Goal: Task Accomplishment & Management: Manage account settings

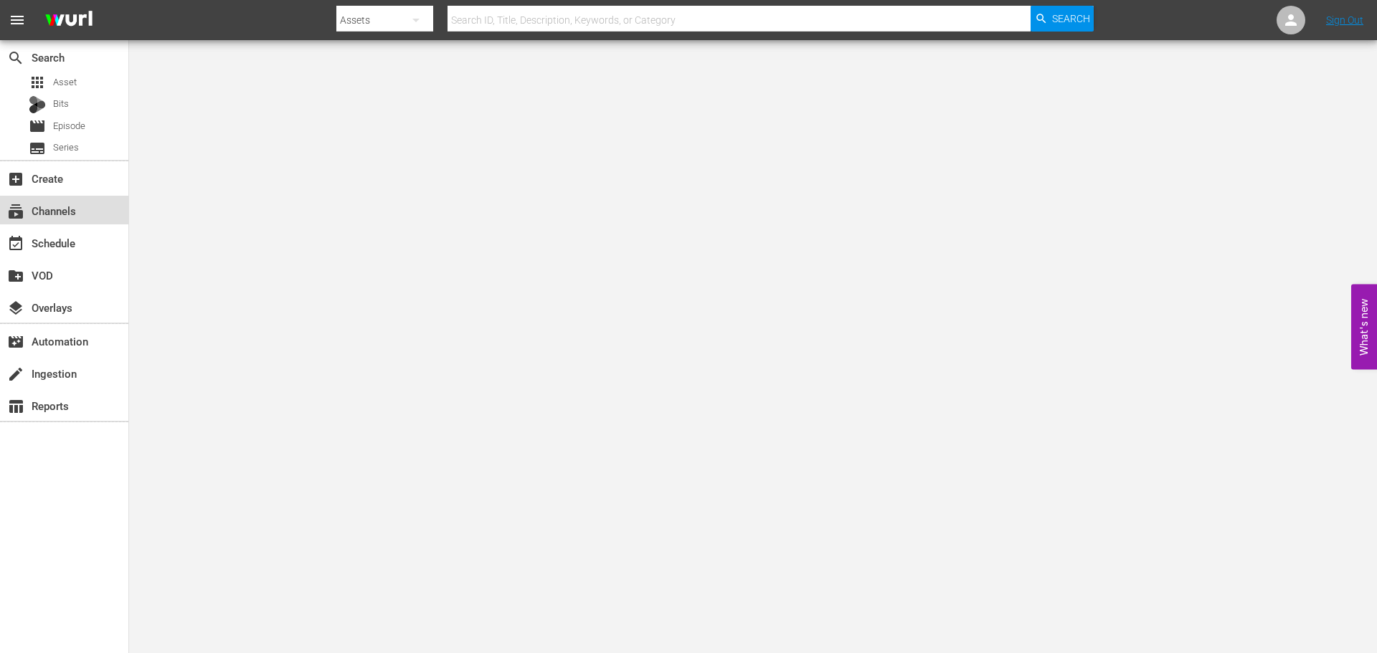
click at [48, 215] on div "subscriptions Channels" at bounding box center [40, 208] width 80 height 13
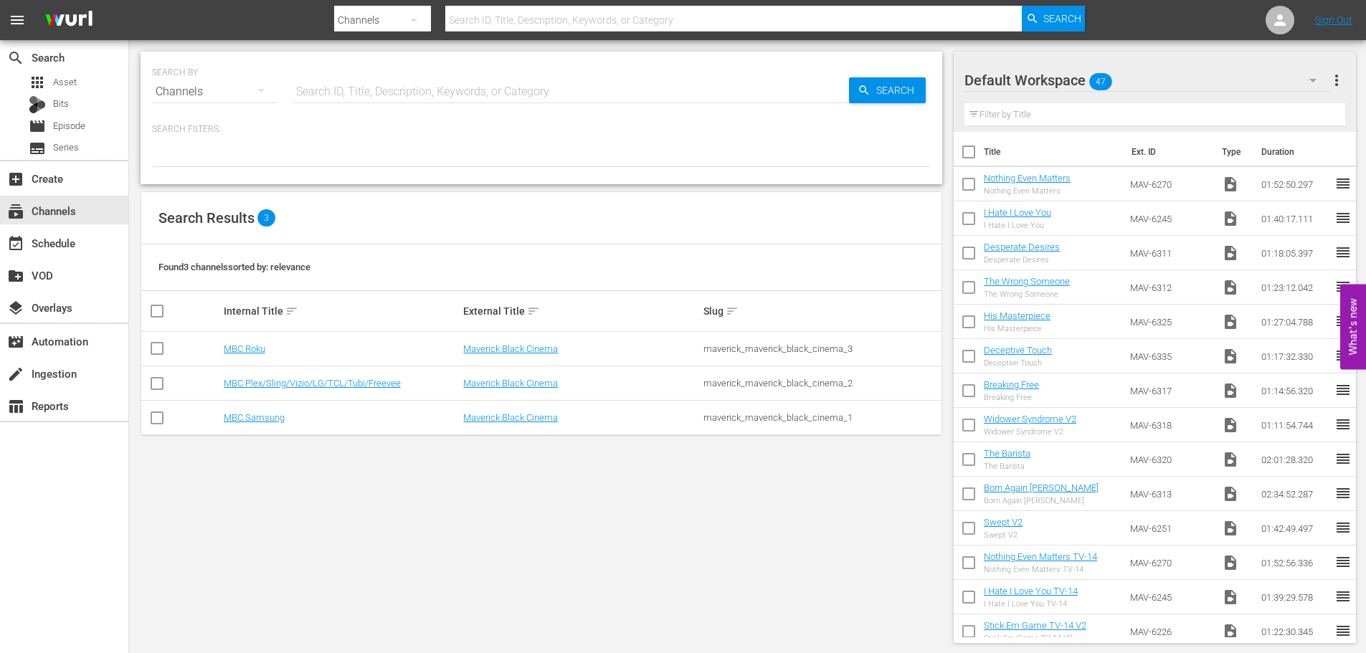
click at [295, 375] on td "MBC Plex/Sling/Vizio/LG/TCL/Tubi/Freevee" at bounding box center [342, 383] width 240 height 34
click at [295, 379] on link "MBC Plex/Sling/Vizio/LG/TCL/Tubi/Freevee" at bounding box center [312, 383] width 177 height 11
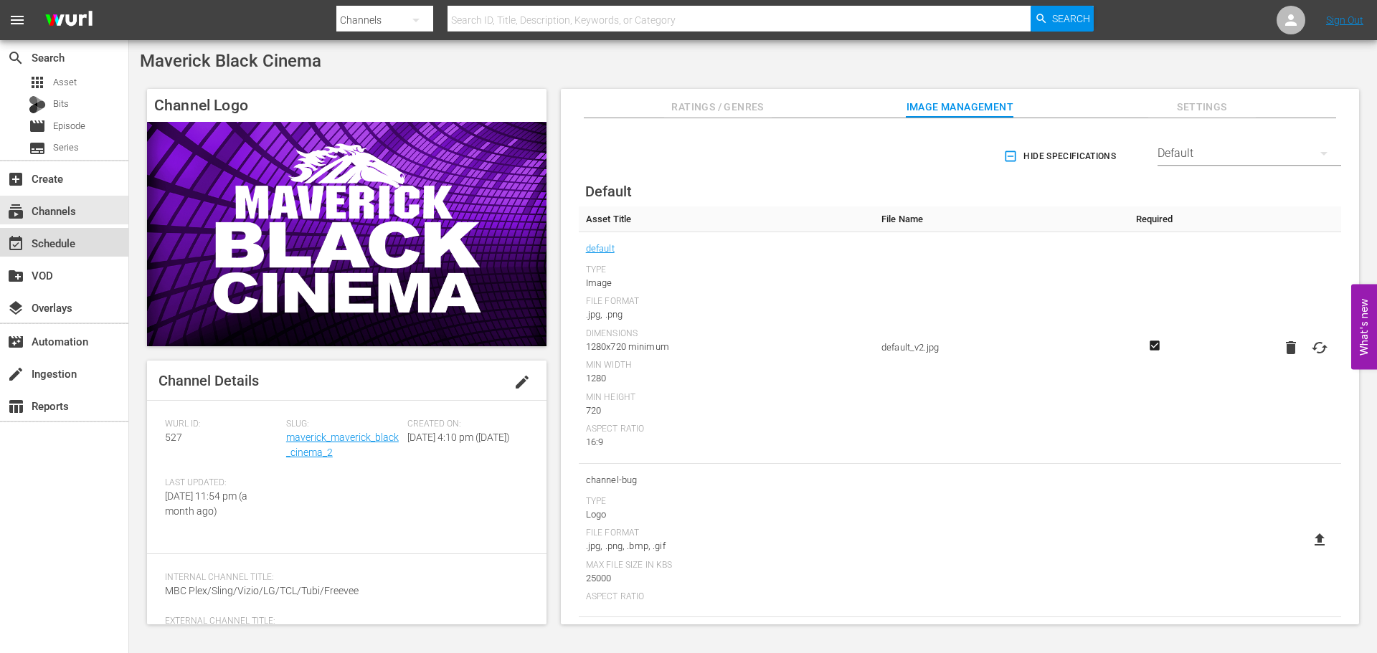
click at [80, 252] on div "event_available Schedule" at bounding box center [64, 242] width 128 height 29
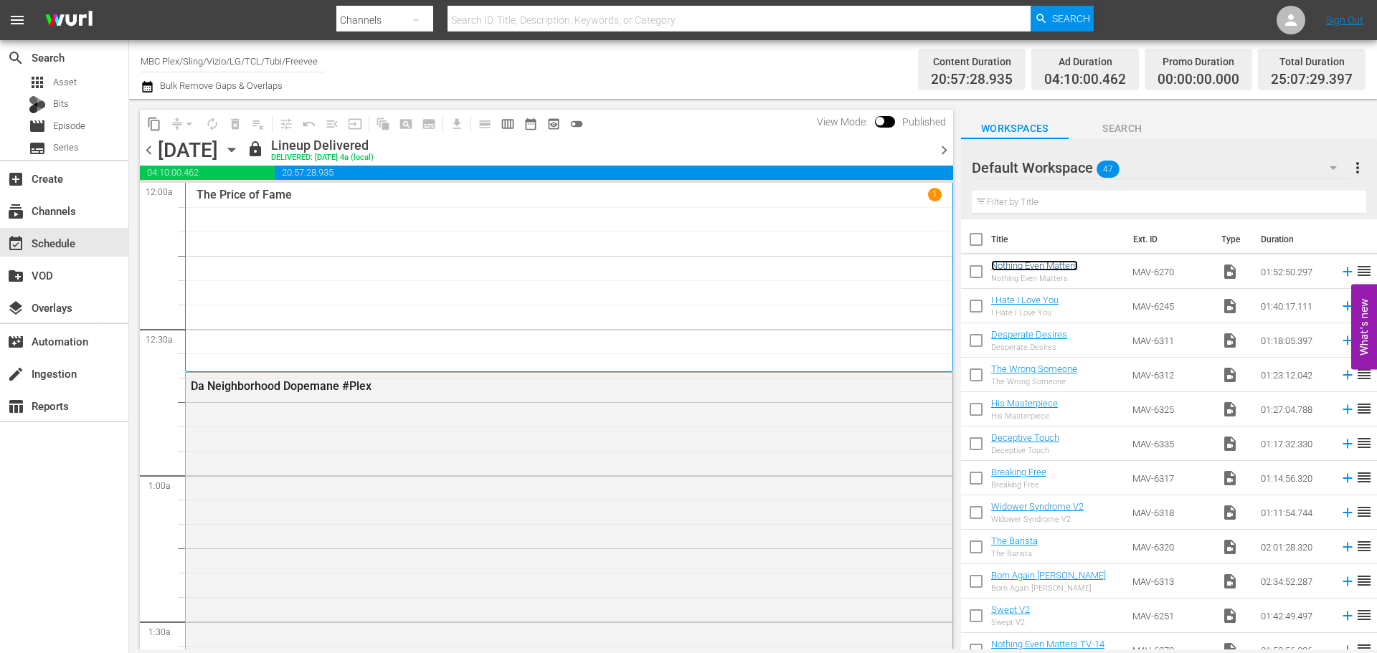
click at [1009, 270] on link "Nothing Even Matters" at bounding box center [1034, 265] width 87 height 11
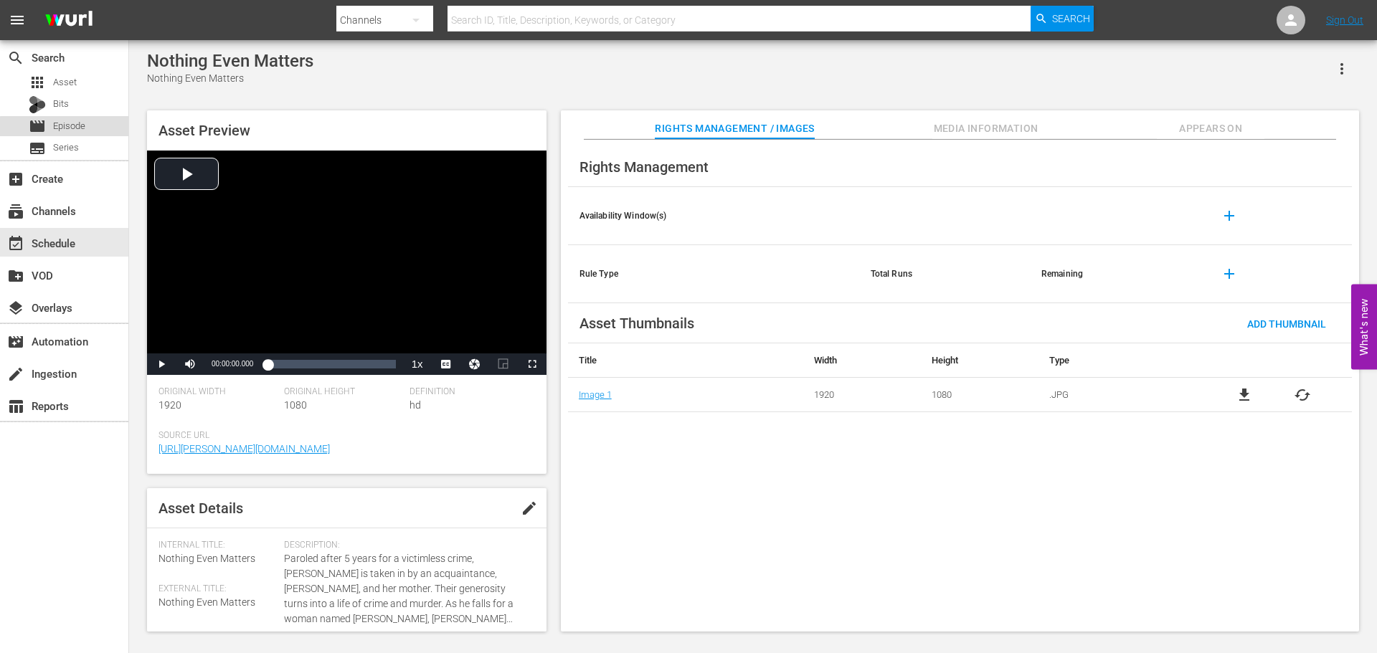
click at [65, 131] on span "Episode" at bounding box center [69, 126] width 32 height 14
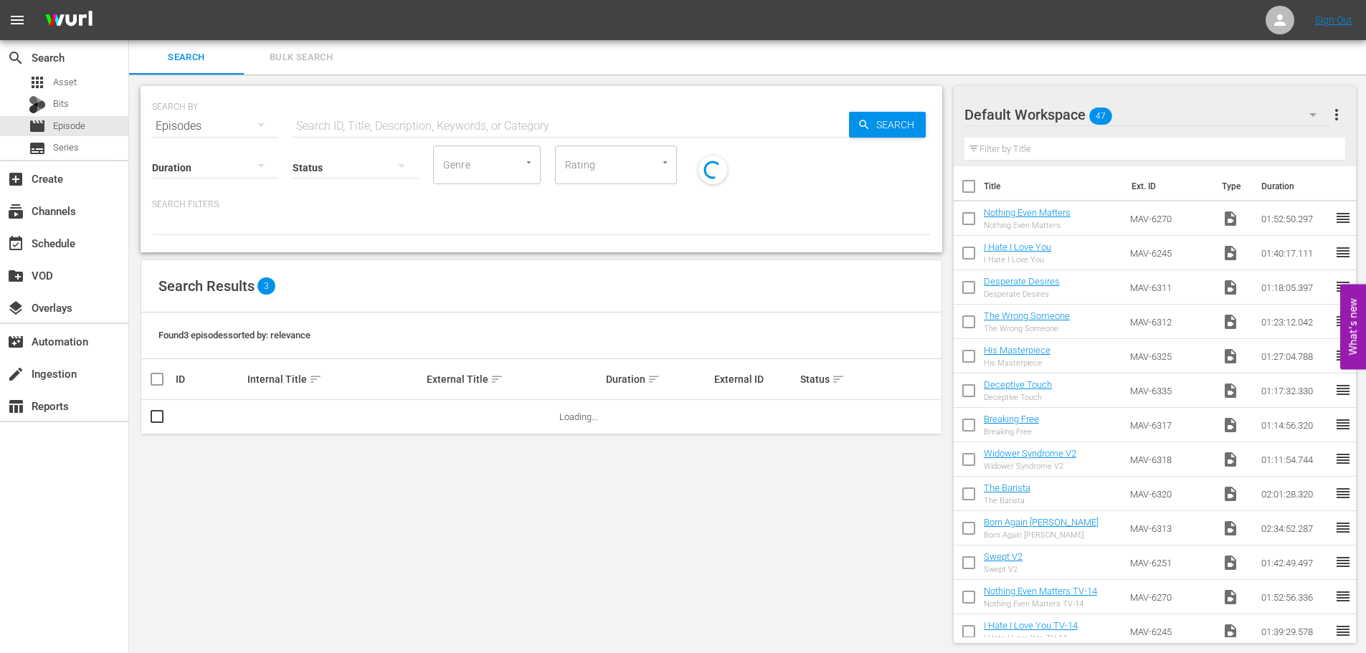
click at [478, 123] on input "text" at bounding box center [571, 126] width 556 height 34
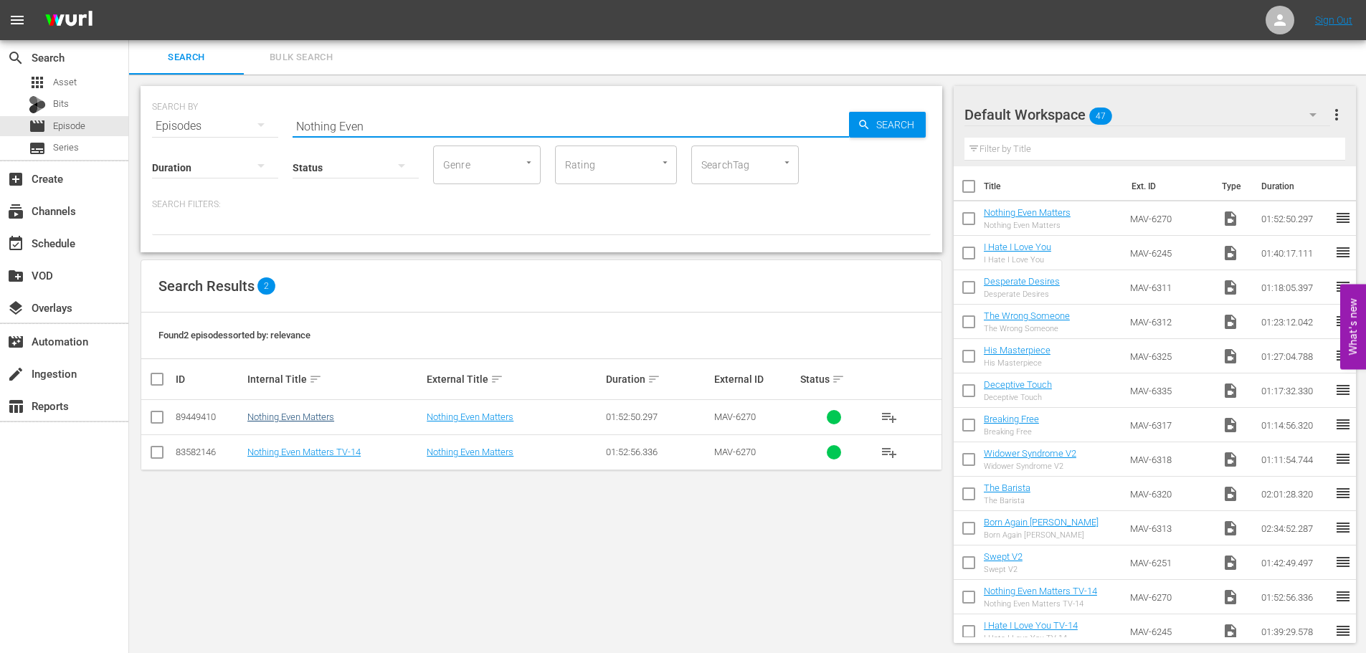
type input "Nothing Even"
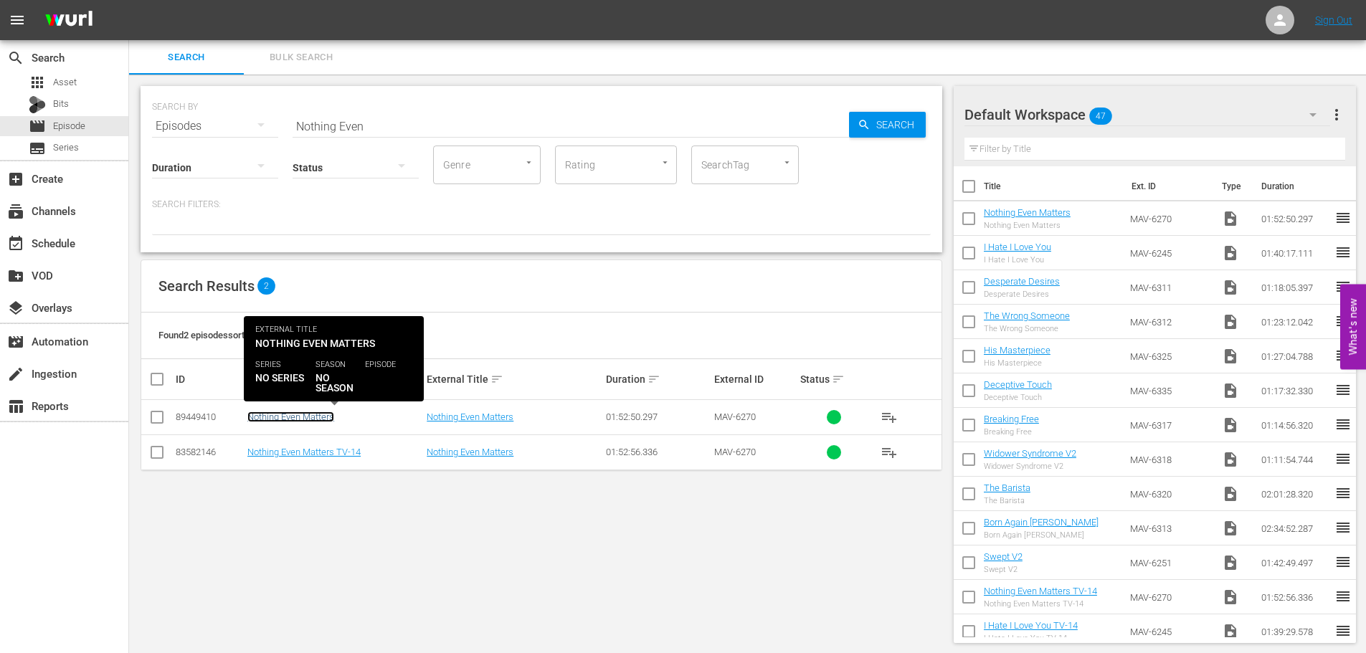
click at [306, 414] on link "Nothing Even Matters" at bounding box center [290, 417] width 87 height 11
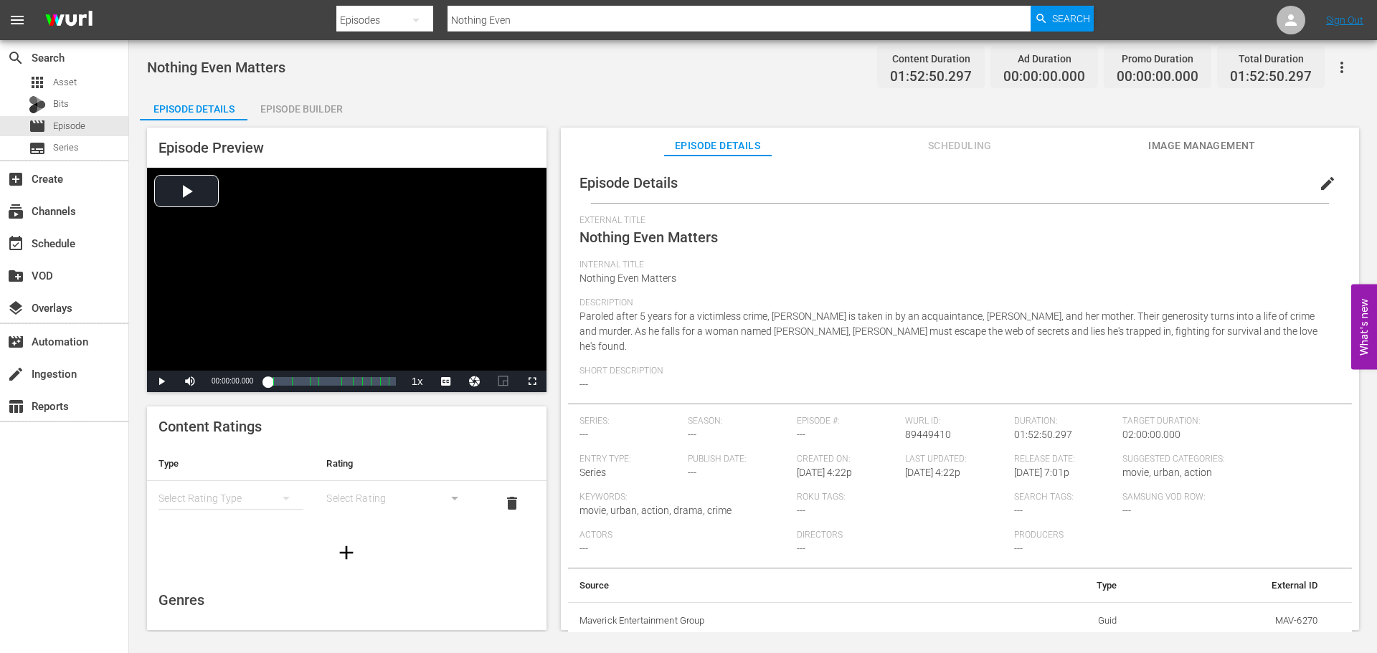
click at [1213, 146] on span "Image Management" at bounding box center [1202, 146] width 108 height 18
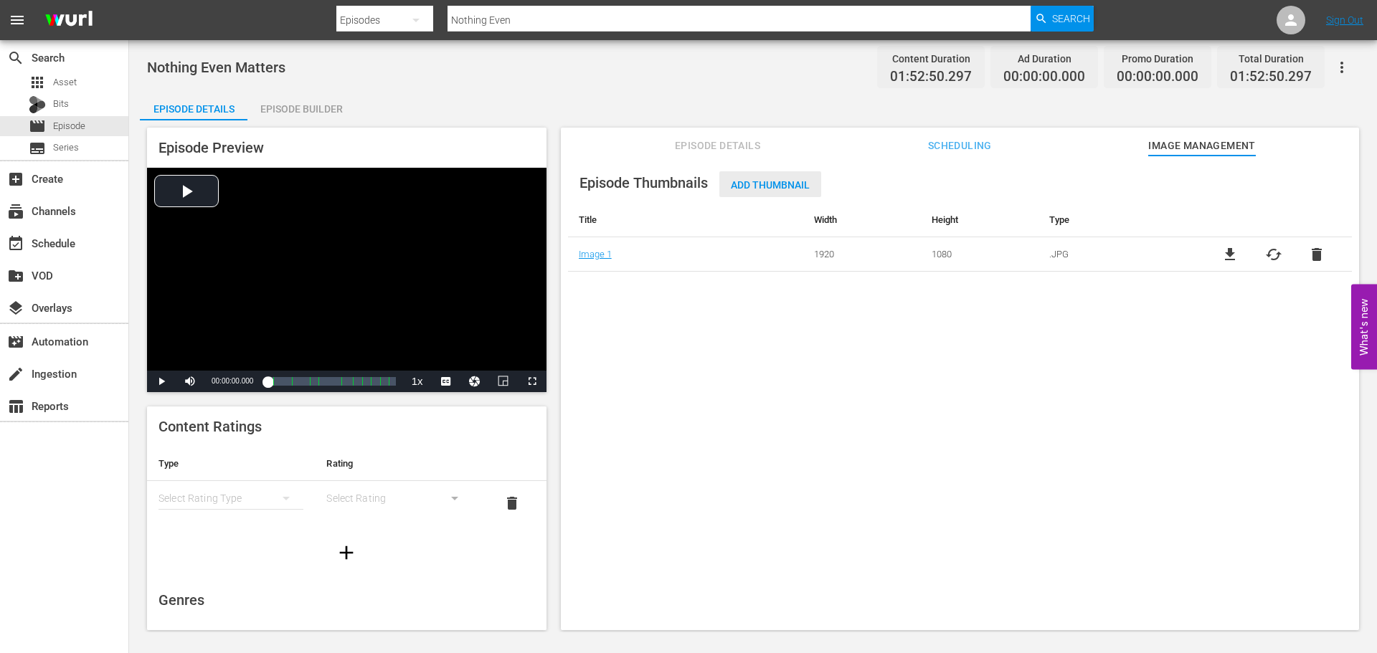
click at [795, 182] on span "Add Thumbnail" at bounding box center [770, 184] width 102 height 11
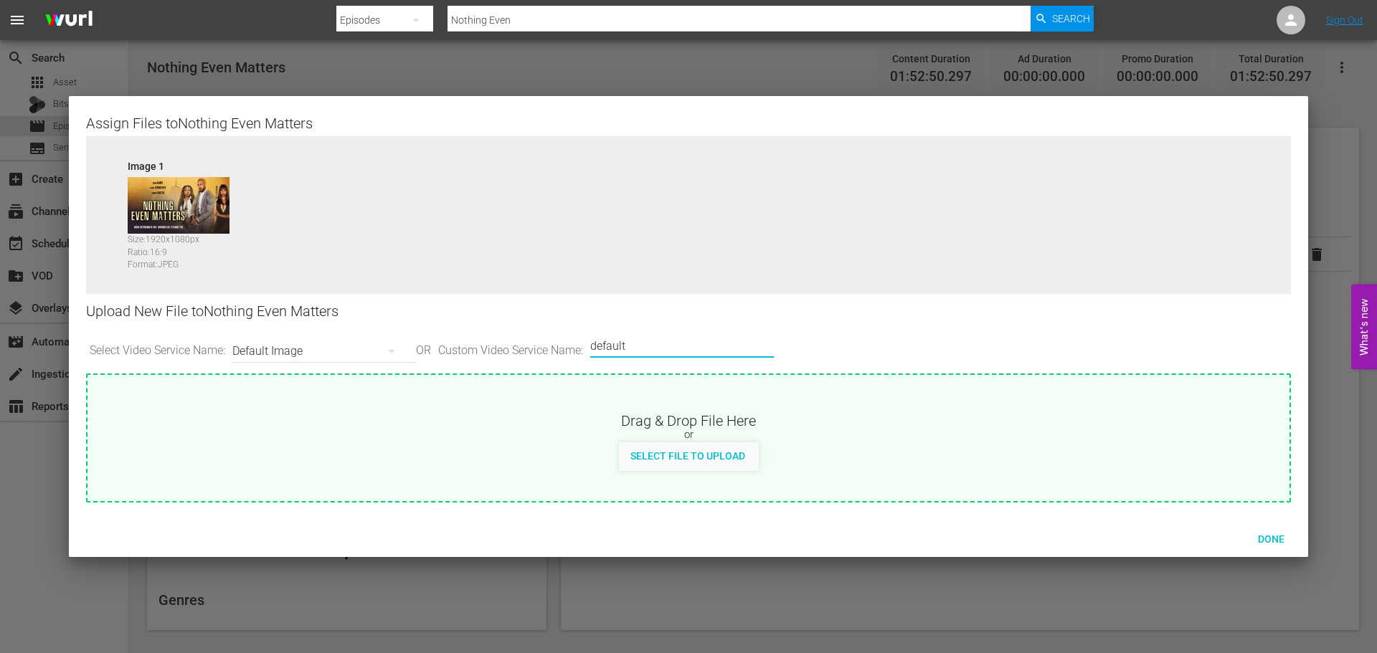
drag, startPoint x: 685, startPoint y: 336, endPoint x: 491, endPoint y: 337, distance: 194.3
click at [491, 337] on div "Select Video Service Name: Default Image OR Custom Video Service Name: Custom V…" at bounding box center [688, 351] width 1205 height 44
type input "LG"
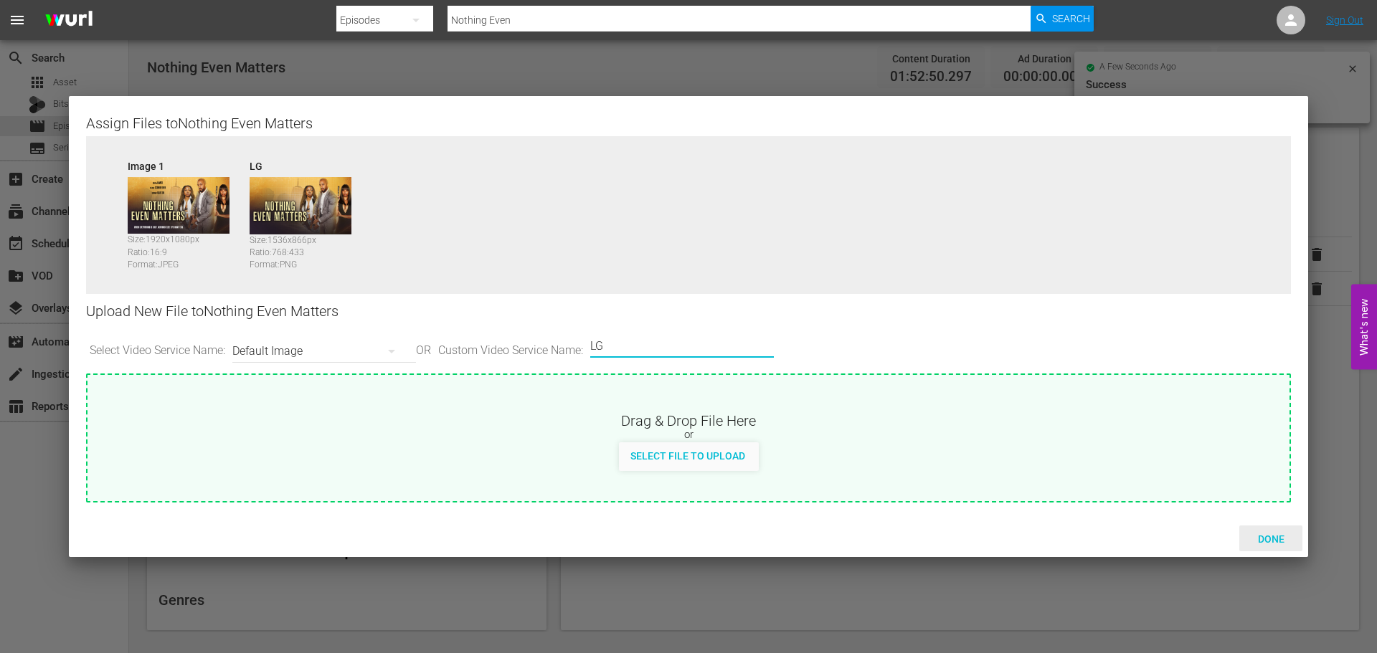
click at [1266, 536] on span "Done" at bounding box center [1270, 539] width 49 height 11
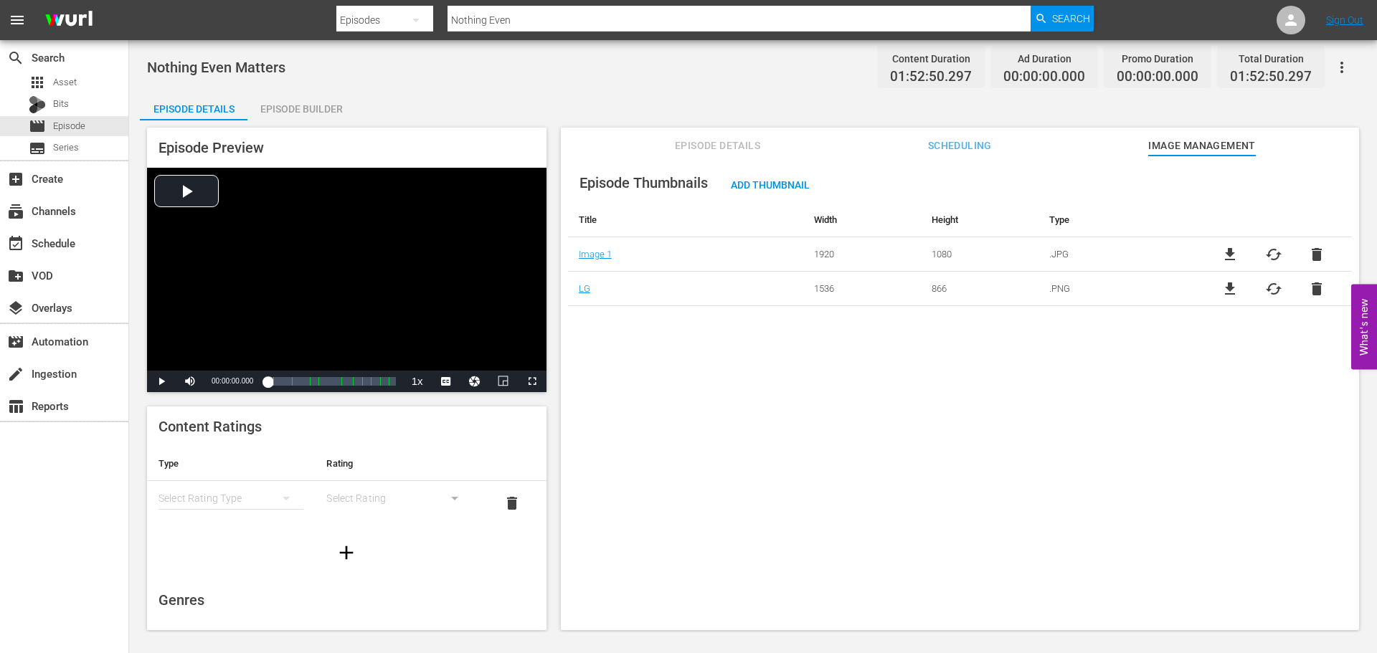
click at [1017, 161] on div "Episode Thumbnails Add Thumbnail Title Width Height Type Image 1 1920 1080 .JPG…" at bounding box center [960, 400] width 798 height 488
click at [953, 139] on span "Scheduling" at bounding box center [960, 146] width 108 height 18
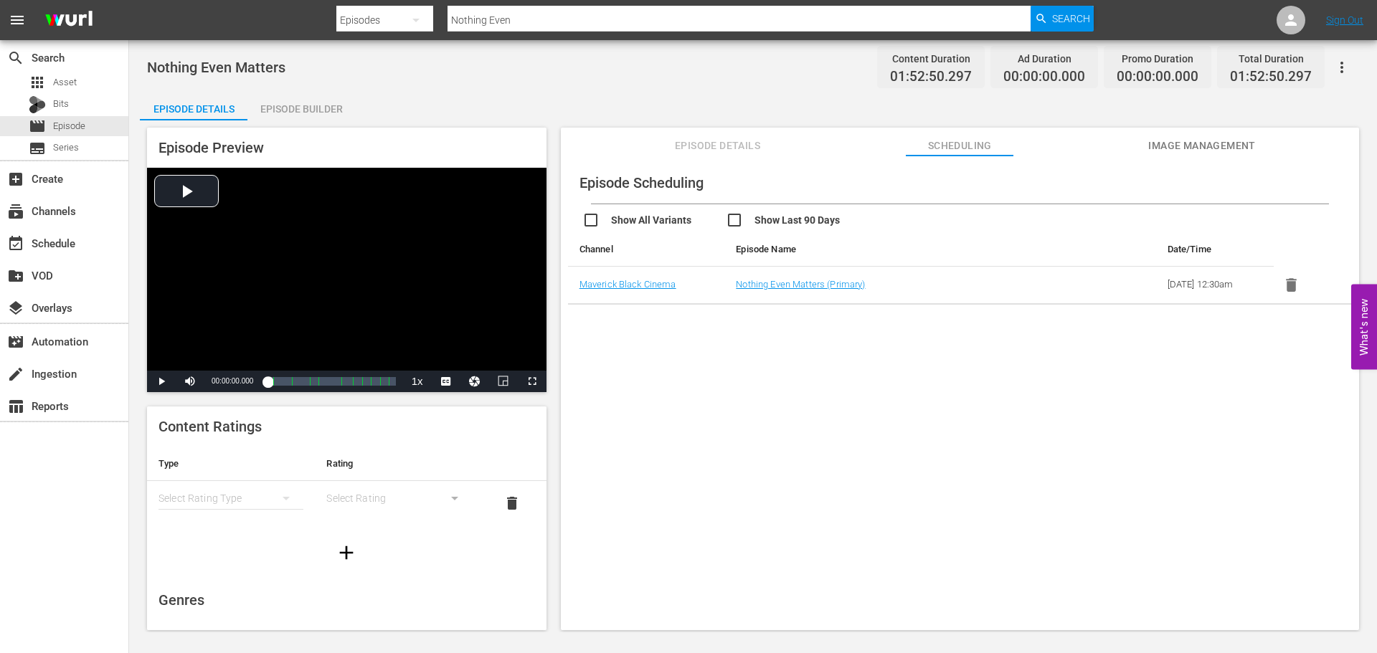
click at [736, 153] on span "Episode Details" at bounding box center [718, 146] width 108 height 18
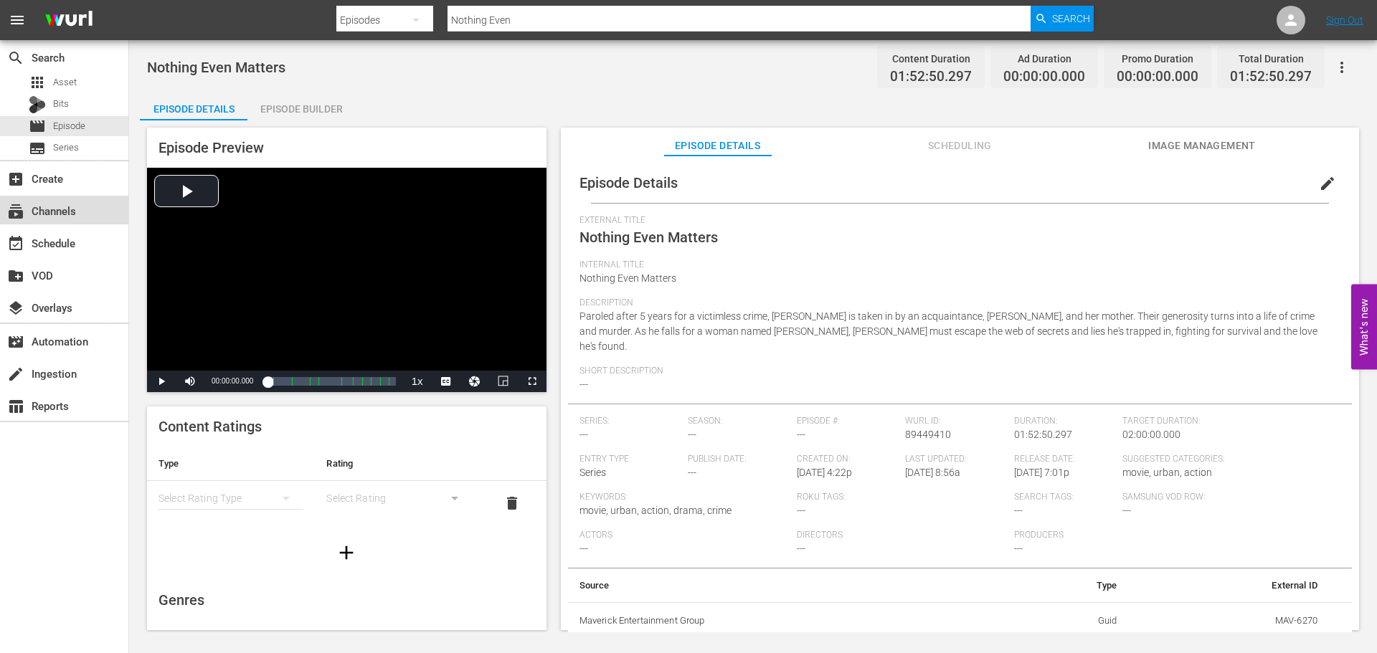
click at [60, 212] on div "subscriptions Channels" at bounding box center [40, 208] width 80 height 13
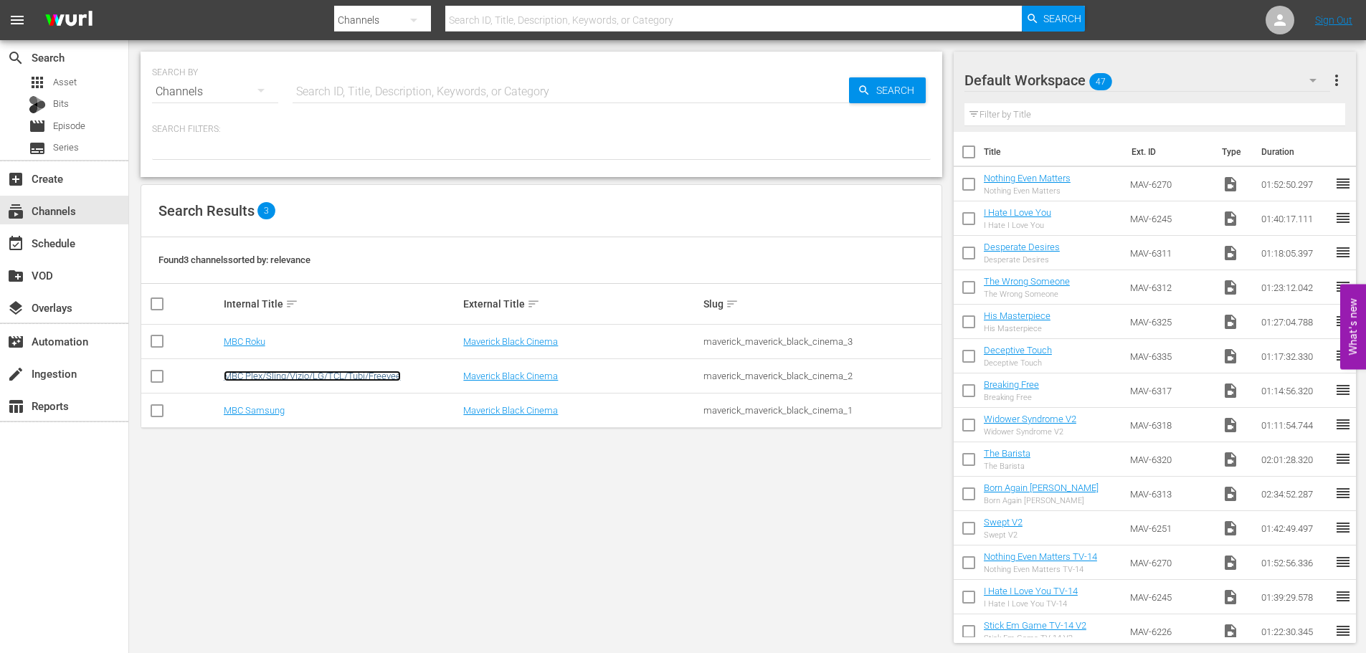
click at [307, 376] on link "MBC Plex/Sling/Vizio/LG/TCL/Tubi/Freevee" at bounding box center [312, 376] width 177 height 11
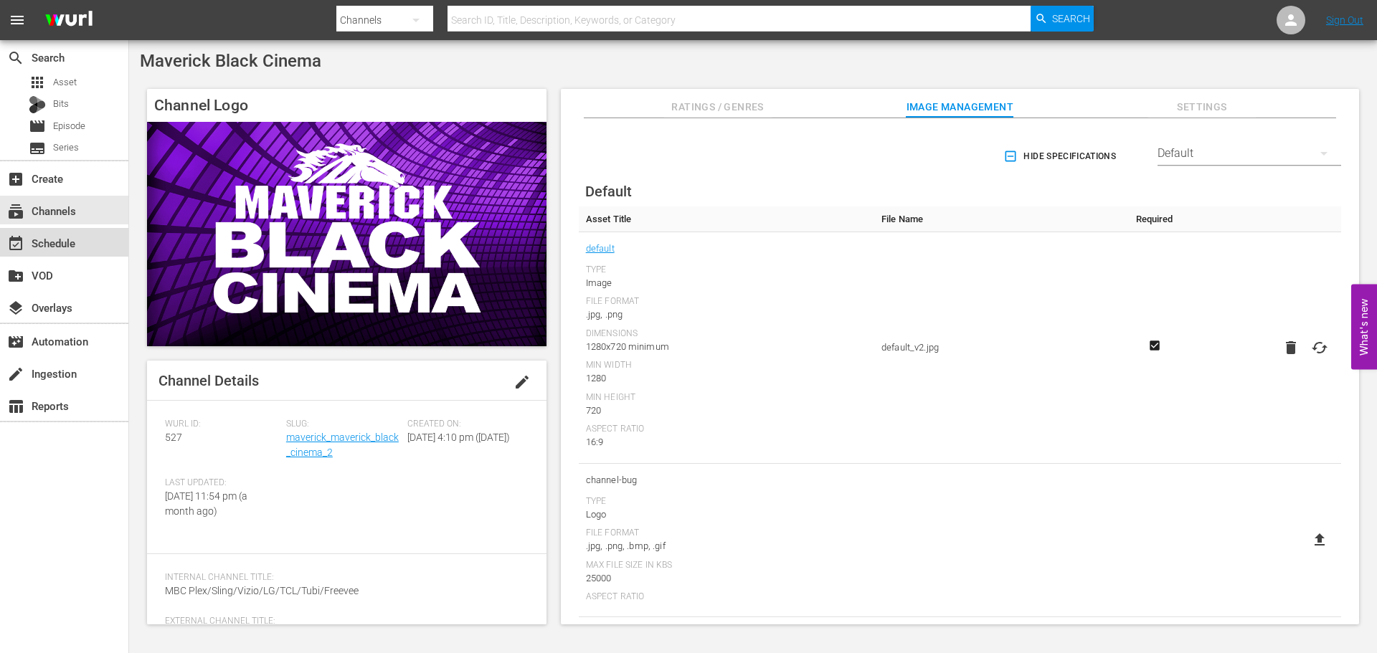
click at [49, 242] on div "event_available Schedule" at bounding box center [40, 240] width 80 height 13
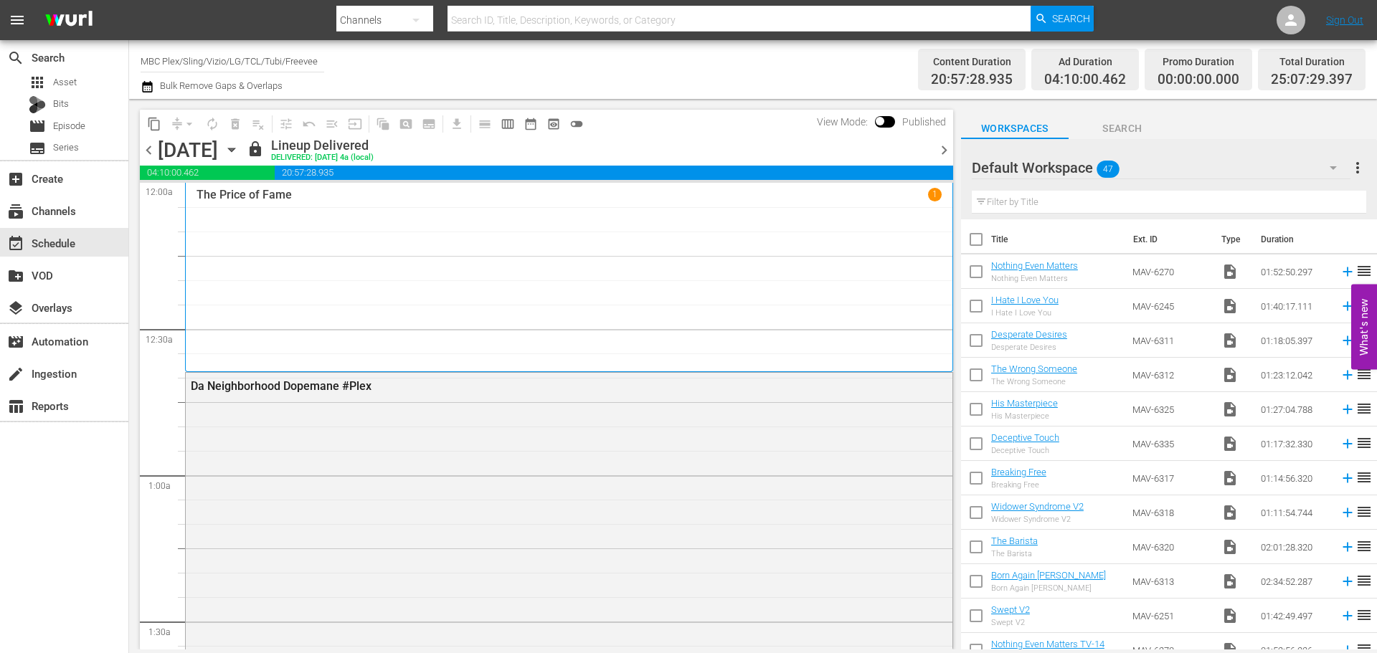
click at [240, 152] on icon "button" at bounding box center [232, 150] width 16 height 16
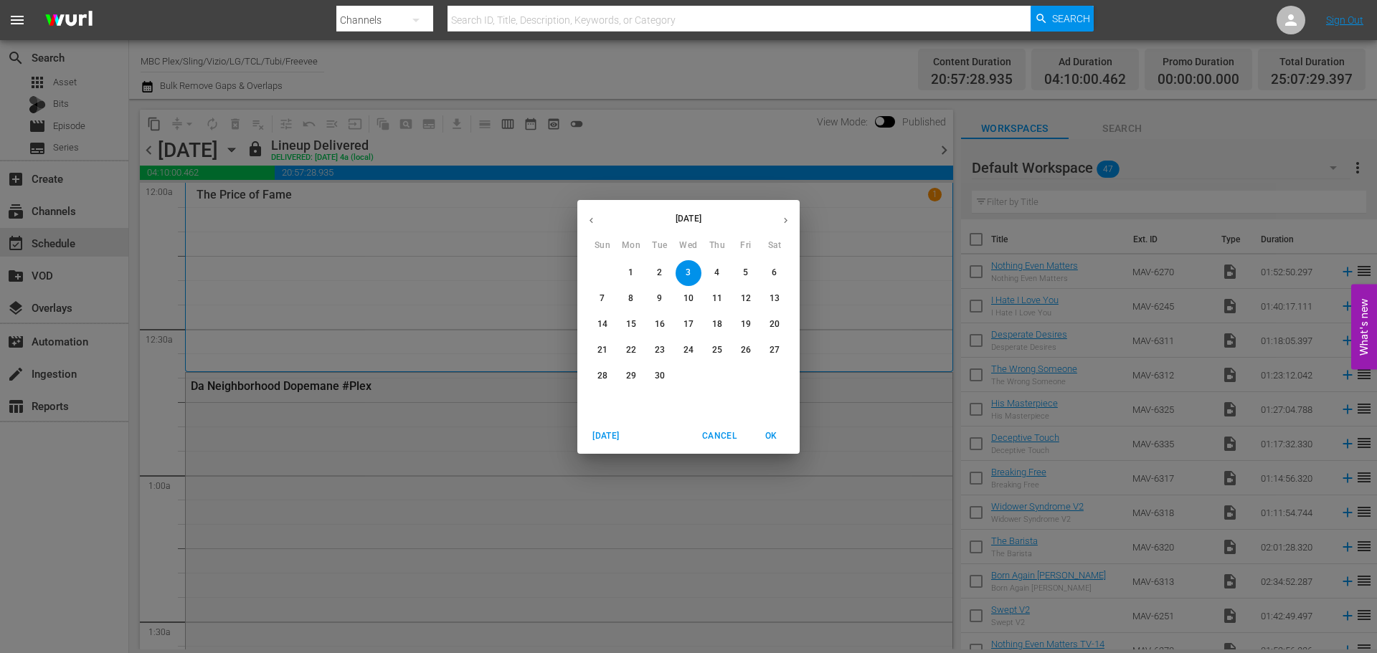
click at [784, 221] on icon "button" at bounding box center [785, 220] width 11 height 11
click at [774, 343] on button "25" at bounding box center [775, 351] width 26 height 26
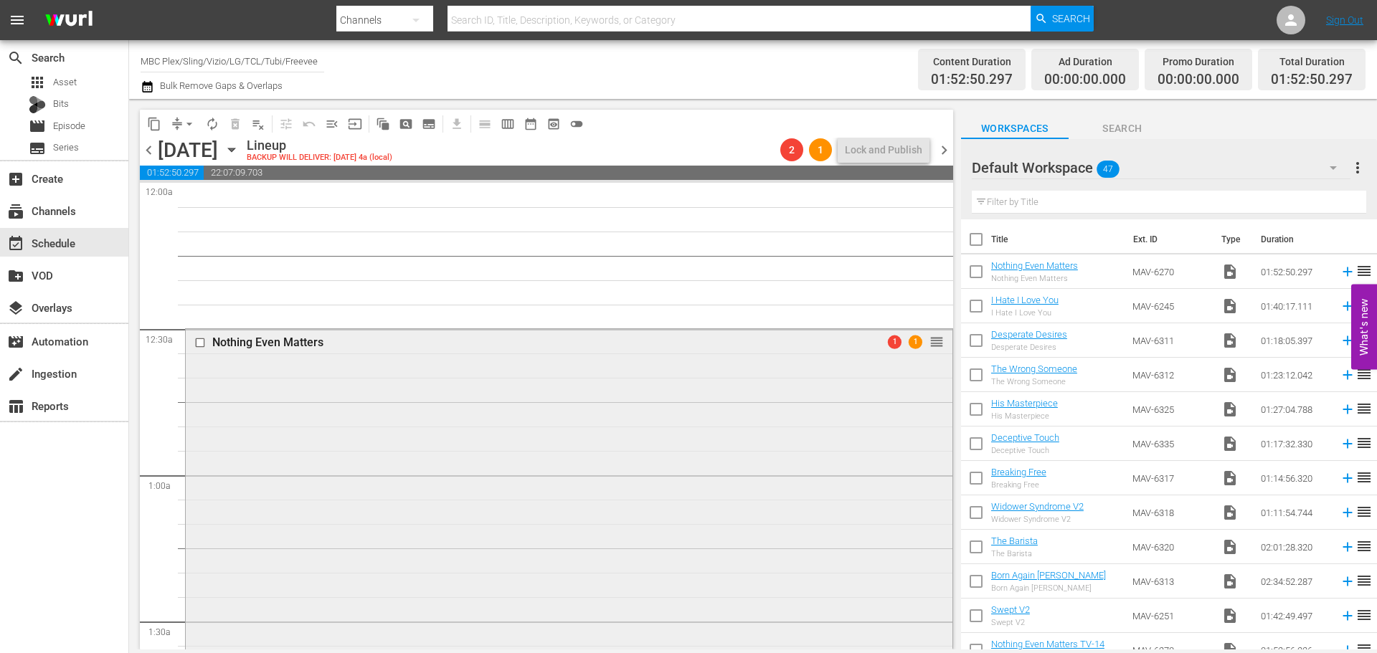
click at [460, 382] on div "Nothing Even Matters 1 1 reorder" at bounding box center [569, 602] width 767 height 546
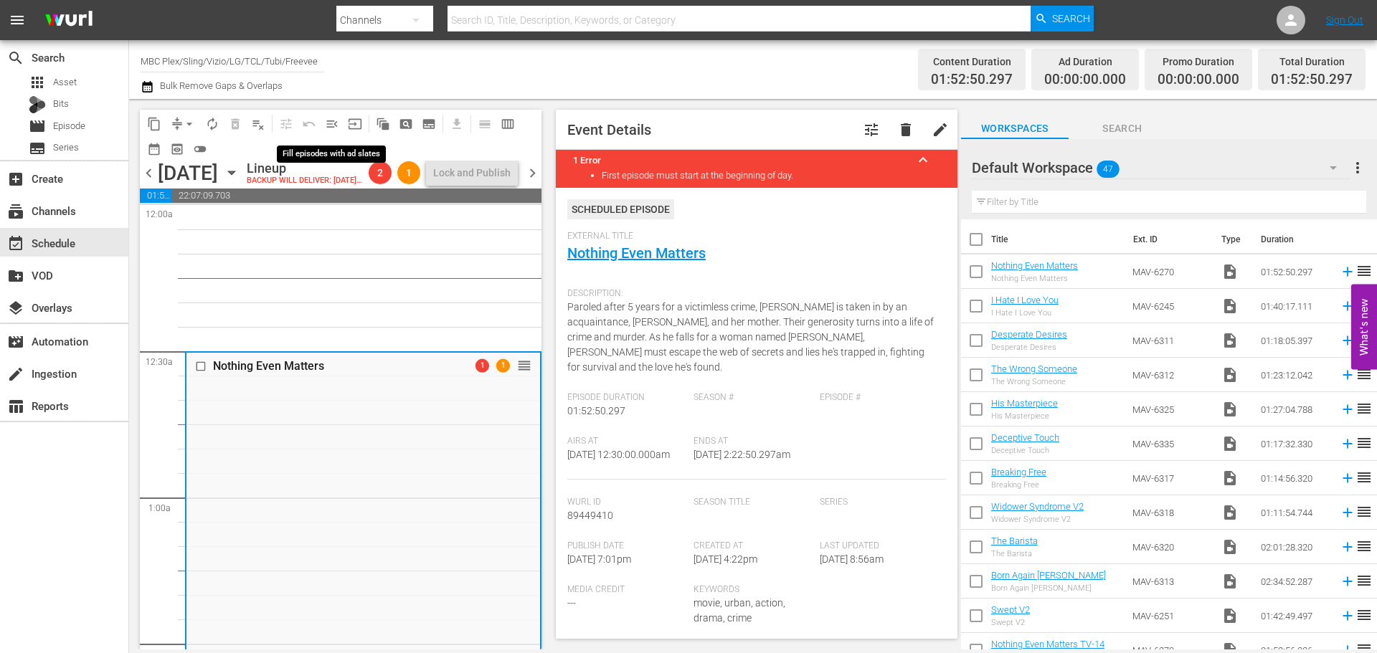
click at [328, 128] on span "menu_open" at bounding box center [332, 124] width 14 height 14
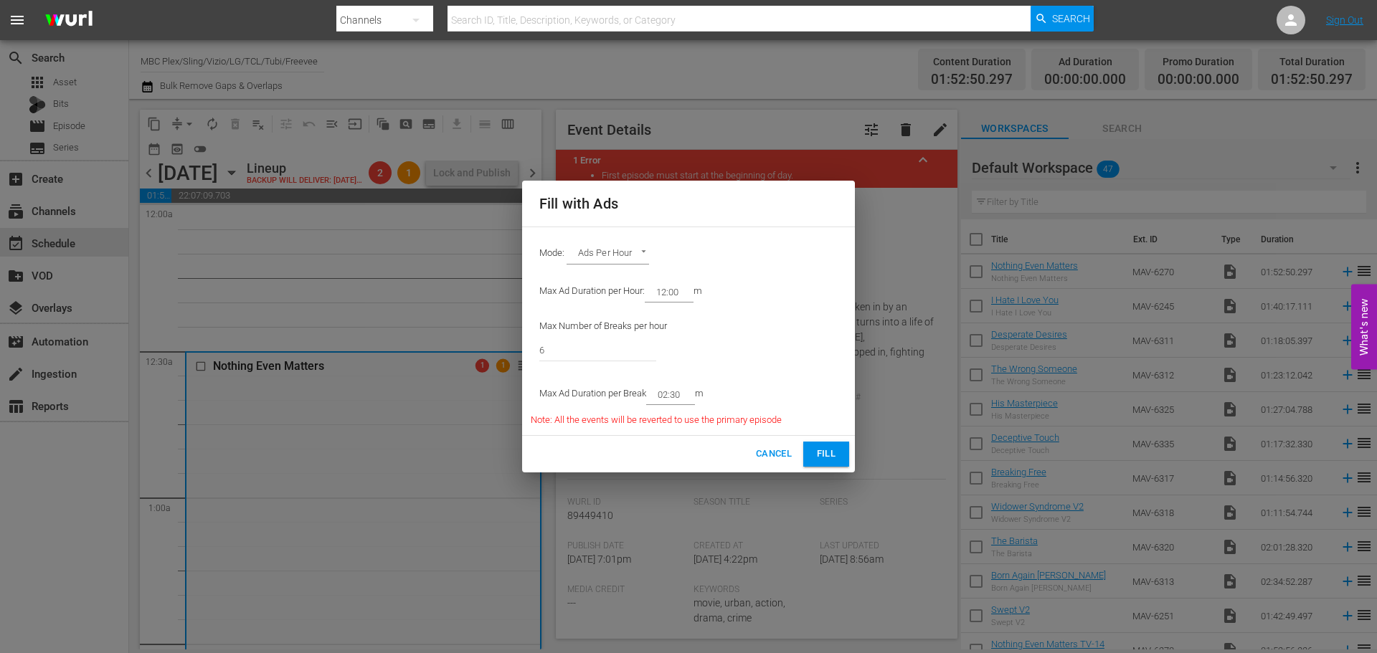
click at [822, 450] on span "Fill" at bounding box center [826, 454] width 23 height 16
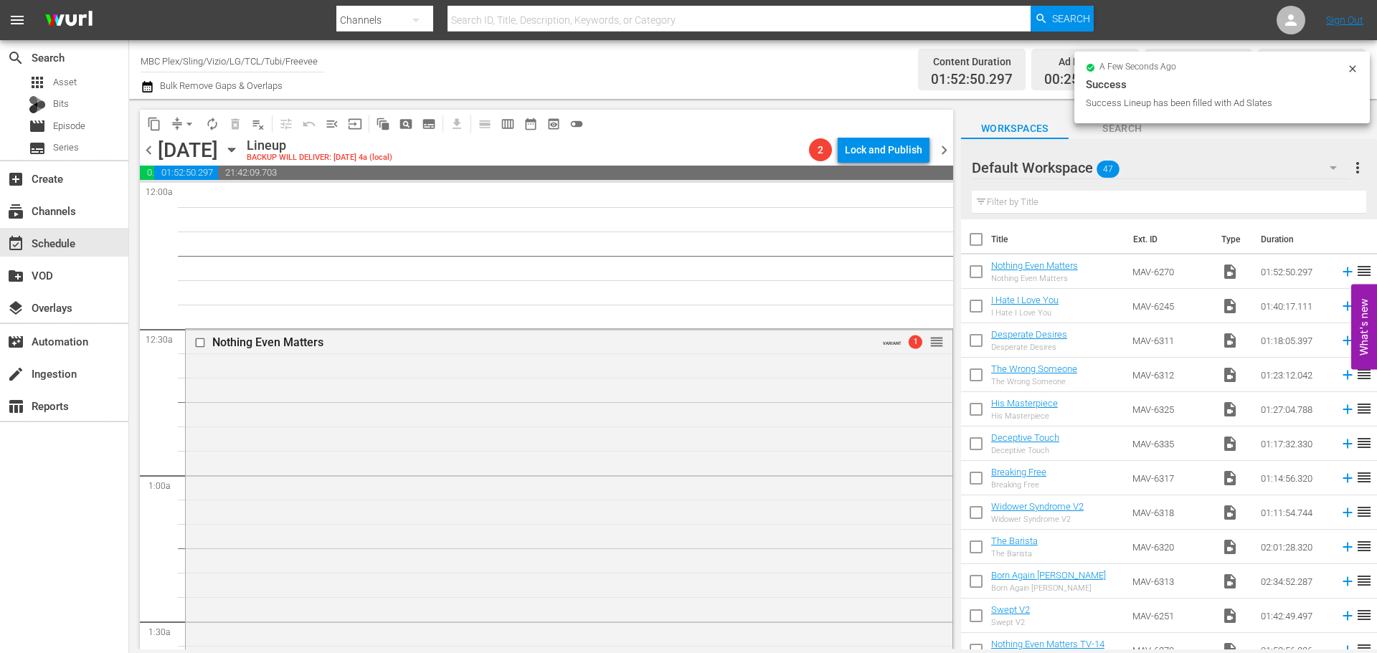
click at [492, 390] on div "Nothing Even Matters VARIANT 1 reorder" at bounding box center [569, 663] width 767 height 668
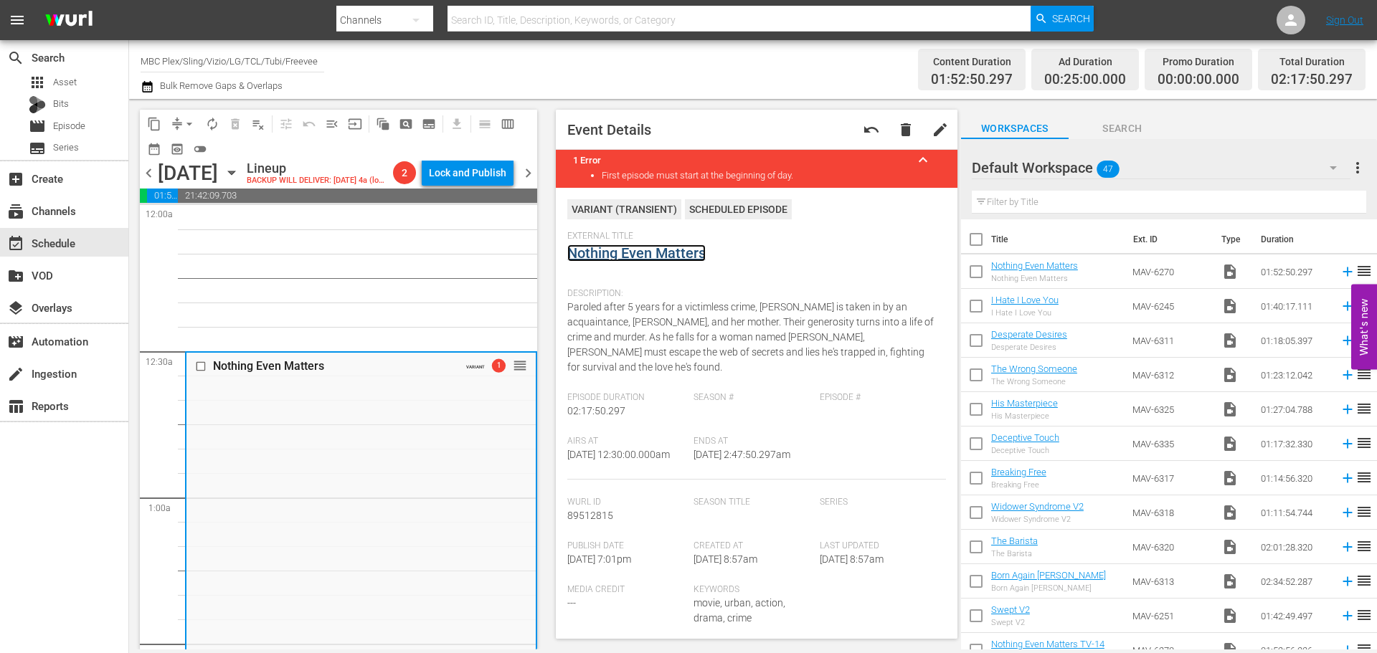
click at [600, 252] on link "Nothing Even Matters" at bounding box center [636, 253] width 138 height 17
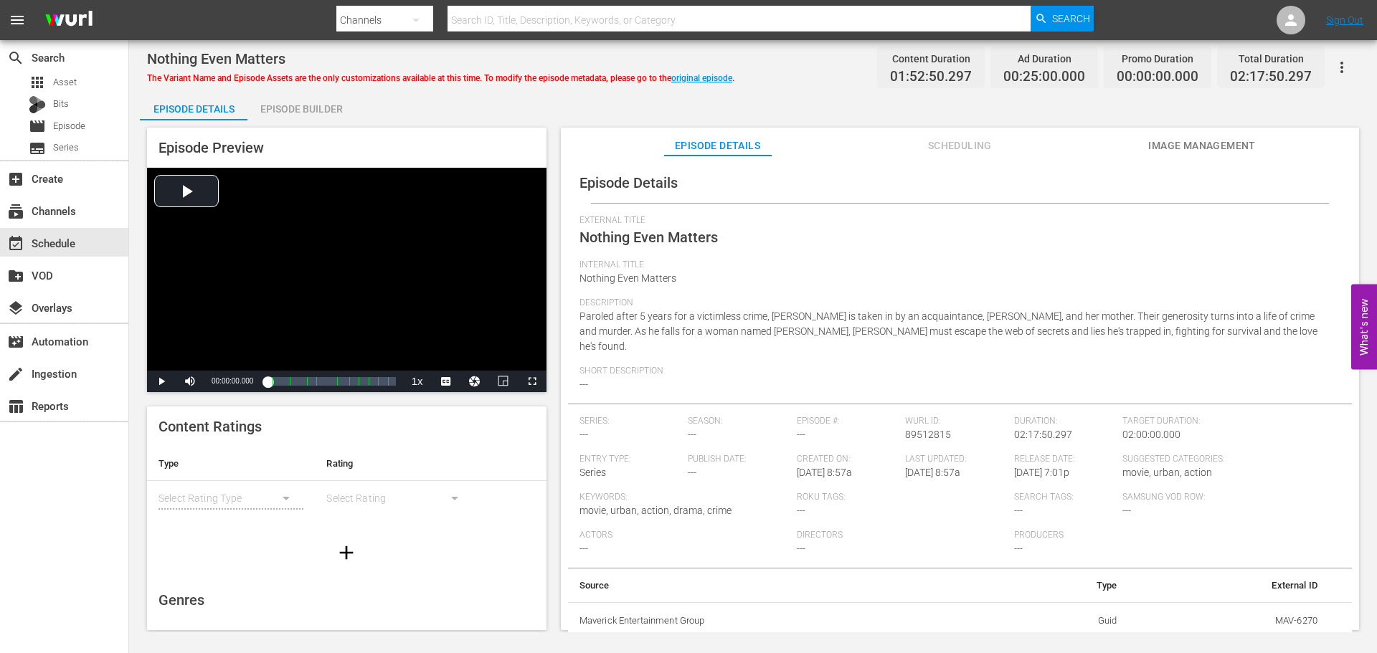
click at [967, 140] on span "Scheduling" at bounding box center [960, 146] width 108 height 18
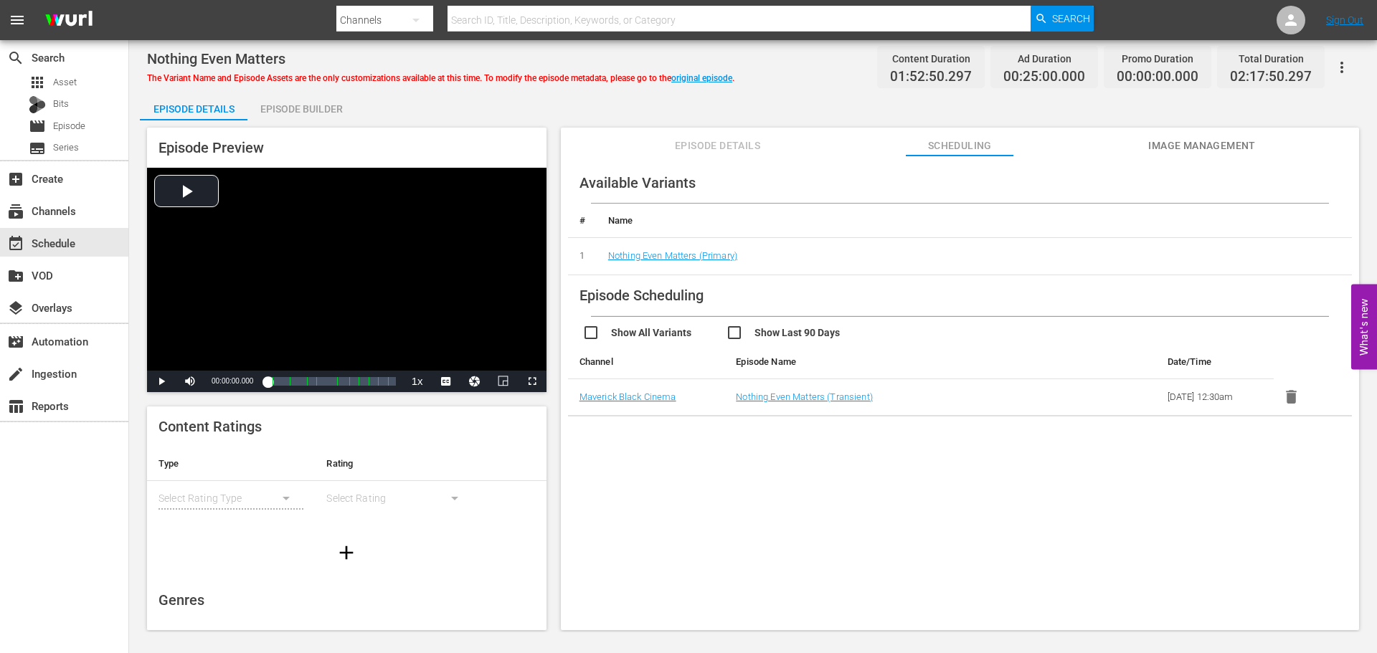
drag, startPoint x: 270, startPoint y: 100, endPoint x: 280, endPoint y: 101, distance: 10.1
click at [270, 100] on div "Episode Builder" at bounding box center [301, 109] width 108 height 34
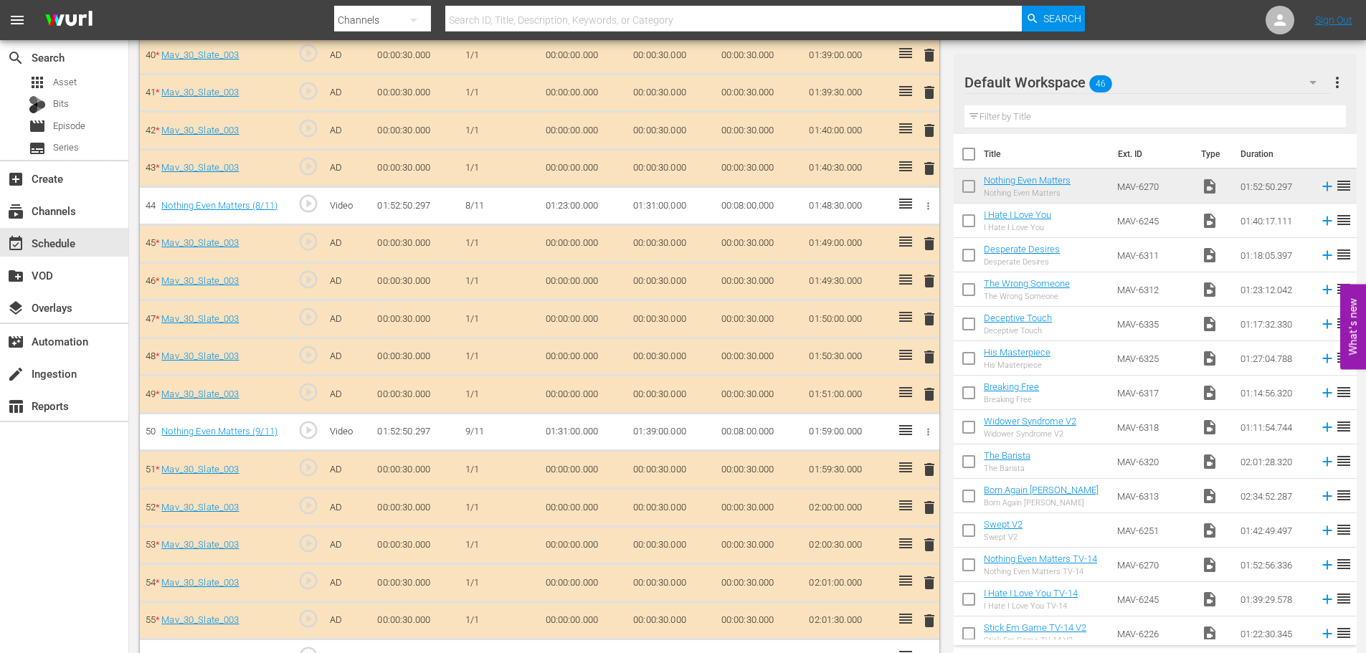
scroll to position [2155, 0]
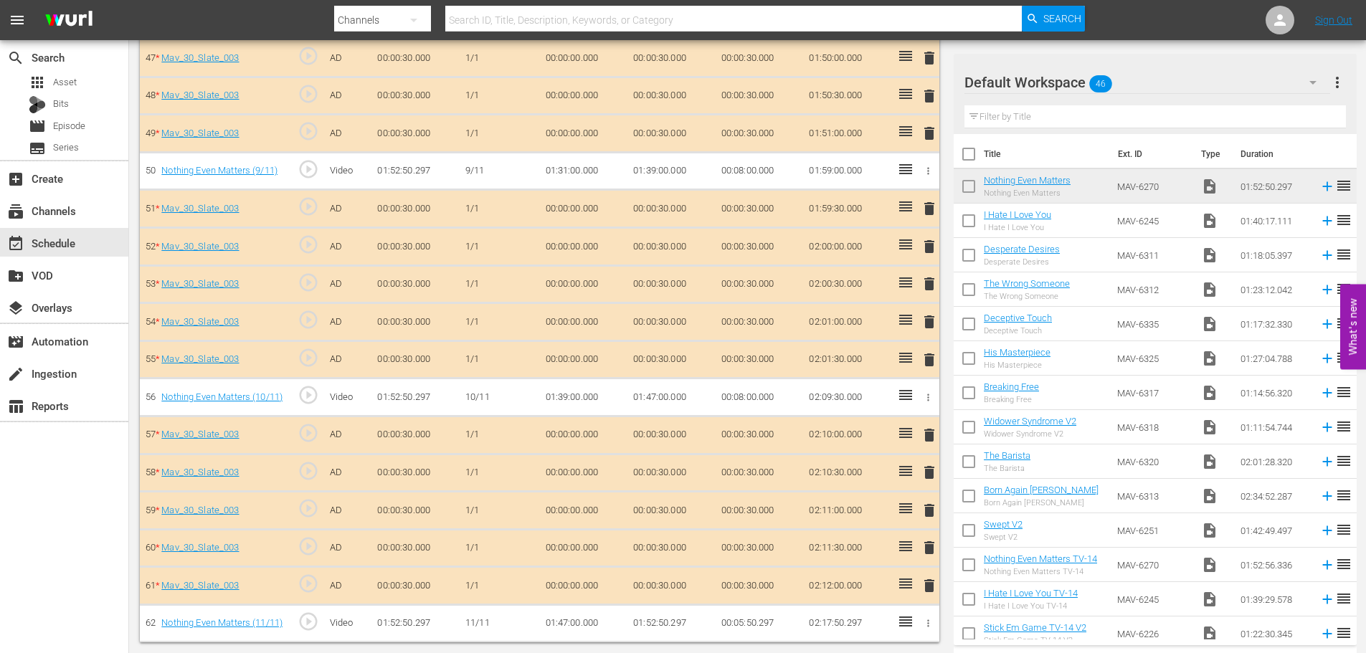
click at [930, 512] on span "delete" at bounding box center [929, 510] width 17 height 17
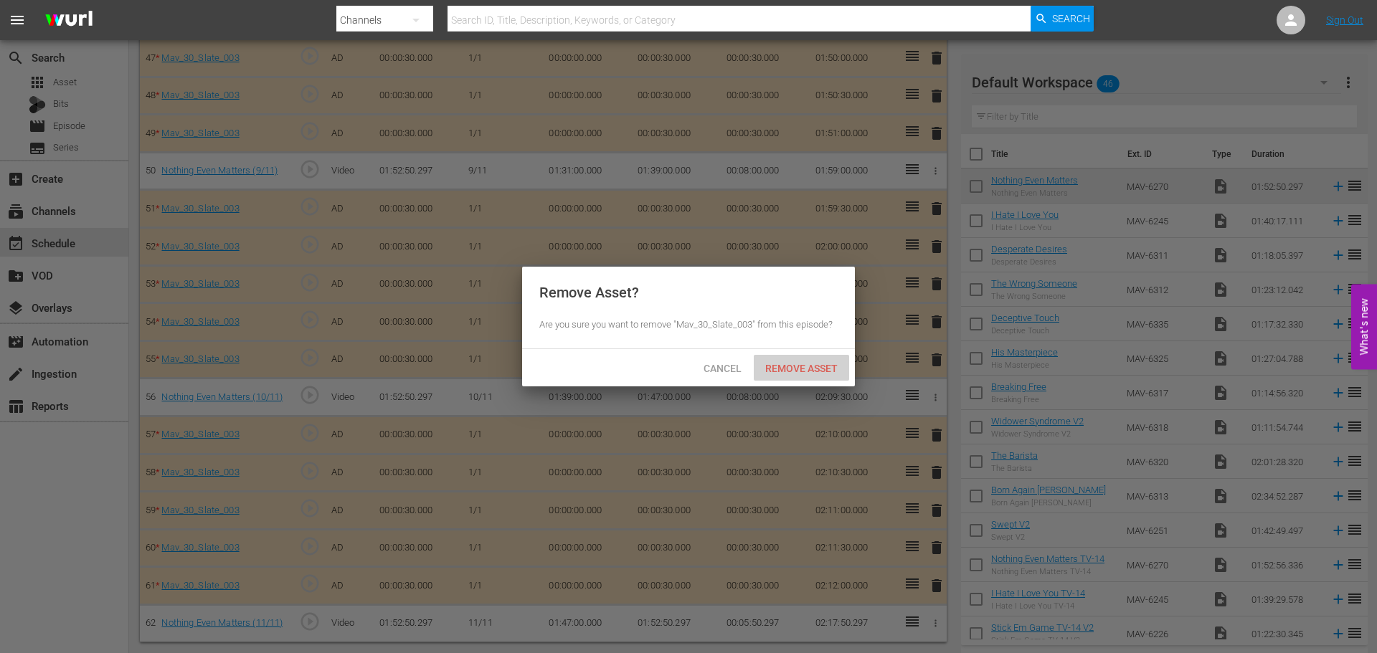
click at [812, 371] on span "Remove Asset" at bounding box center [801, 368] width 95 height 11
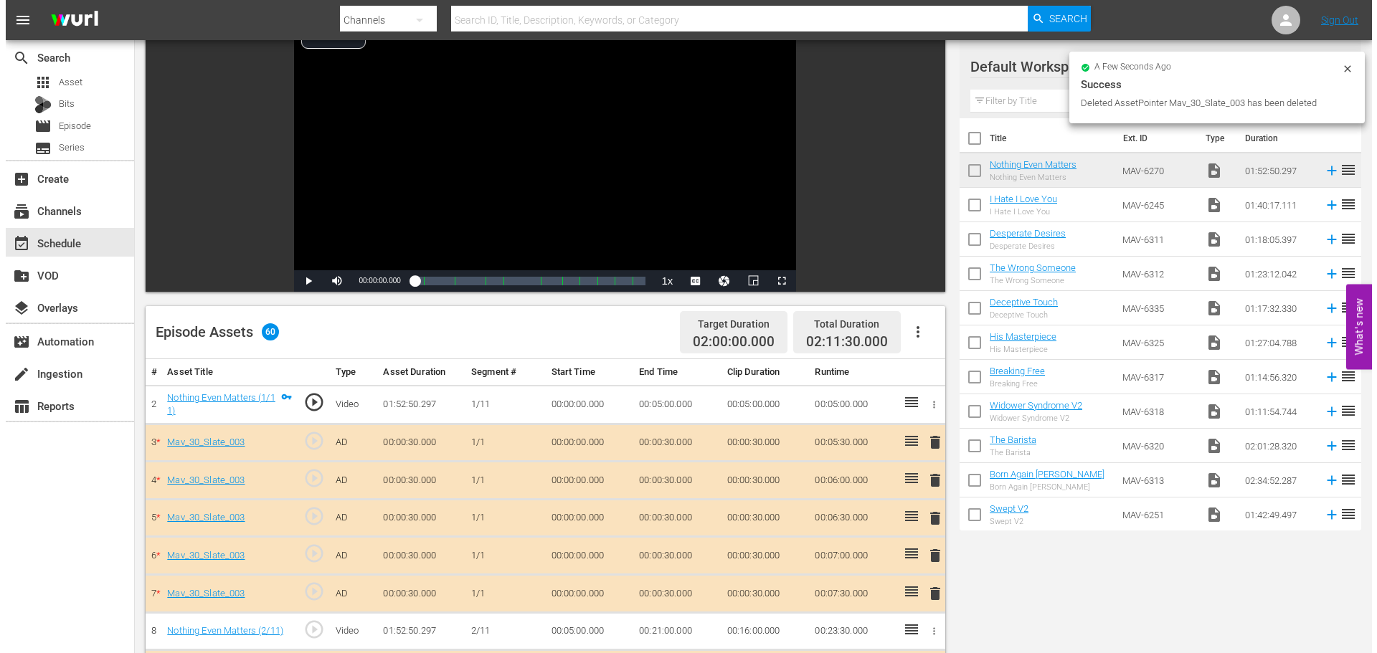
scroll to position [0, 0]
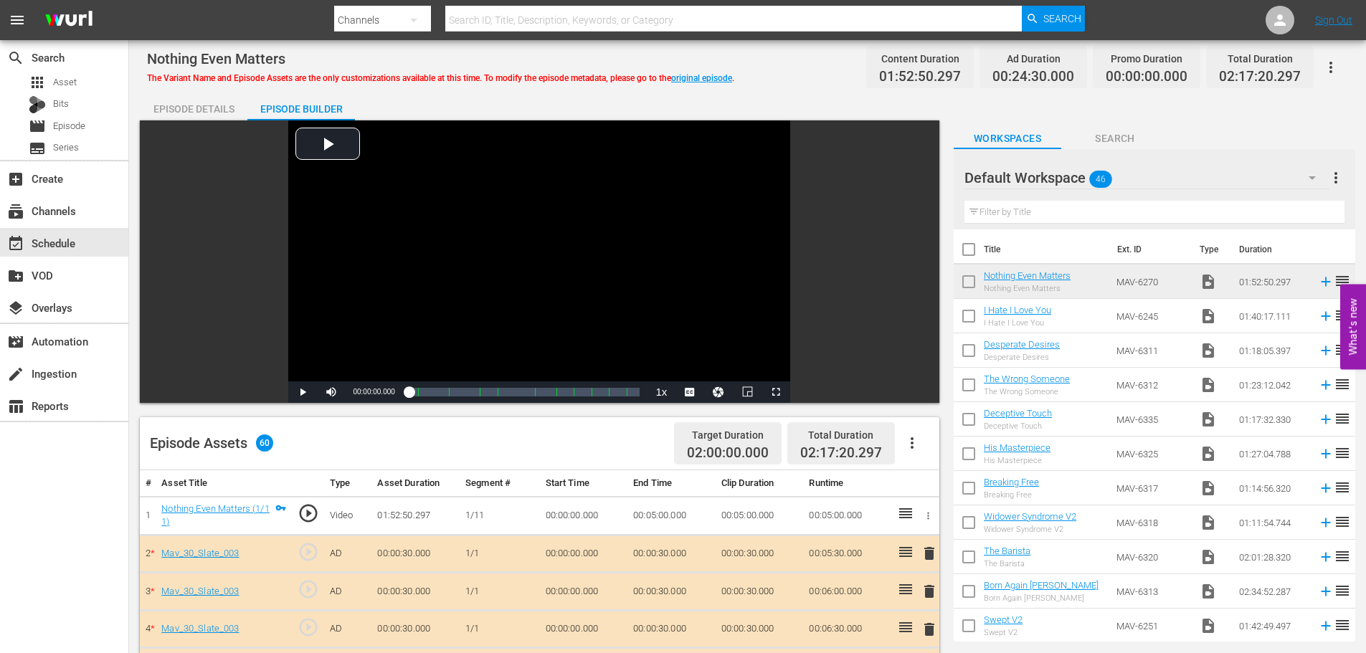
click at [1330, 75] on icon "button" at bounding box center [1330, 67] width 17 height 17
click at [1307, 121] on div "Convert To Named Variant" at bounding box center [1268, 119] width 138 height 34
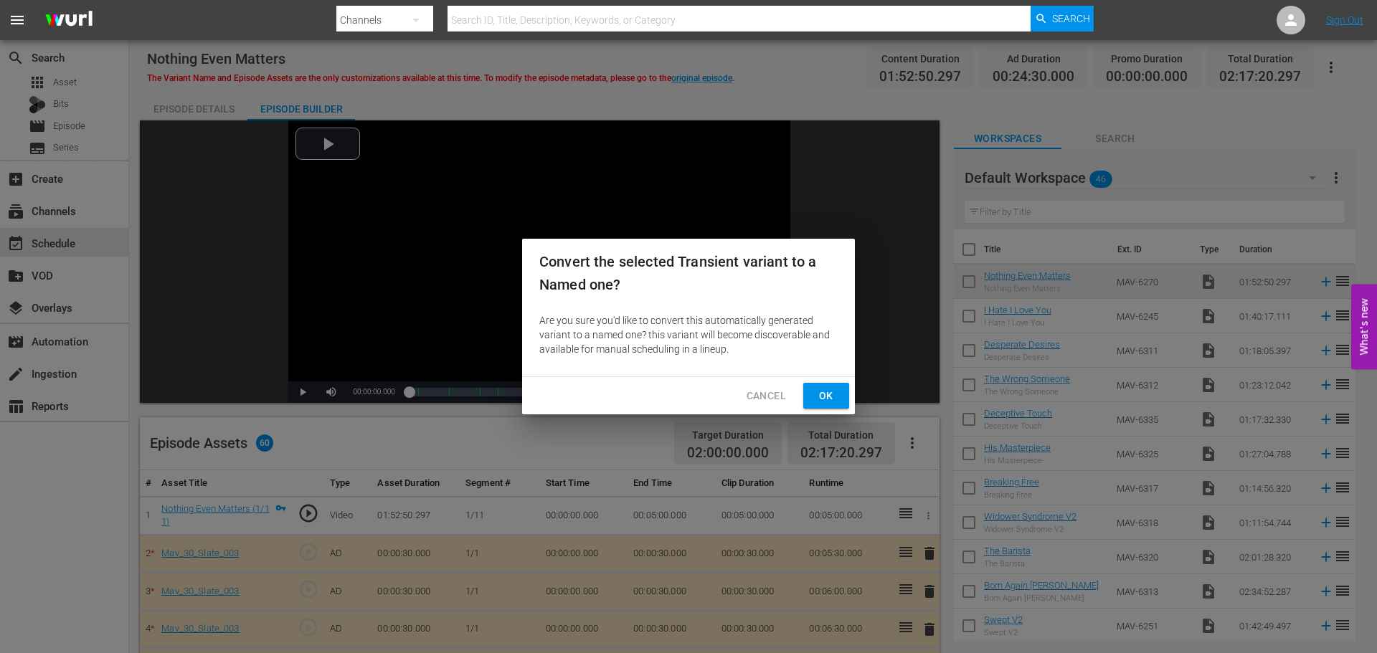
click at [834, 402] on span "Ok" at bounding box center [826, 396] width 23 height 18
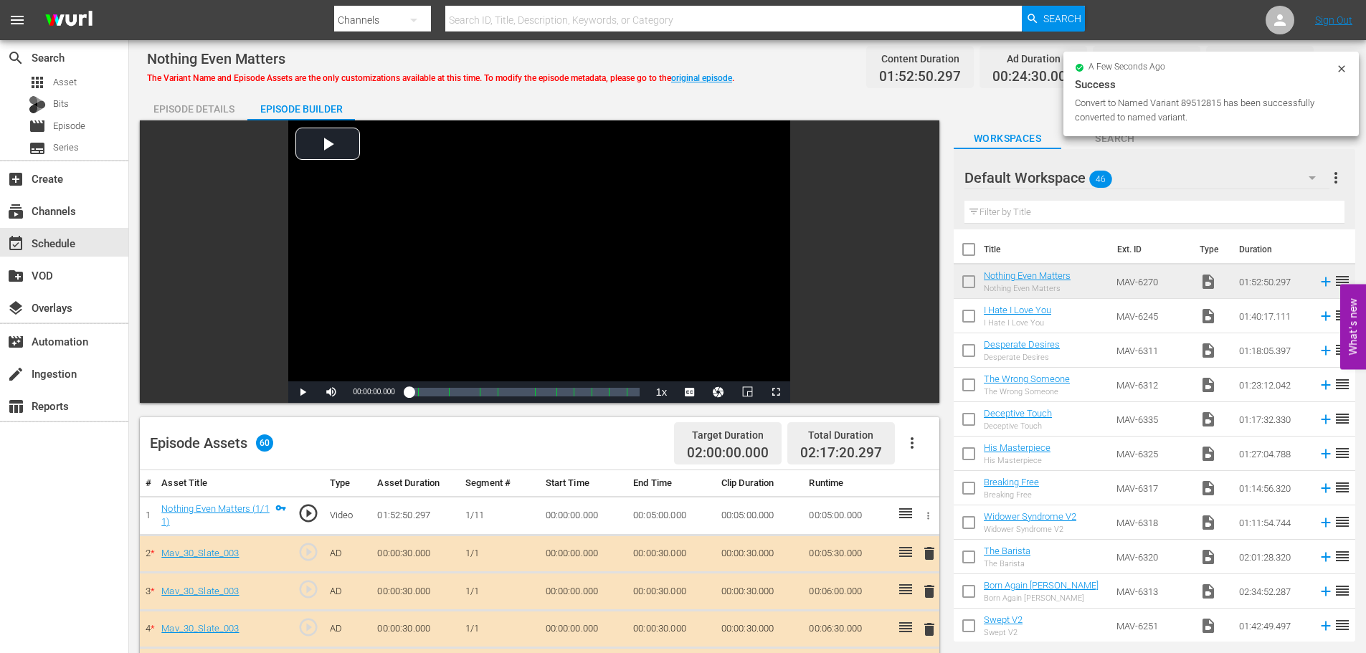
click at [207, 103] on div "Episode Details" at bounding box center [194, 109] width 108 height 34
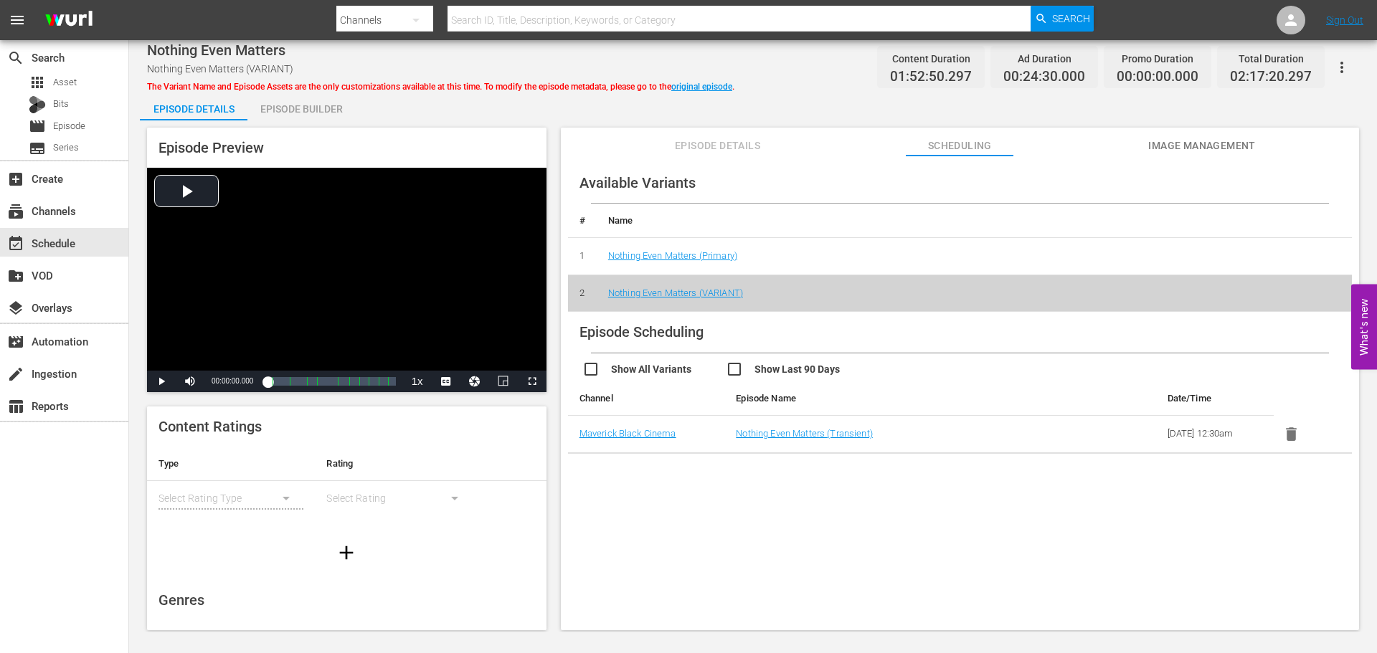
click at [696, 149] on span "Episode Details" at bounding box center [718, 146] width 108 height 18
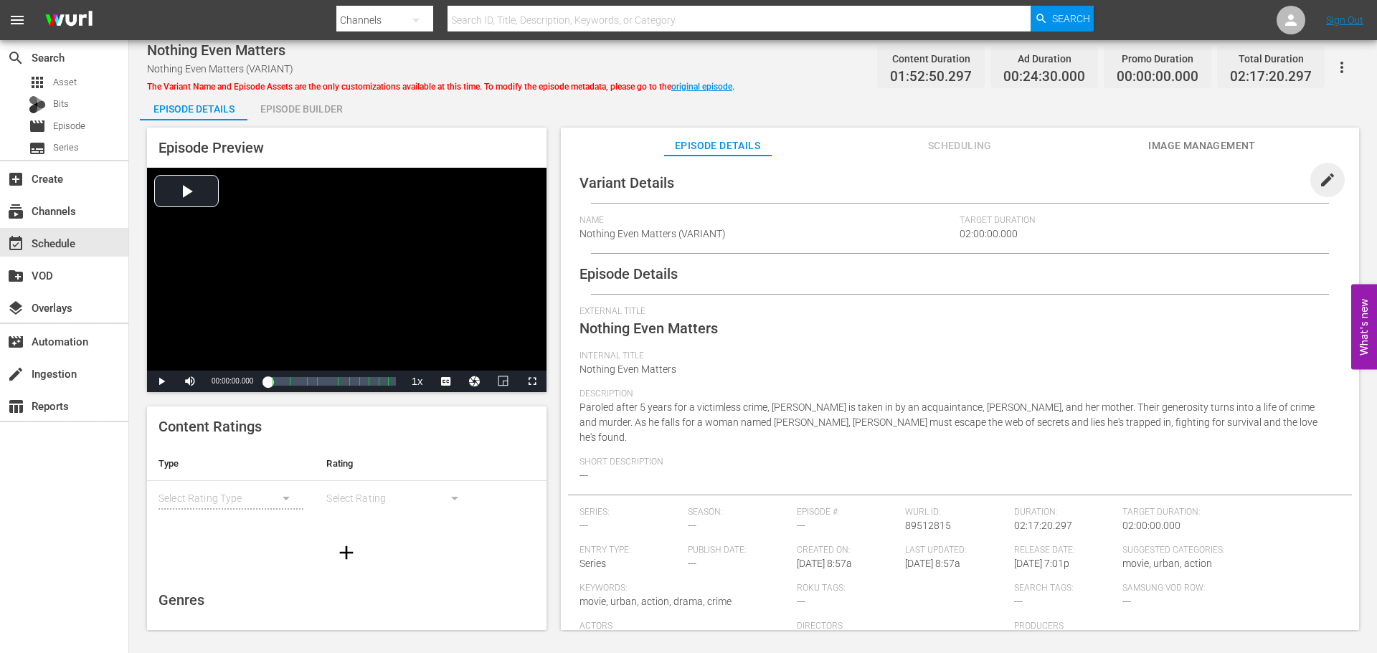
click at [1319, 184] on span "edit" at bounding box center [1327, 179] width 17 height 17
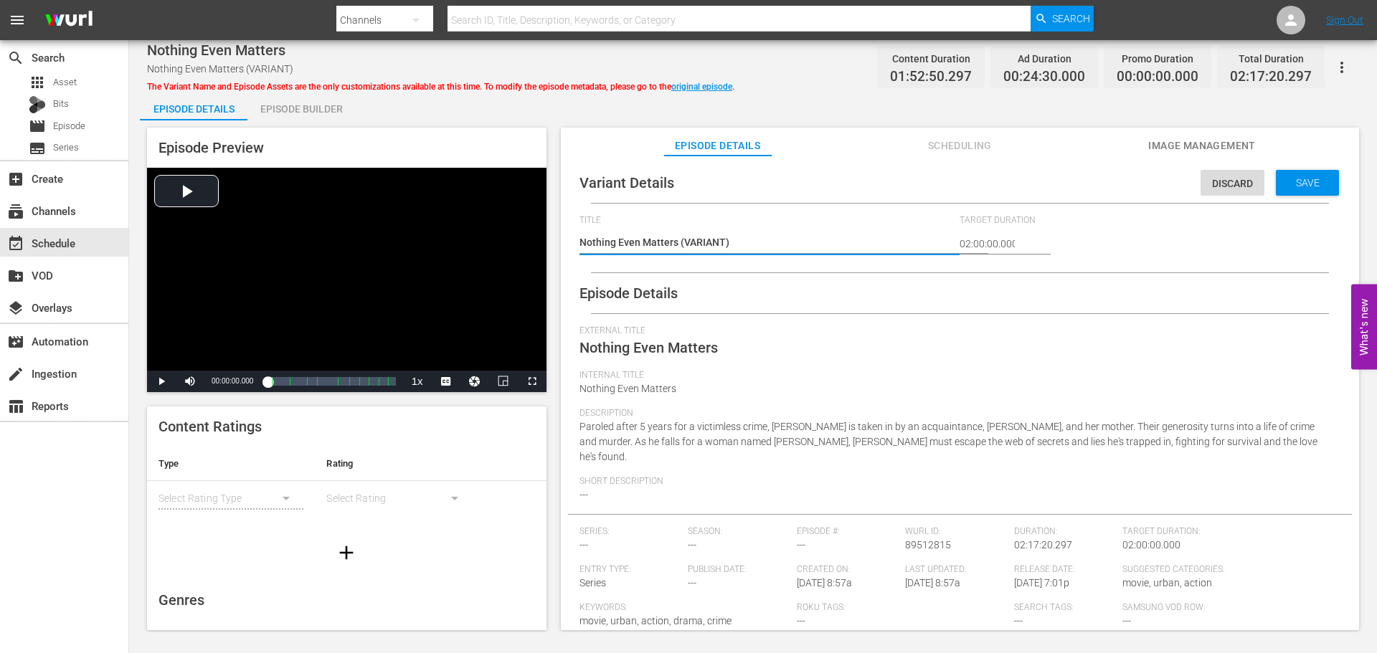
click at [680, 240] on textarea "Nothing Even Matters (VARIANT)" at bounding box center [766, 243] width 374 height 17
type textarea "Nothing Even Matters #(VARIANT)"
type textarea "Nothing Even Matters #P(VARIANT)"
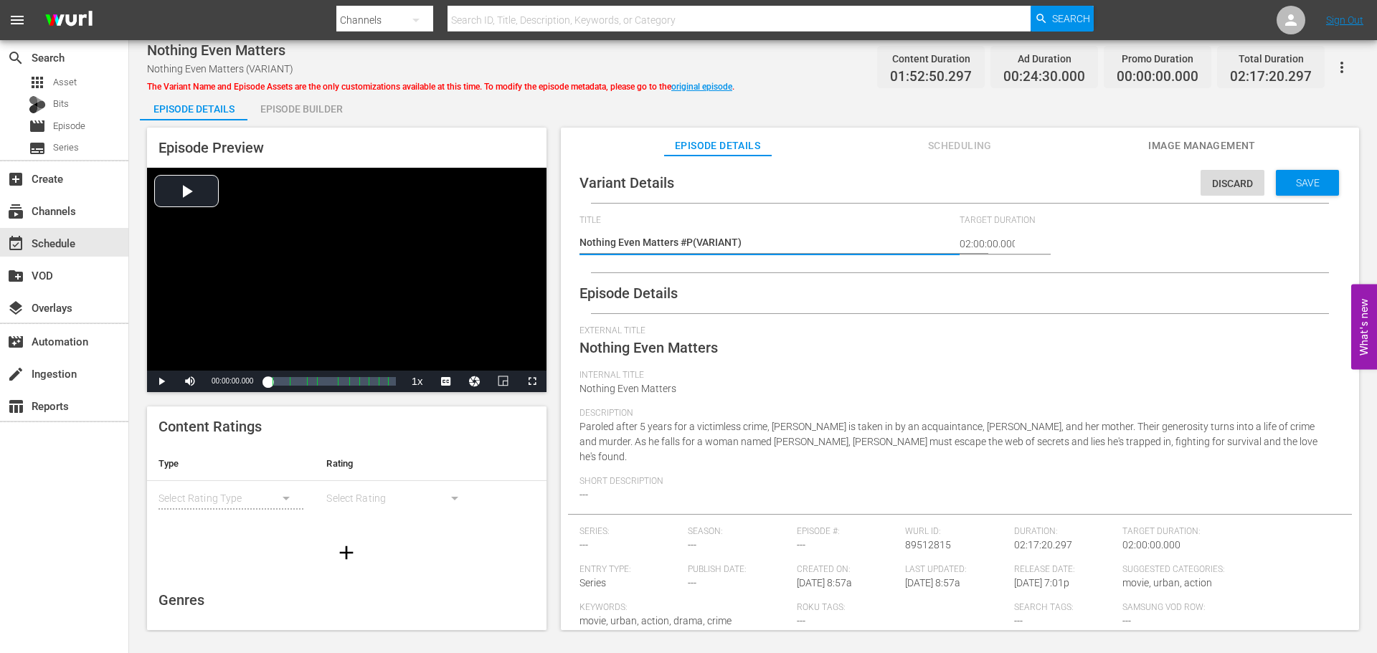
type textarea "Nothing Even Matters #Pl(VARIANT)"
type textarea "Nothing Even Matters #Ple(VARIANT)"
type textarea "Nothing Even Matters #Plex(VARIANT)"
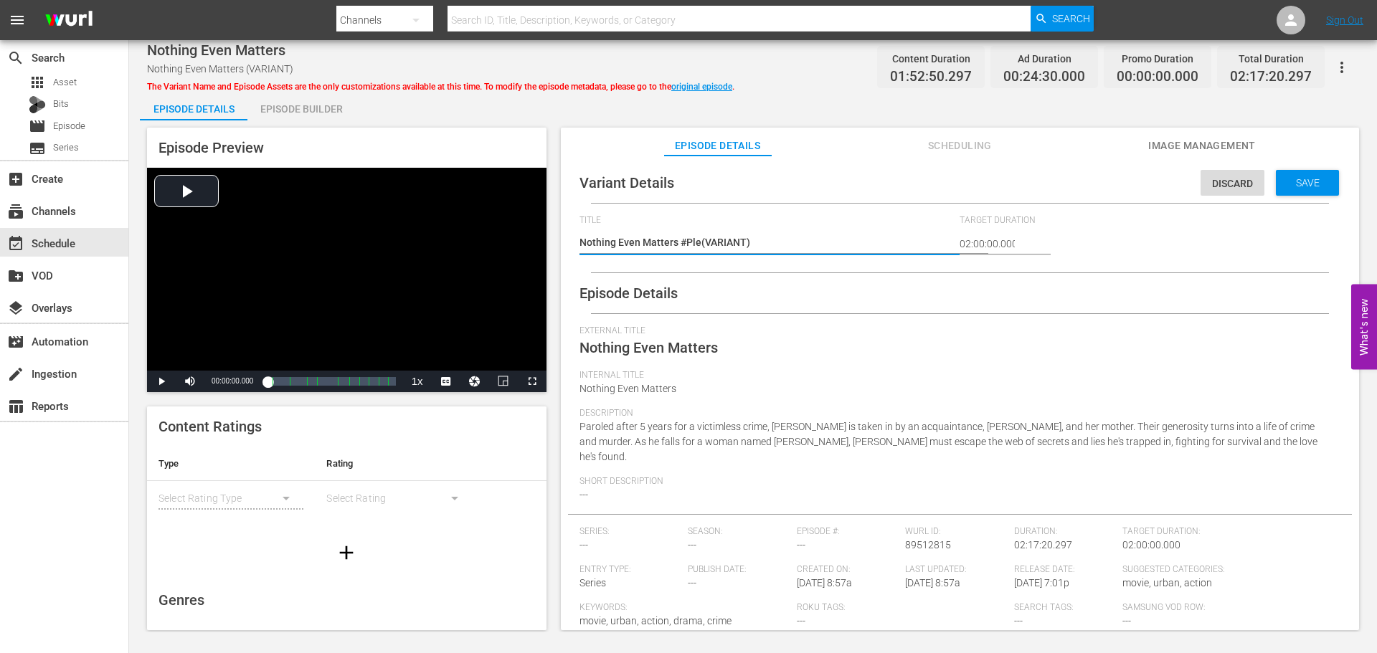
type textarea "Nothing Even Matters #Plex(VARIANT)"
type textarea "Nothing Even Matters #Plex (VARIANT)"
click at [1297, 167] on div "Discard Save" at bounding box center [1272, 179] width 144 height 33
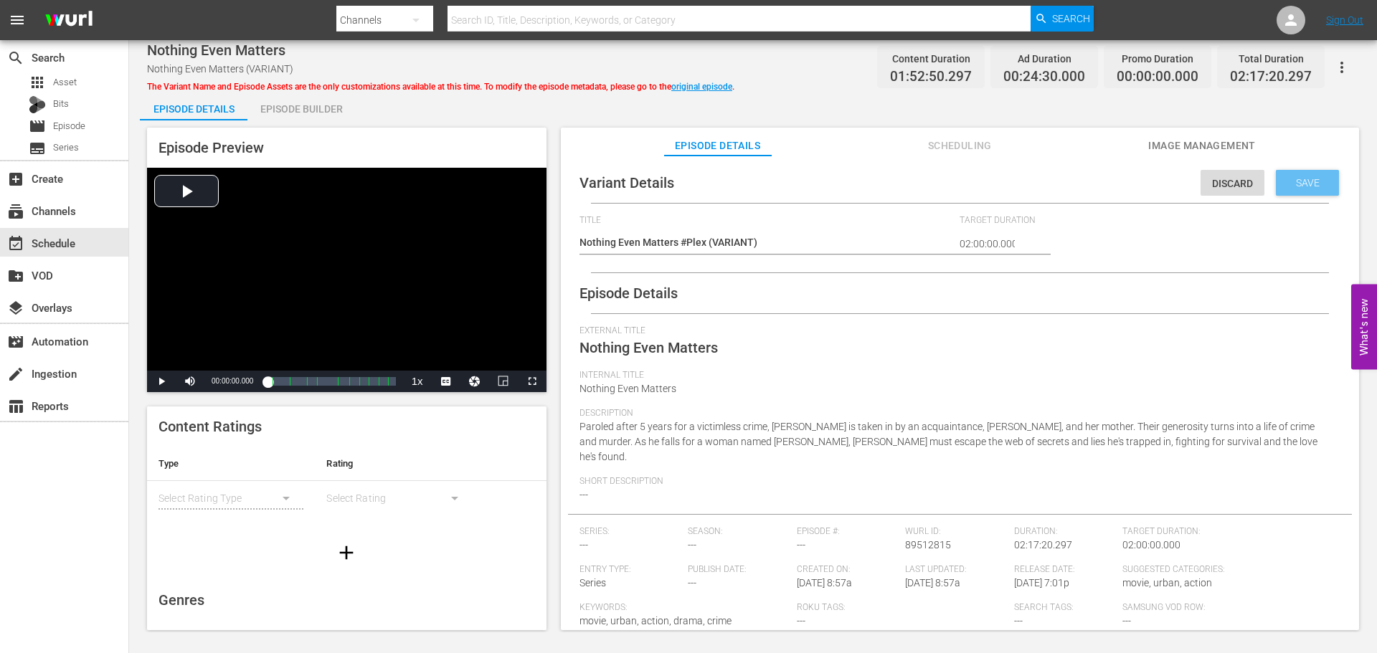
click at [1289, 190] on div "Save" at bounding box center [1307, 183] width 63 height 26
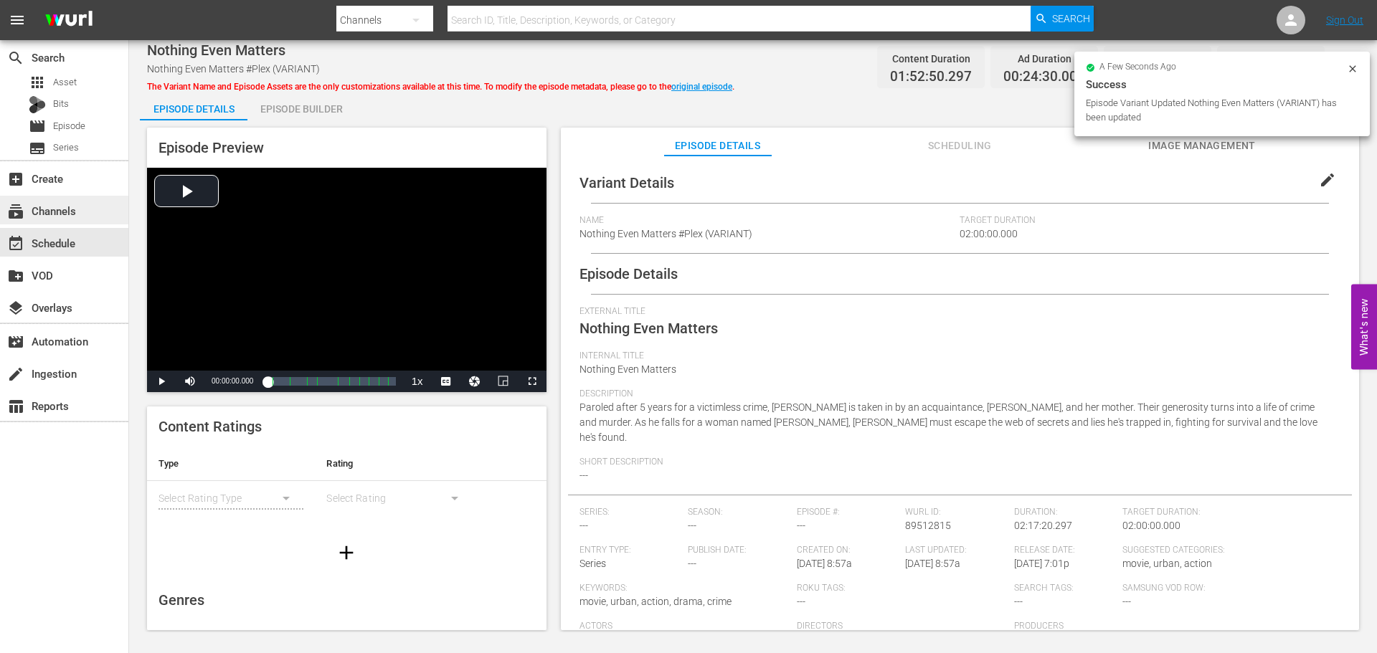
click at [51, 205] on div "subscriptions Channels" at bounding box center [40, 208] width 80 height 13
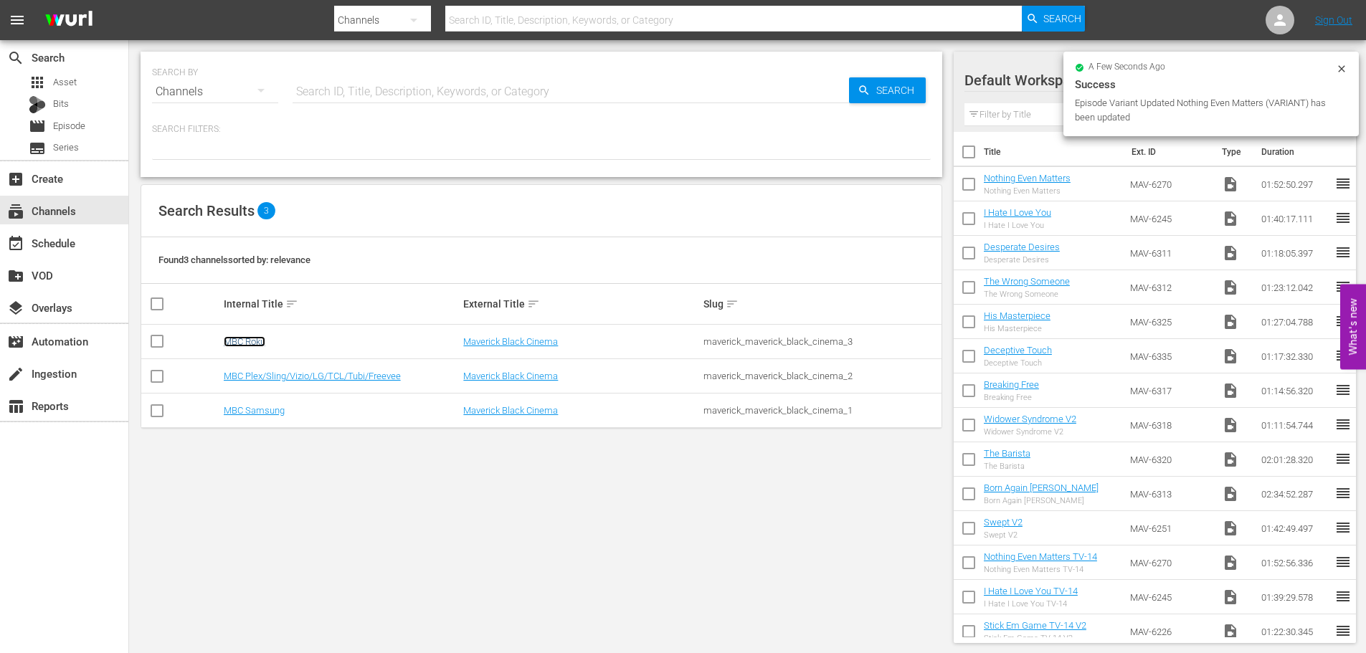
click at [263, 340] on link "MBC Roku" at bounding box center [245, 341] width 42 height 11
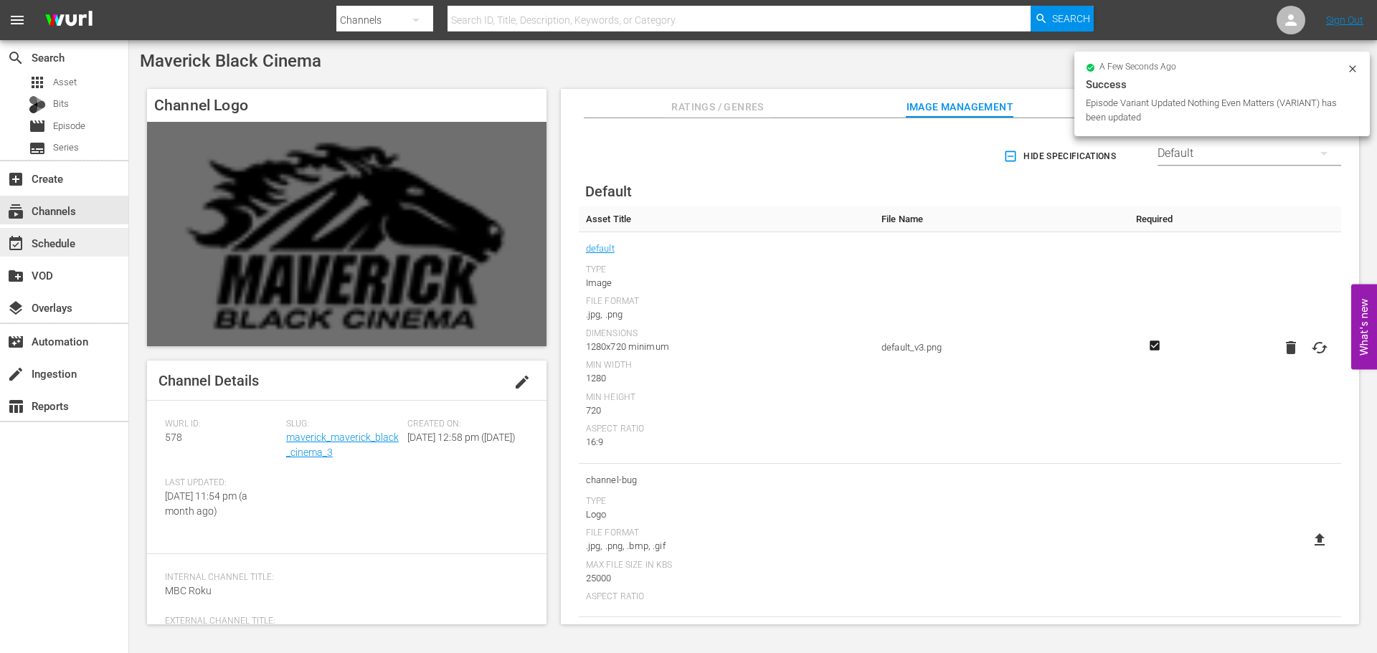
click at [67, 245] on div "event_available Schedule" at bounding box center [40, 240] width 80 height 13
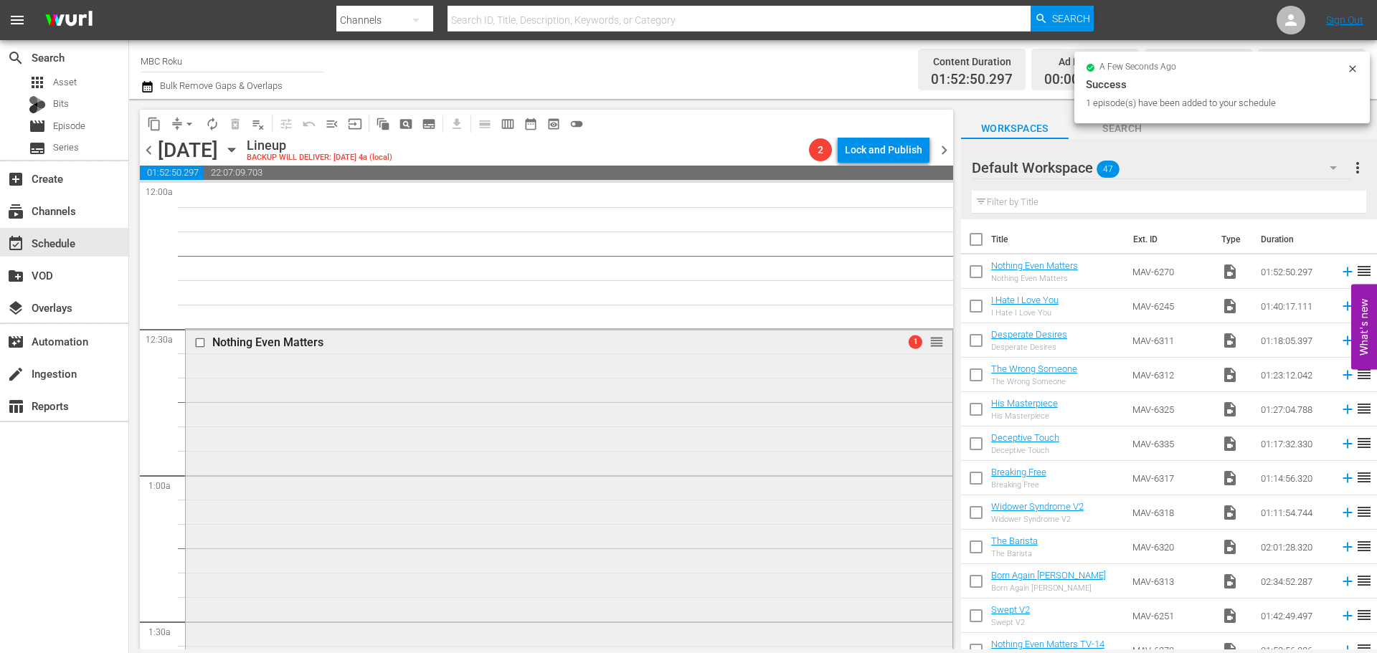
click at [397, 402] on div "Nothing Even Matters 1 reorder" at bounding box center [569, 602] width 767 height 546
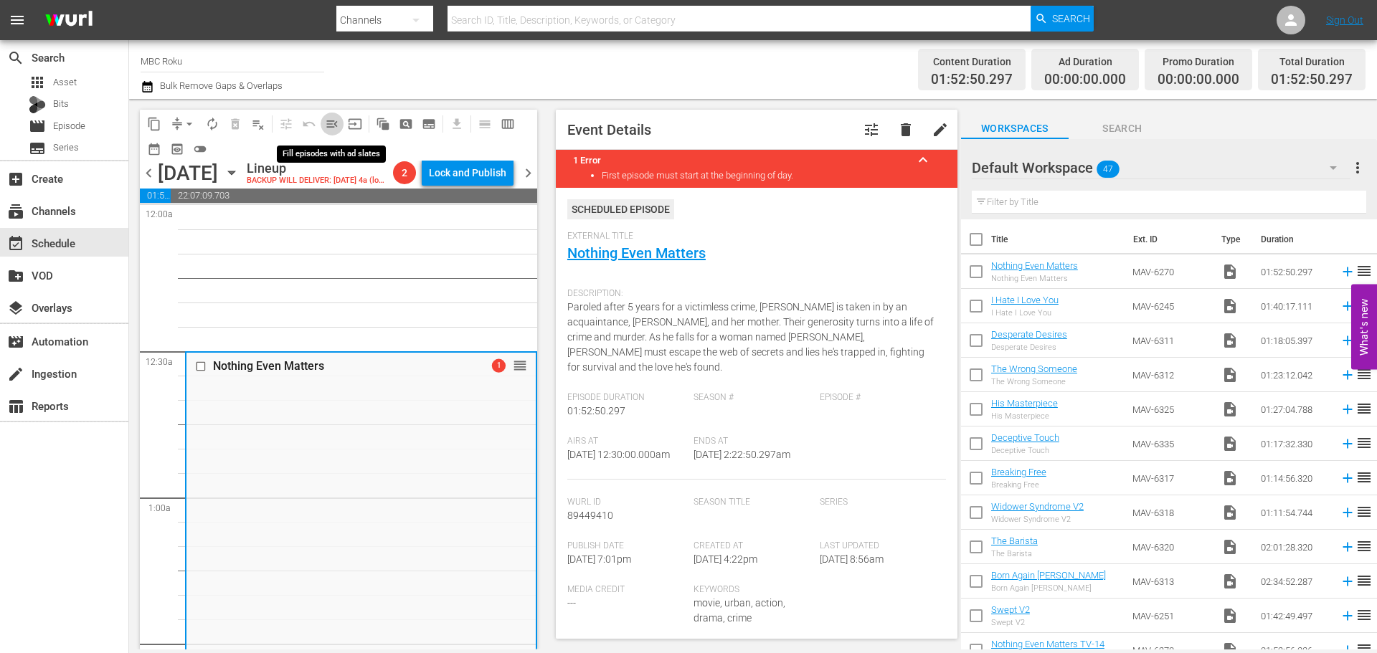
click at [333, 129] on span "menu_open" at bounding box center [332, 124] width 14 height 14
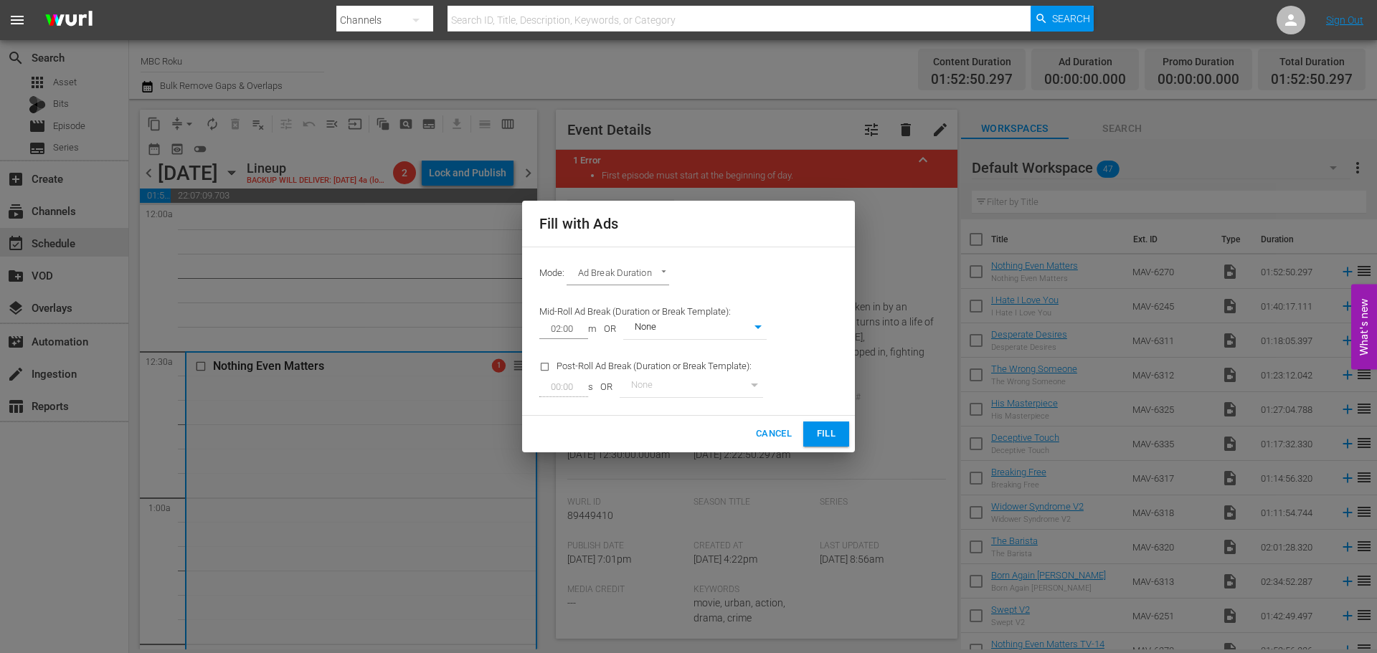
click at [661, 278] on body "menu Search By Channels Search ID, Title, Description, Keywords, or Category Se…" at bounding box center [688, 326] width 1377 height 653
click at [630, 299] on li "Ads Per Hour" at bounding box center [619, 299] width 105 height 24
type input "ADS_PER_HOUR"
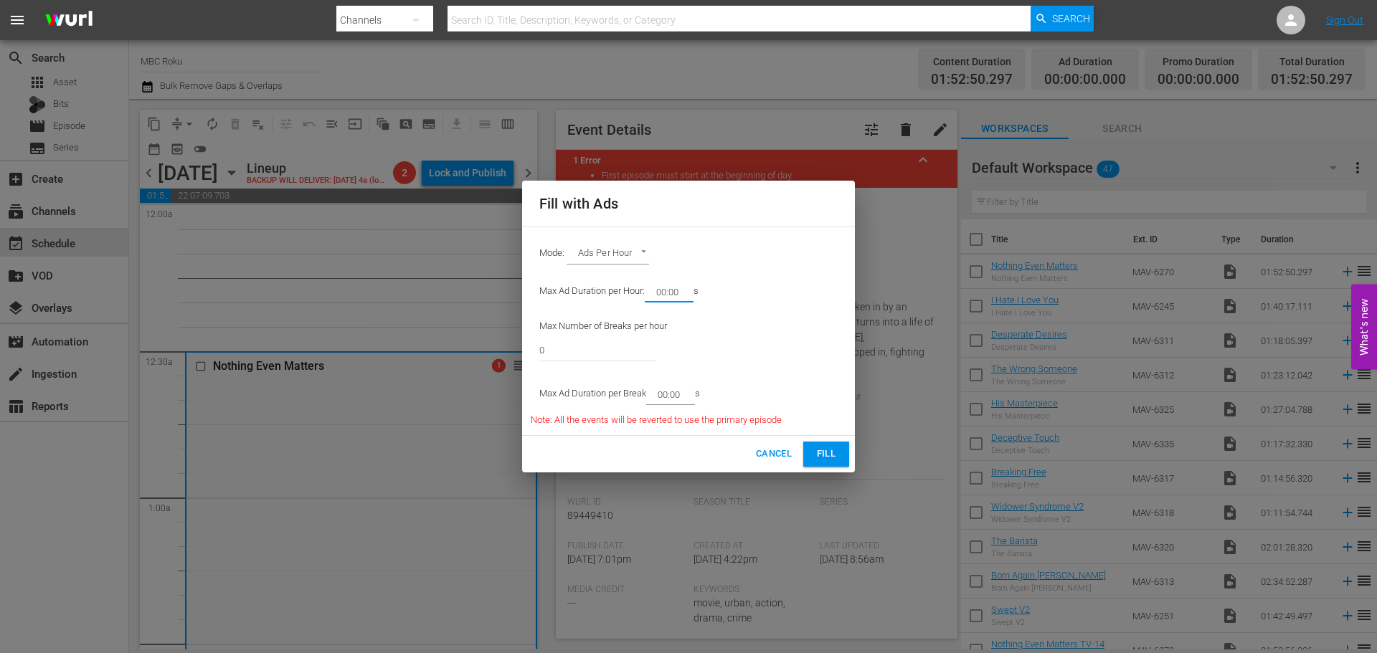
drag, startPoint x: 687, startPoint y: 295, endPoint x: 662, endPoint y: 296, distance: 25.1
click at [662, 296] on input "00:00" at bounding box center [666, 292] width 43 height 20
type input "08:00"
drag, startPoint x: 561, startPoint y: 348, endPoint x: 409, endPoint y: 343, distance: 152.1
click at [409, 343] on div "Fill with Ads Mode: Ads Per Hour ADS_PER_HOUR Max Ad Duration per Hour: 08:00 m…" at bounding box center [688, 326] width 1377 height 653
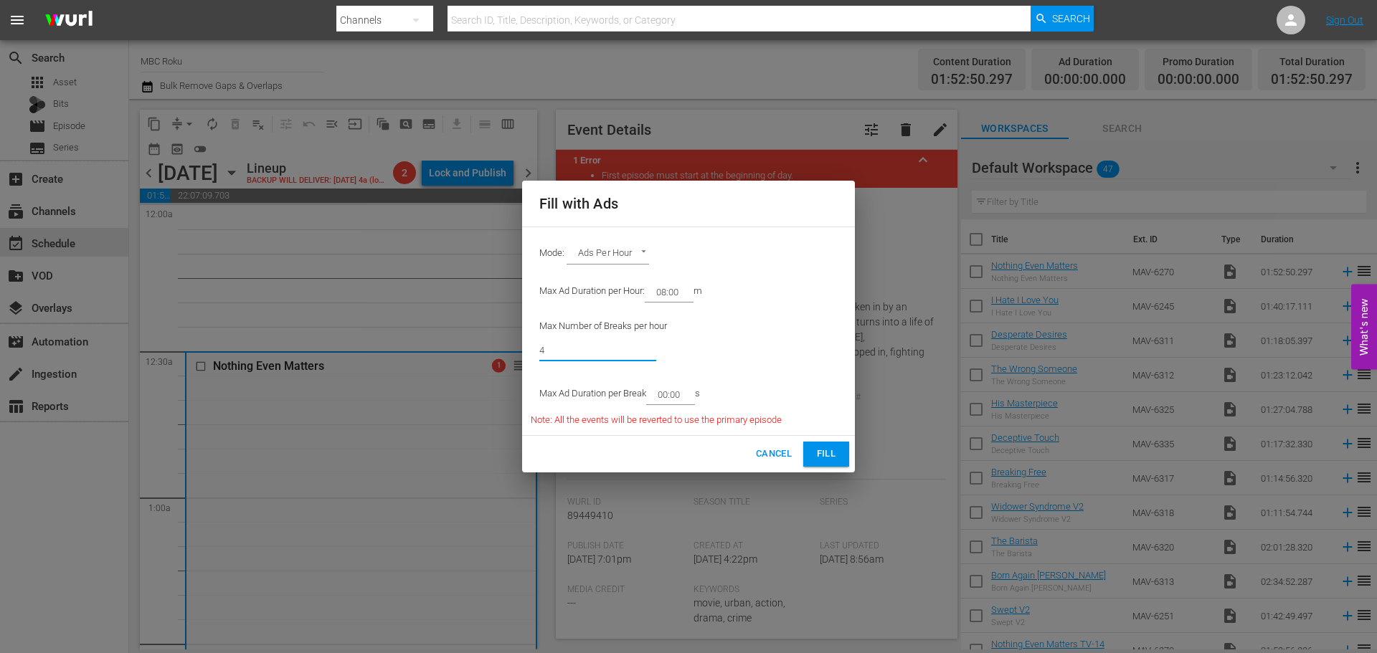
type input "4"
drag, startPoint x: 681, startPoint y: 391, endPoint x: 639, endPoint y: 397, distance: 42.8
click at [661, 397] on input "00:00" at bounding box center [667, 394] width 43 height 20
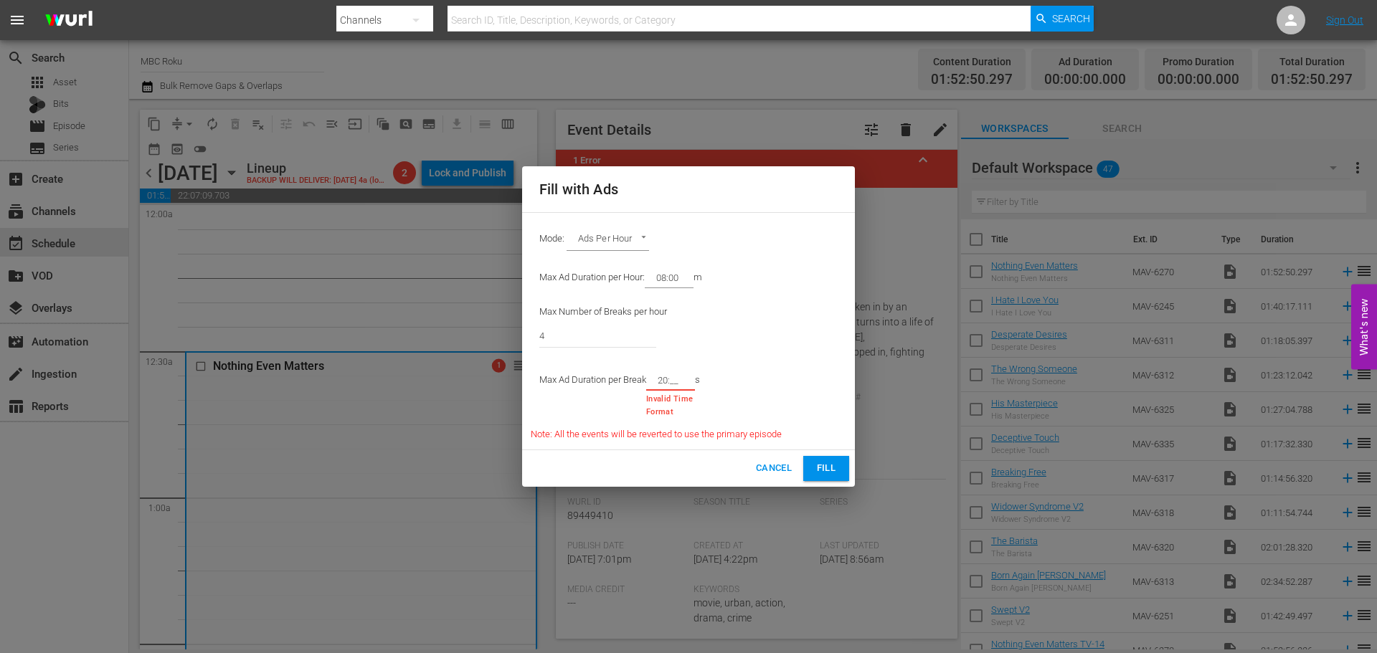
type input "2_:__"
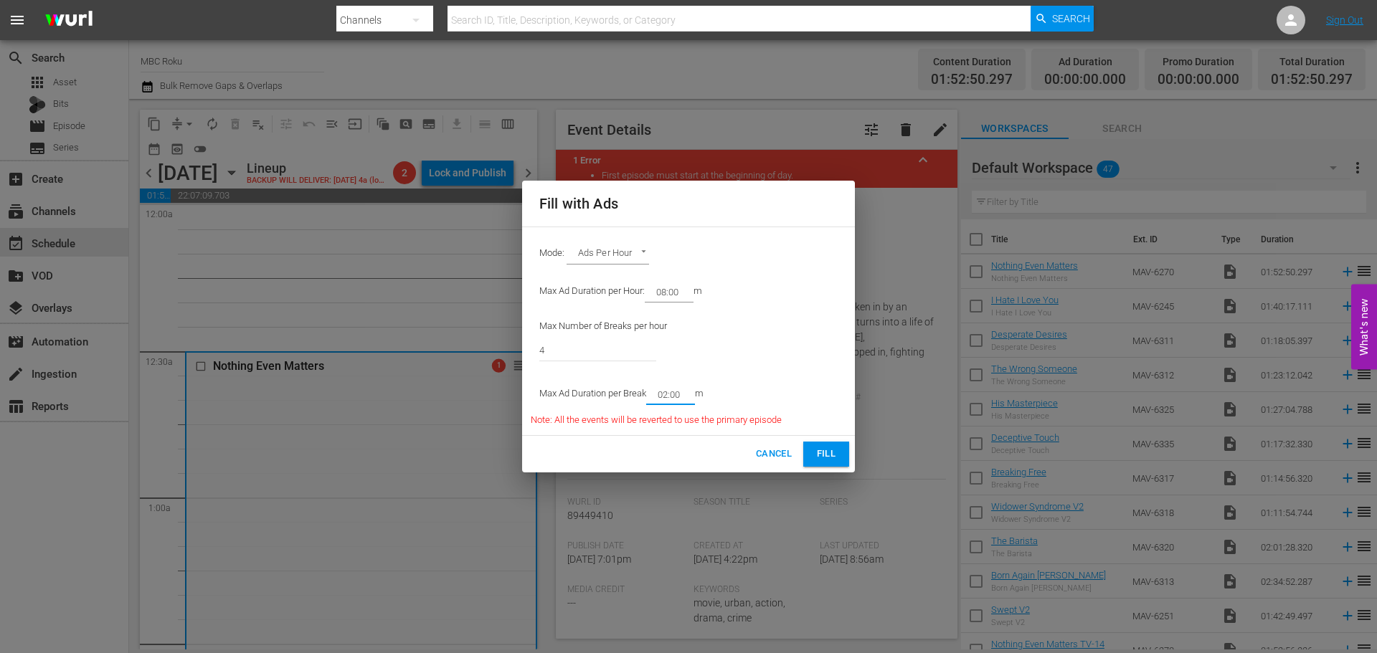
type input "02:00"
click at [822, 450] on span "Fill" at bounding box center [826, 454] width 23 height 16
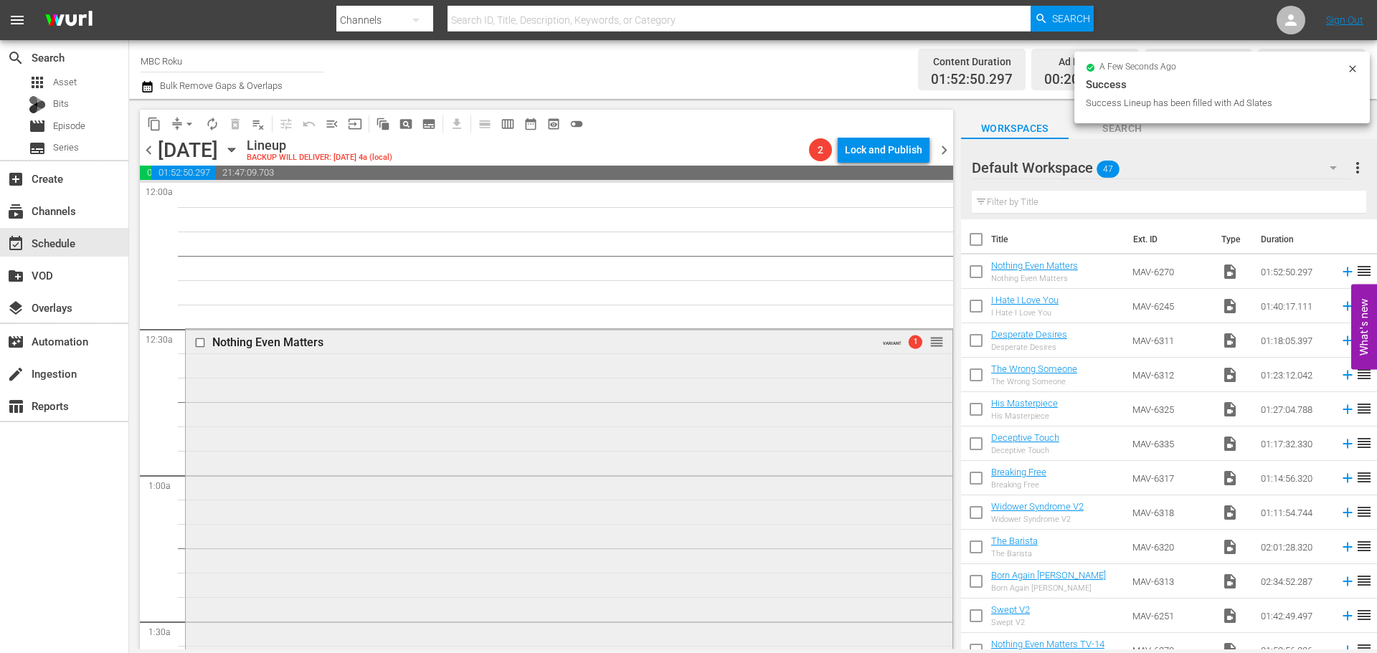
click at [326, 440] on div "Nothing Even Matters VARIANT 1 reorder" at bounding box center [569, 650] width 767 height 643
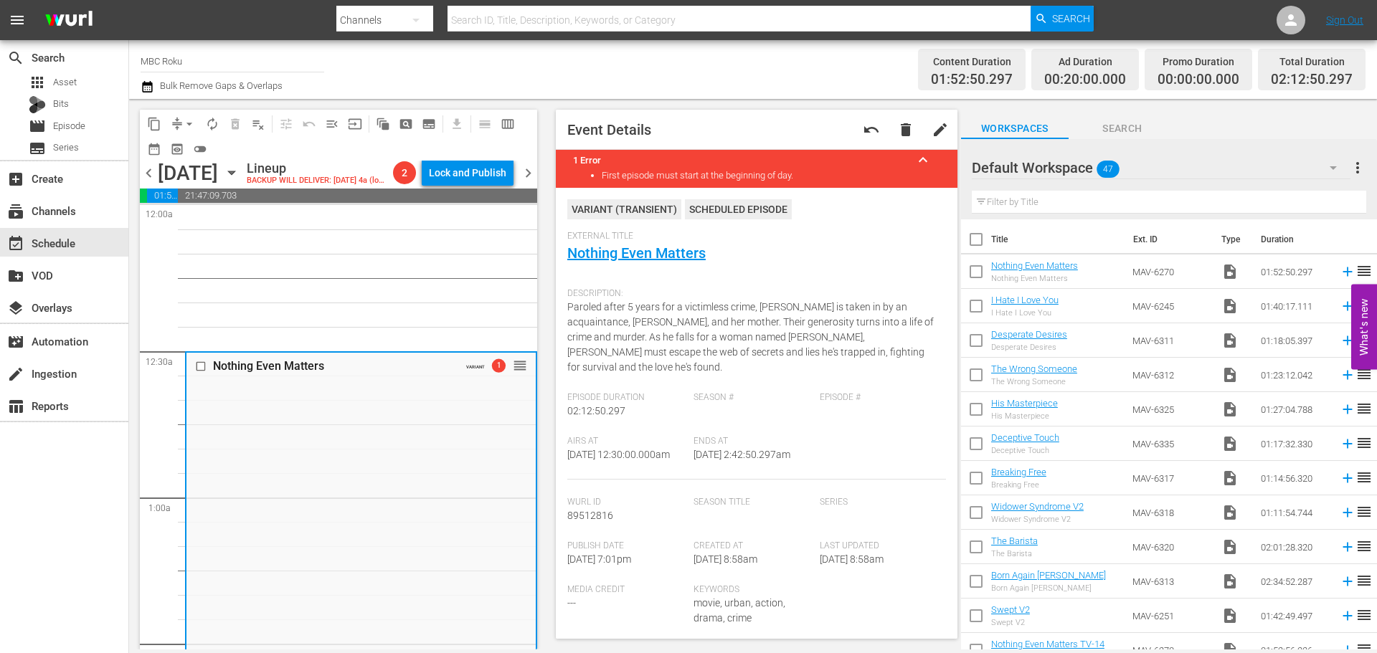
click at [688, 244] on div "External Title Nothing Even Matters" at bounding box center [756, 256] width 379 height 50
click at [680, 257] on link "Nothing Even Matters" at bounding box center [636, 253] width 138 height 17
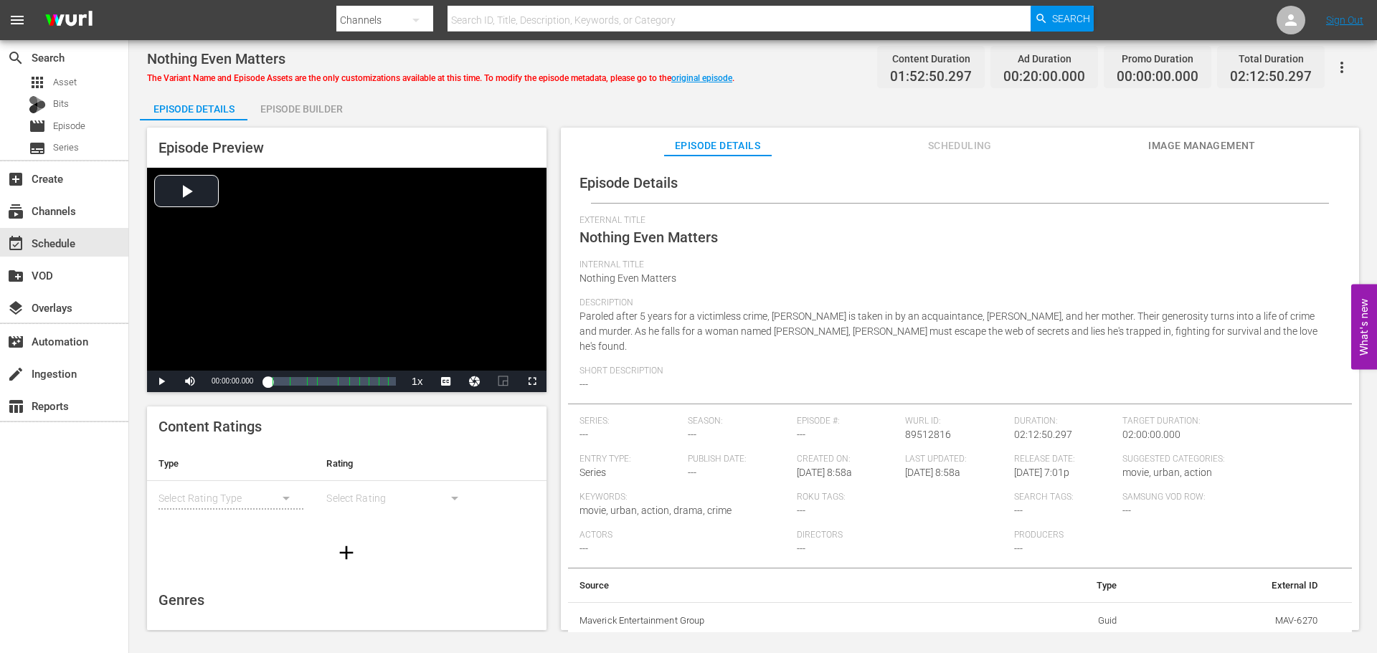
click at [1005, 150] on span "Scheduling" at bounding box center [960, 146] width 108 height 18
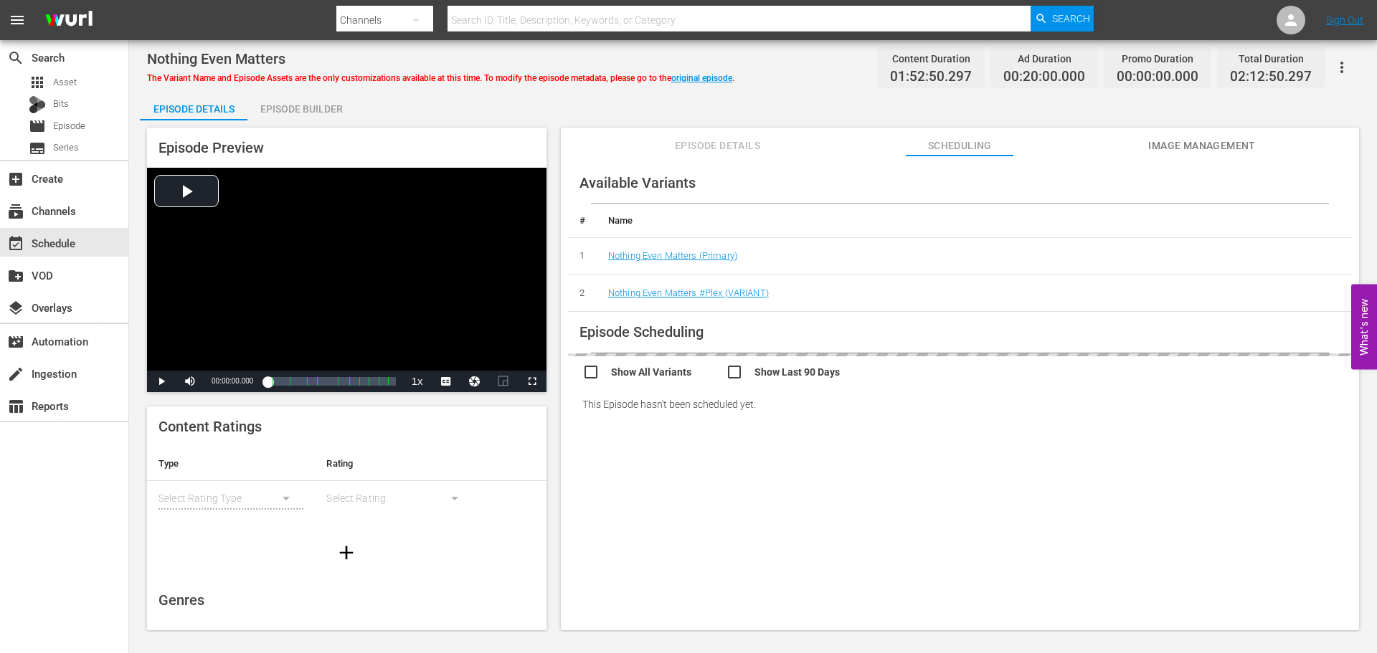
click at [706, 150] on span "Episode Details" at bounding box center [718, 146] width 108 height 18
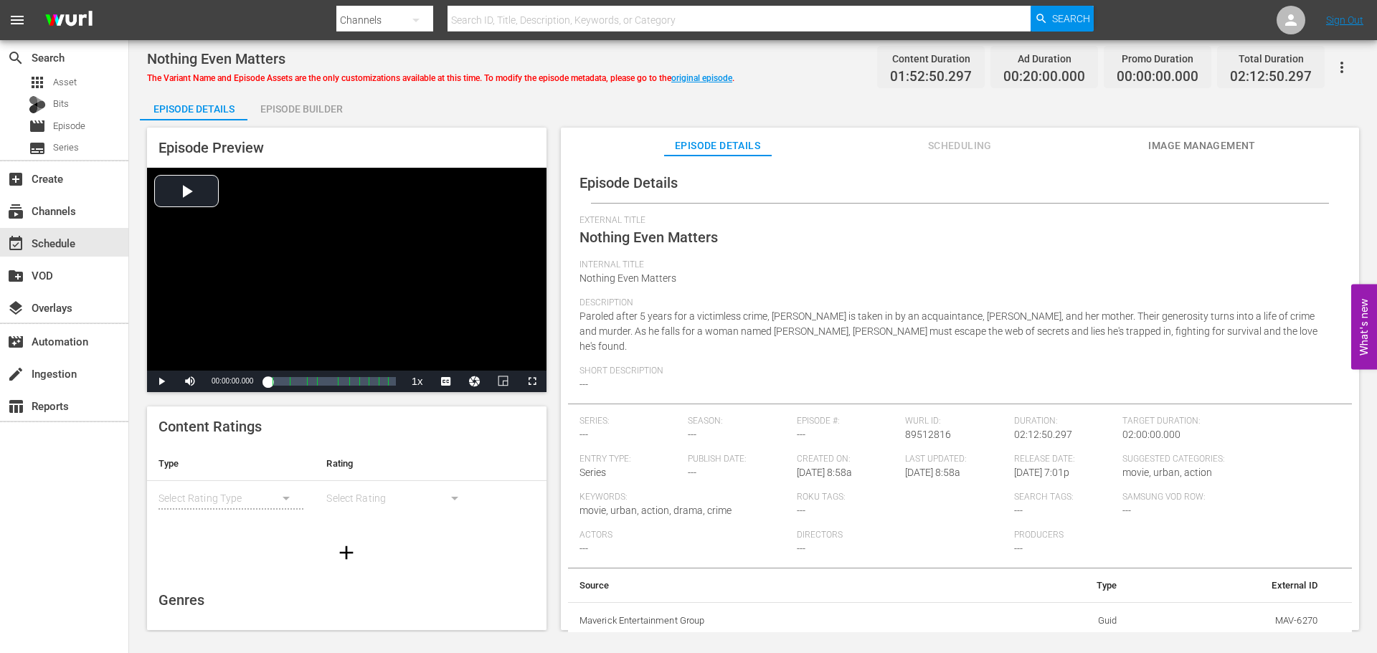
click at [286, 110] on div "Episode Builder" at bounding box center [301, 109] width 108 height 34
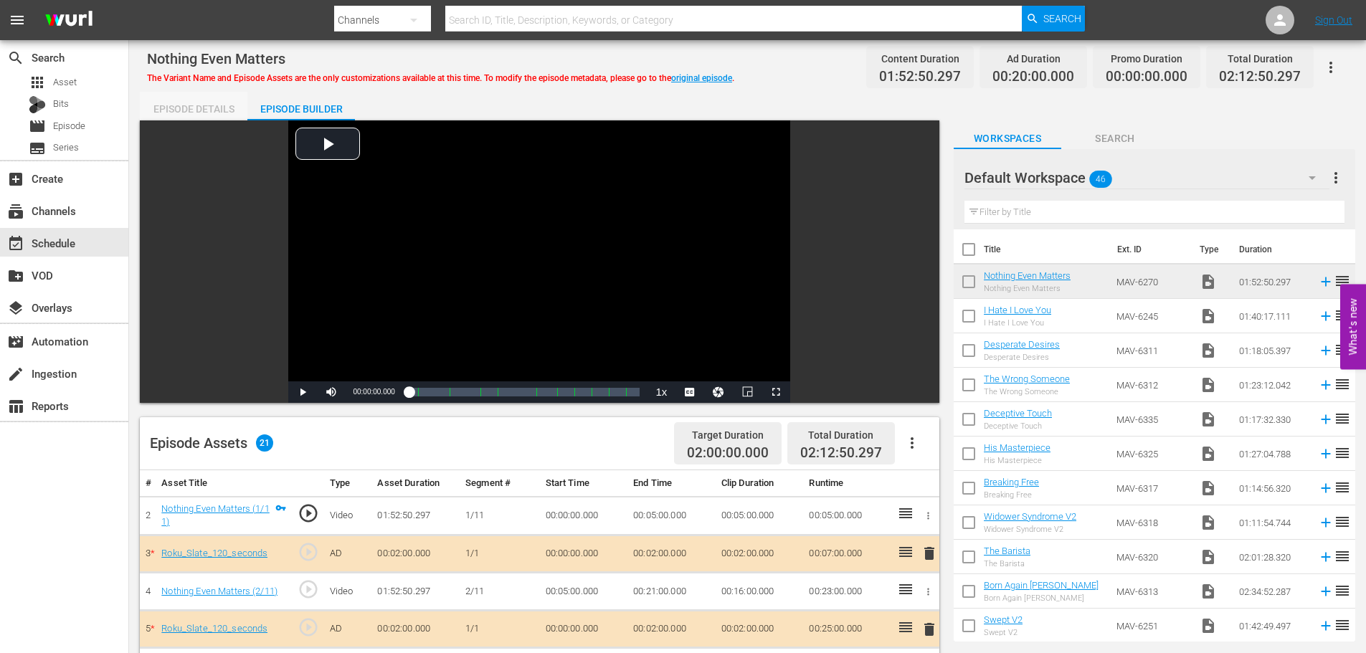
click at [227, 107] on div "Episode Details" at bounding box center [194, 109] width 108 height 34
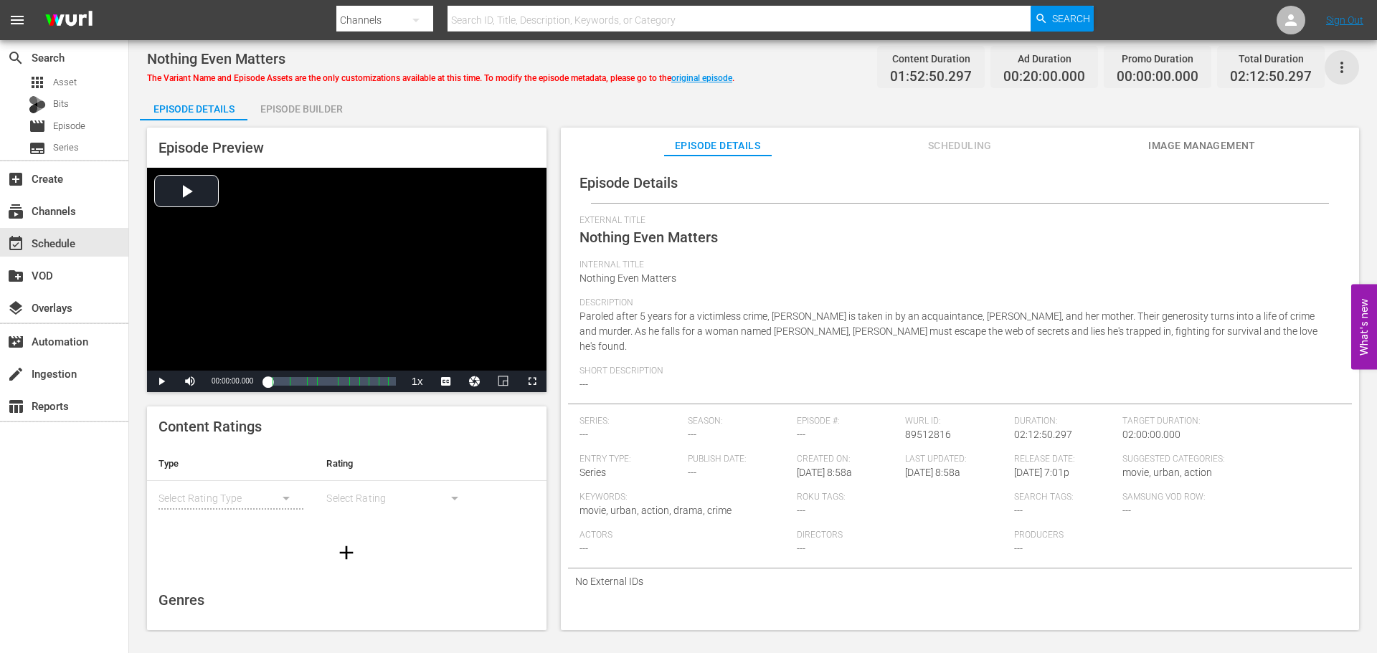
click at [1348, 67] on icon "button" at bounding box center [1341, 67] width 17 height 17
click at [1333, 116] on div "Convert To Named Variant" at bounding box center [1279, 119] width 138 height 34
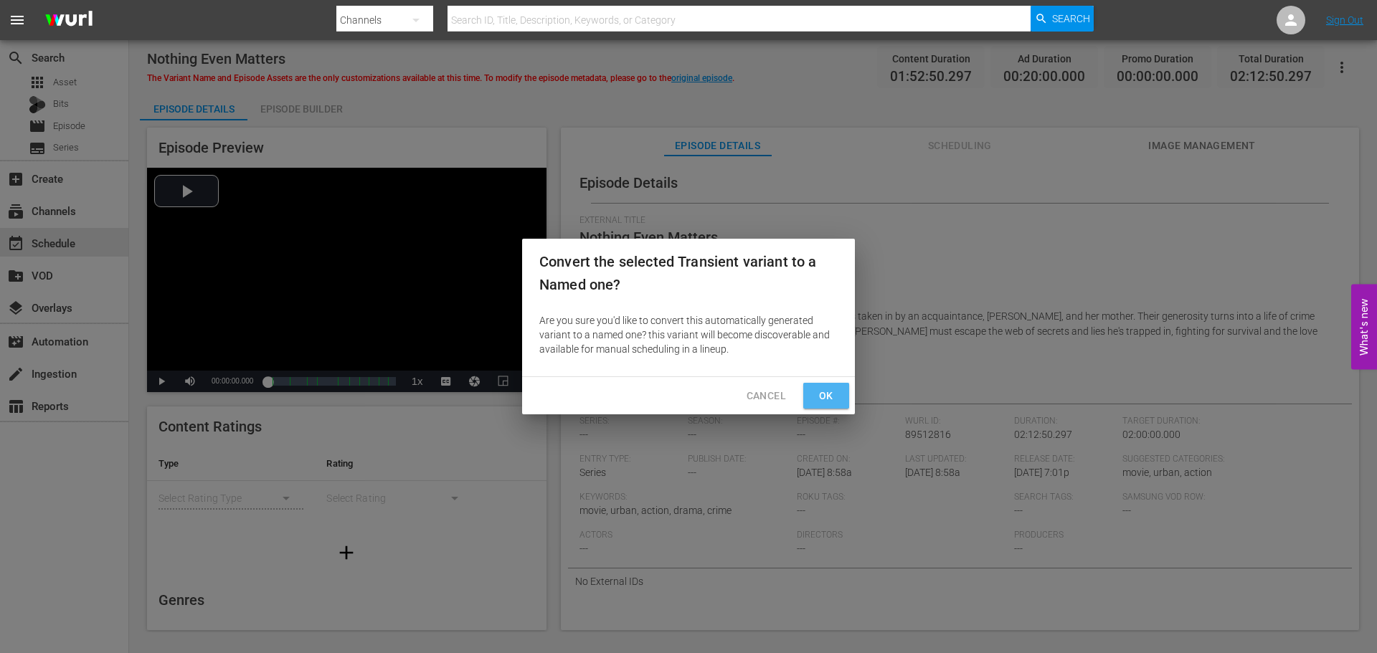
click at [818, 396] on span "Ok" at bounding box center [826, 396] width 23 height 18
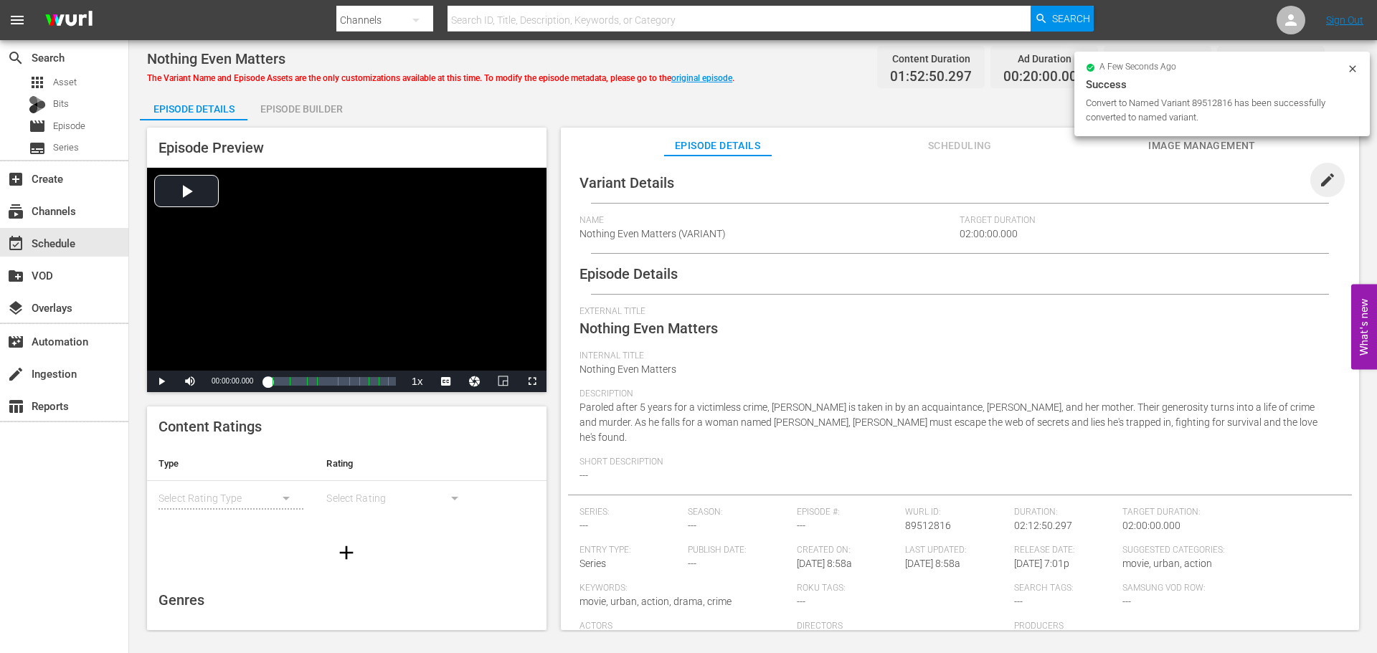
click at [1324, 177] on span "edit" at bounding box center [1327, 179] width 17 height 17
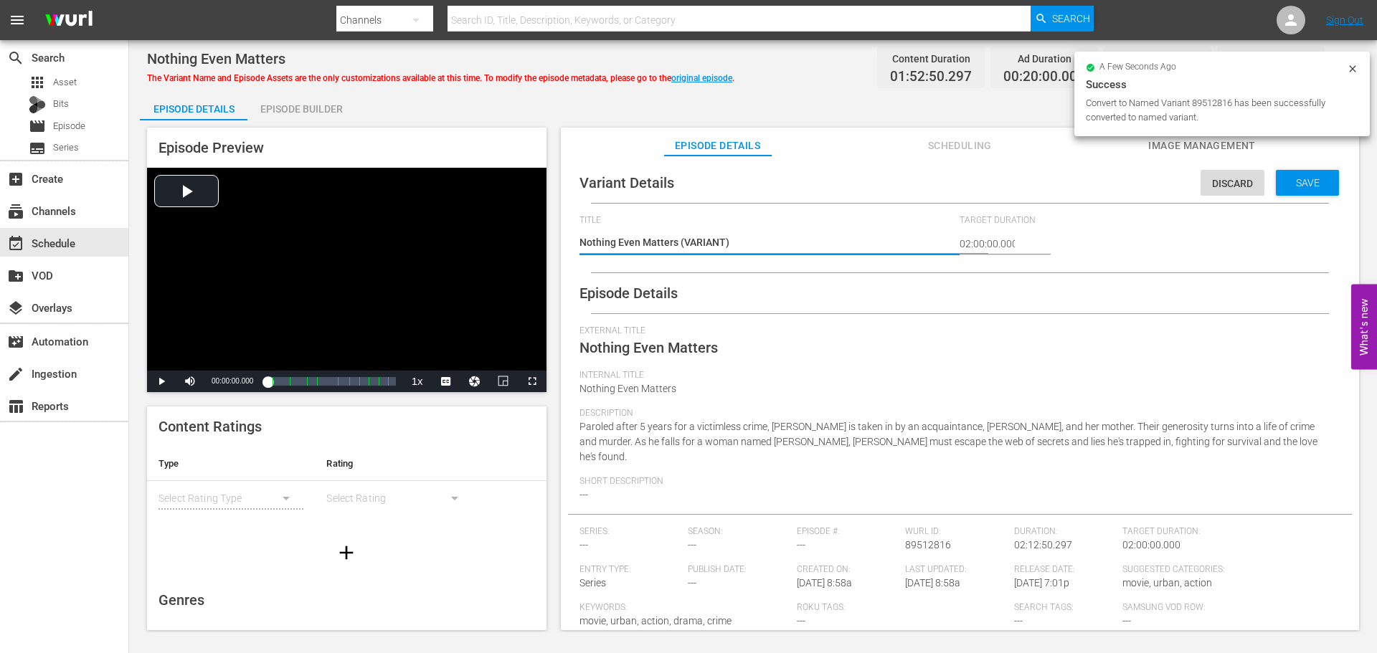
drag, startPoint x: 677, startPoint y: 243, endPoint x: 688, endPoint y: 240, distance: 11.8
click at [678, 243] on textarea "Nothing Even Matters (VARIANT)" at bounding box center [766, 243] width 374 height 17
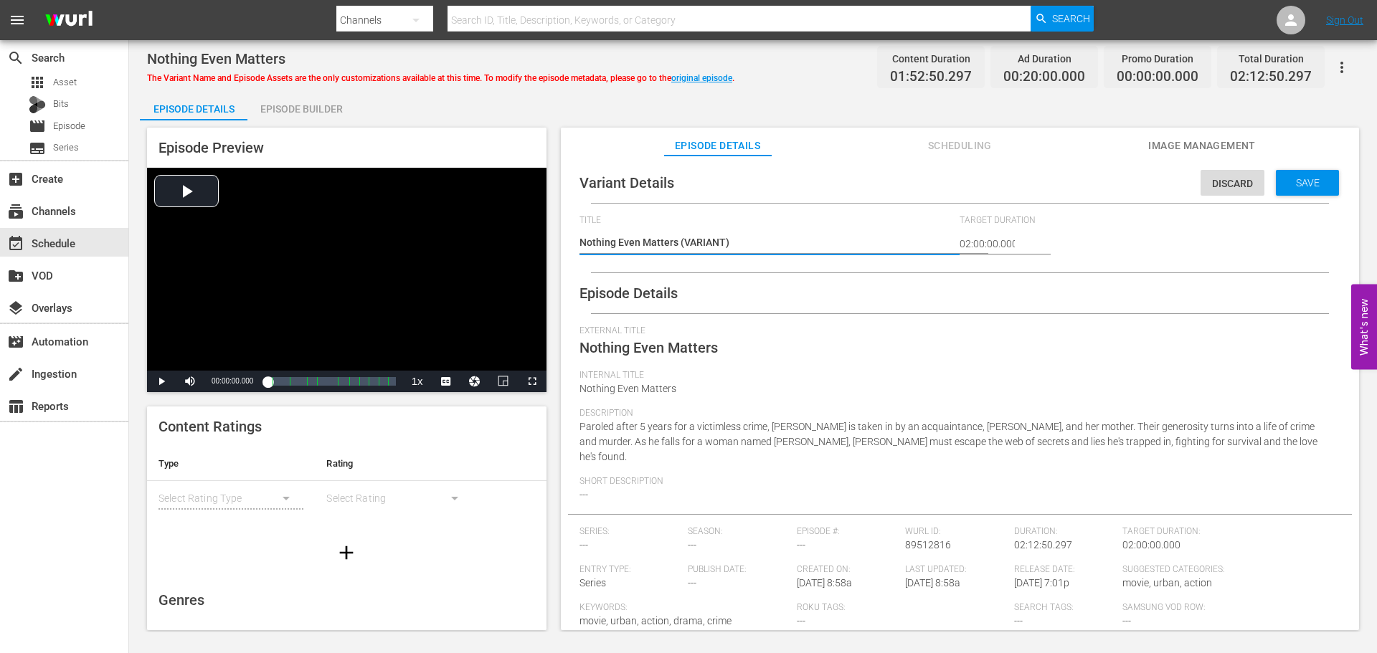
type textarea "Nothing Even Matters #(VARIANT)"
type textarea "Nothing Even Matters #R(VARIANT)"
type textarea "Nothing Even Matters #Ro(VARIANT)"
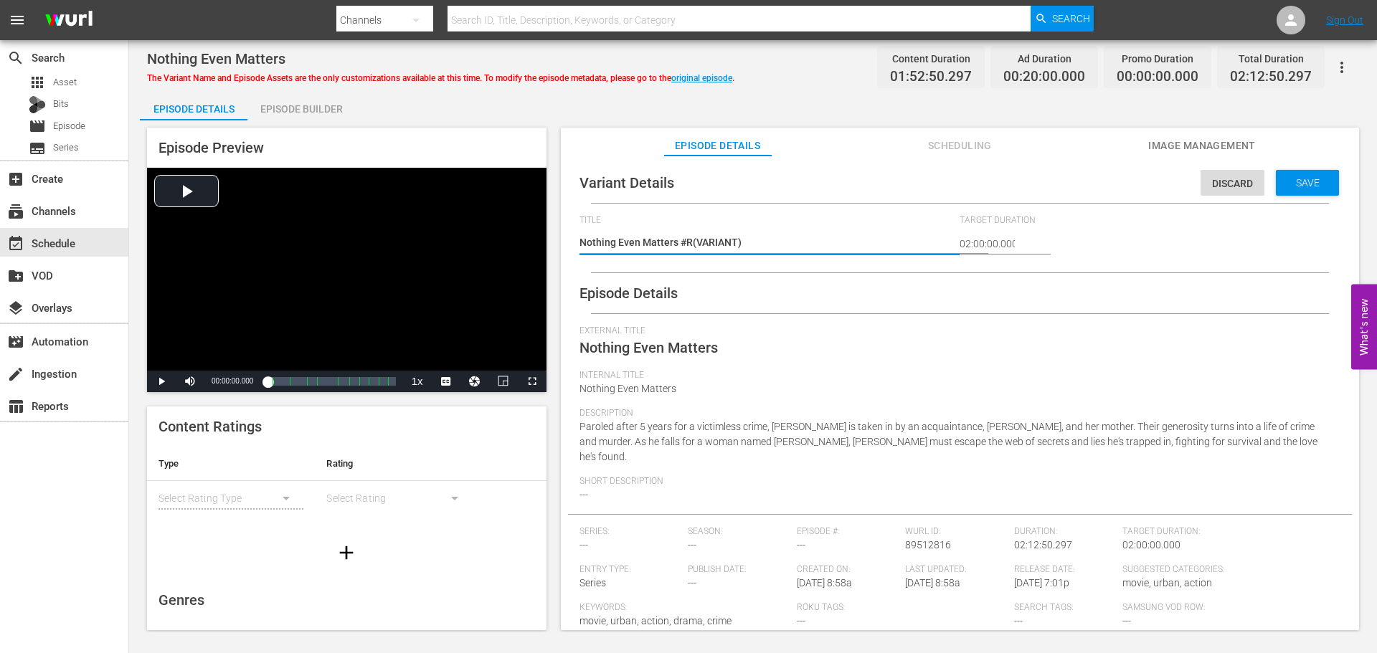
type textarea "Nothing Even Matters #Ro(VARIANT)"
type textarea "Nothing Even Matters #Rok(VARIANT)"
type textarea "Nothing Even Matters #Roku(VARIANT)"
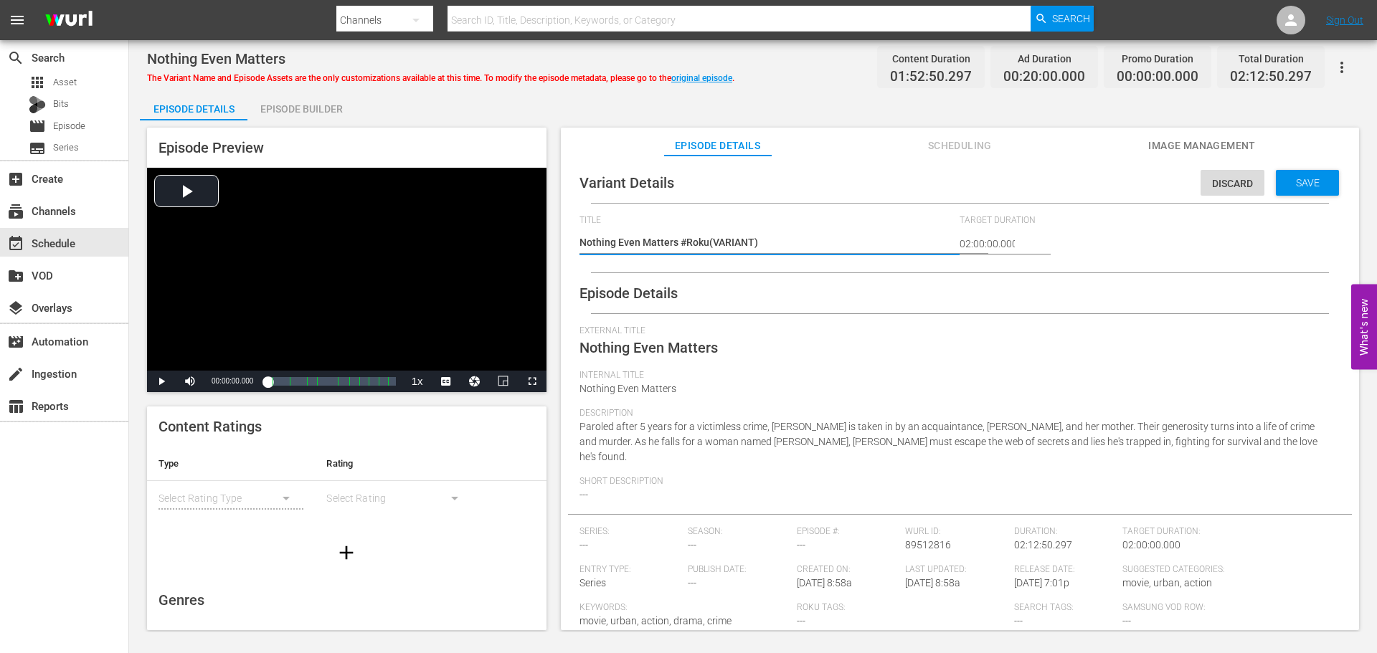
type textarea "Nothing Even Matters #Roku (VARIANT)"
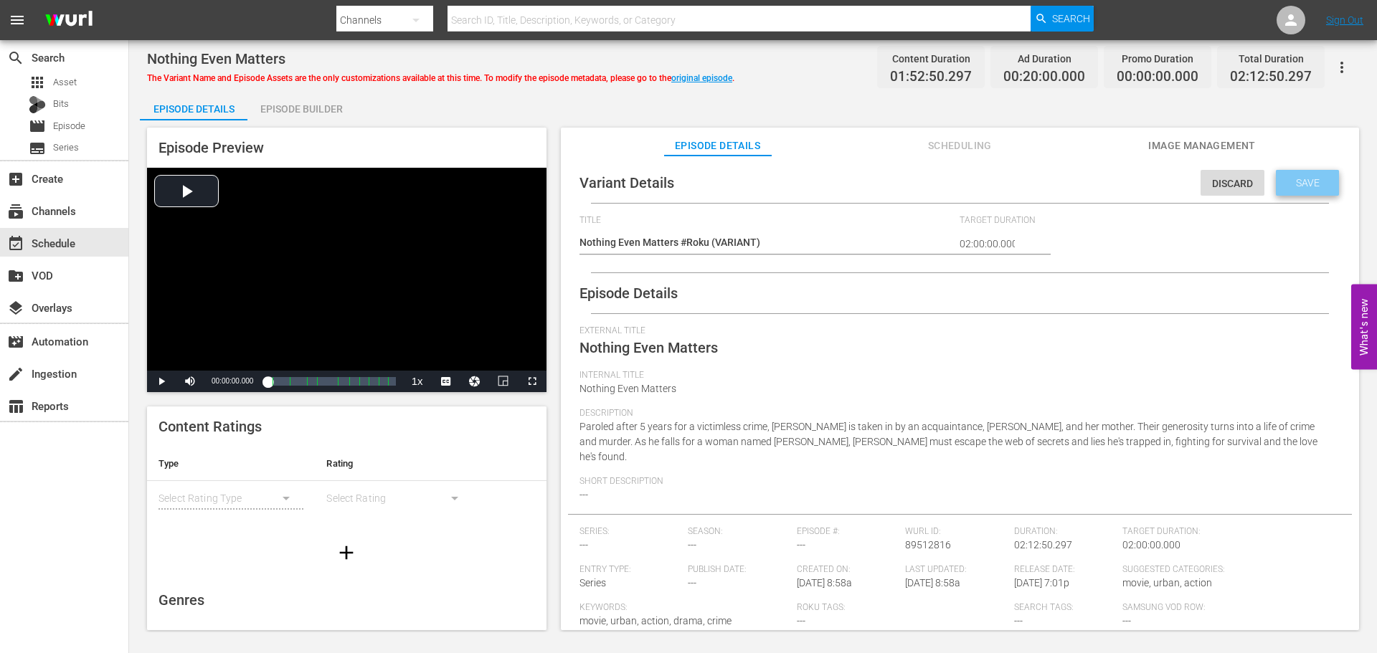
click at [1304, 181] on span "Save" at bounding box center [1307, 182] width 47 height 11
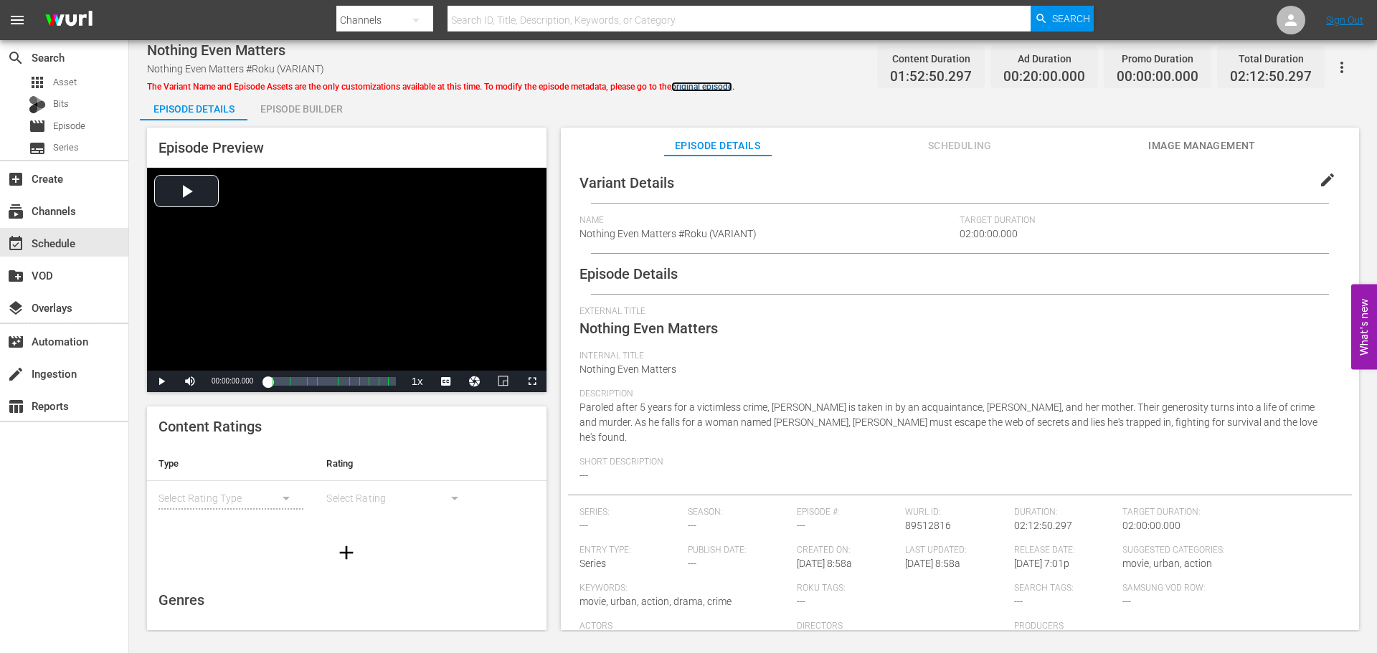
click at [729, 87] on link "original episode" at bounding box center [701, 87] width 61 height 10
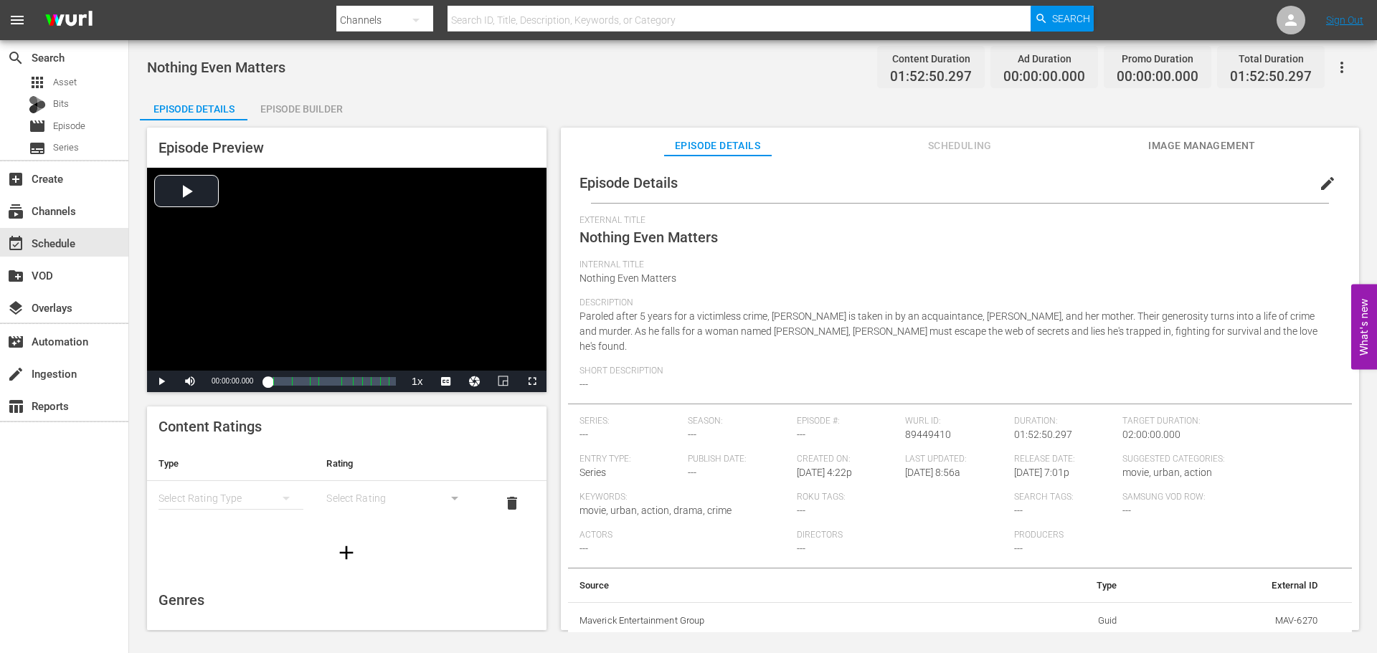
click at [1319, 179] on span "edit" at bounding box center [1327, 183] width 17 height 17
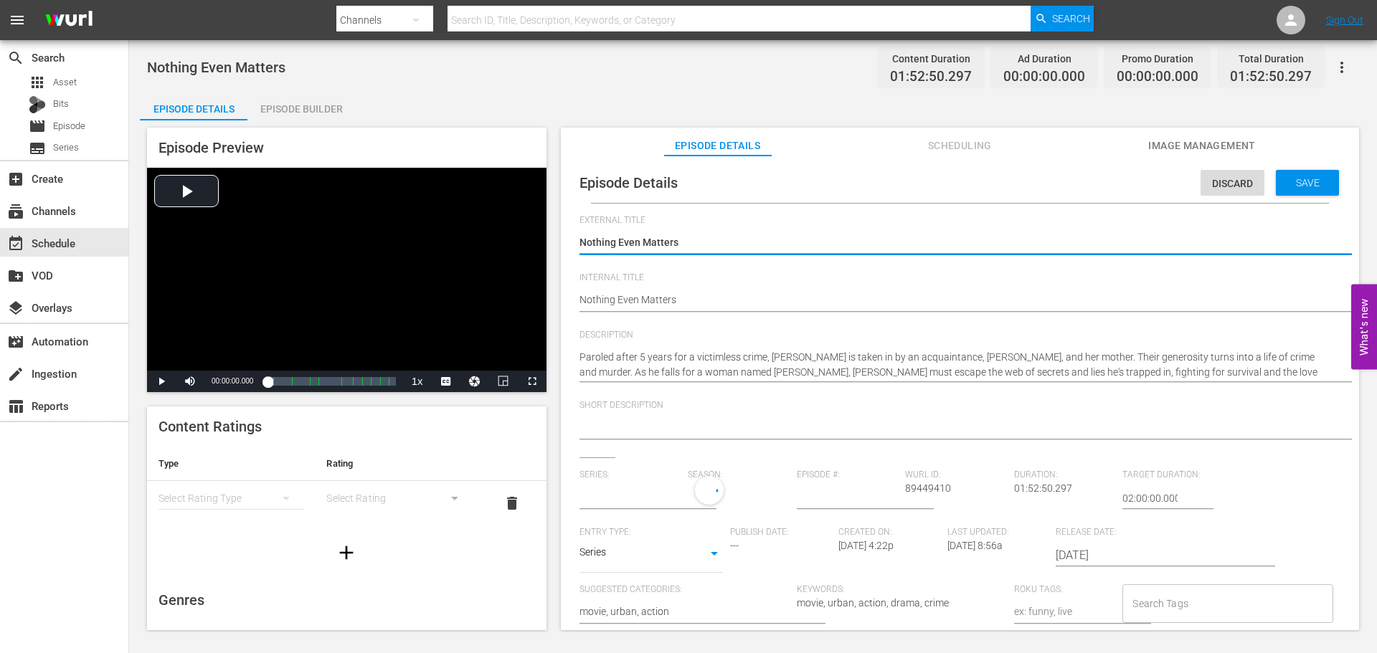
type input "No Series"
click at [653, 425] on textarea at bounding box center [956, 428] width 754 height 17
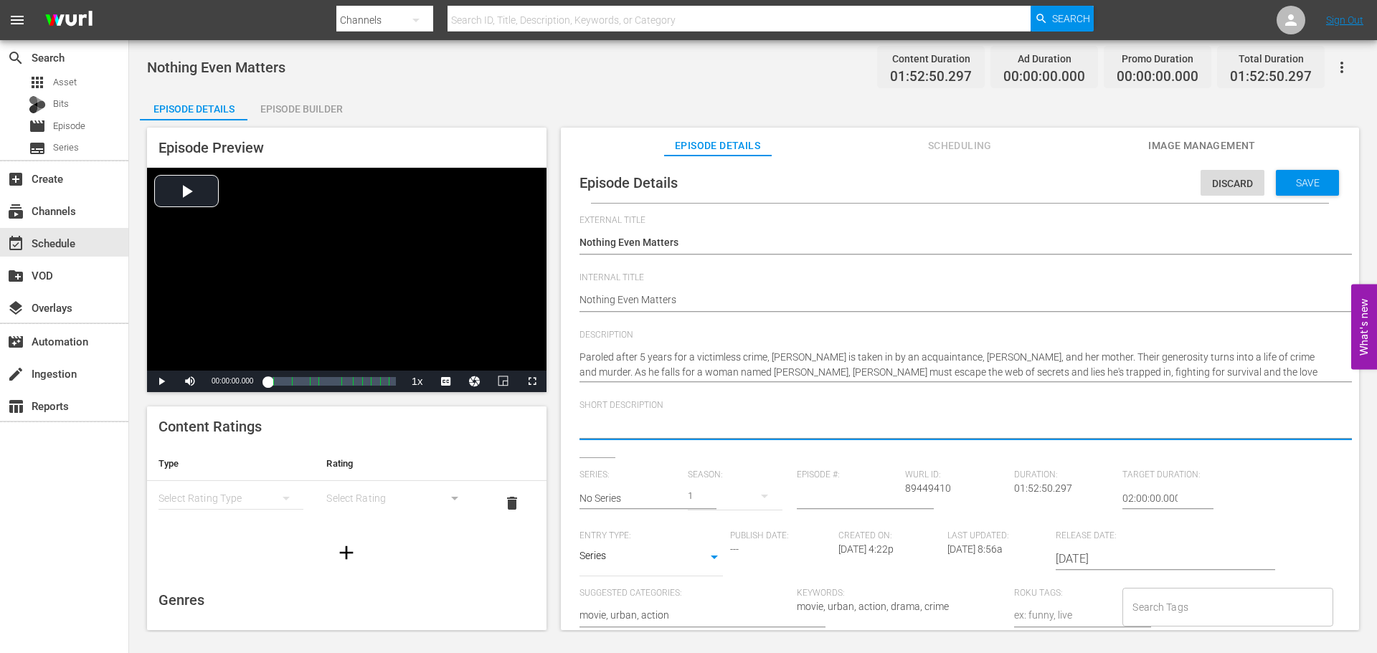
paste textarea "Recently paroled, [PERSON_NAME] is taken in by a dangerous family. When he fall…"
type textarea "Recently paroled, [PERSON_NAME] is taken in by a dangerous family. When he fall…"
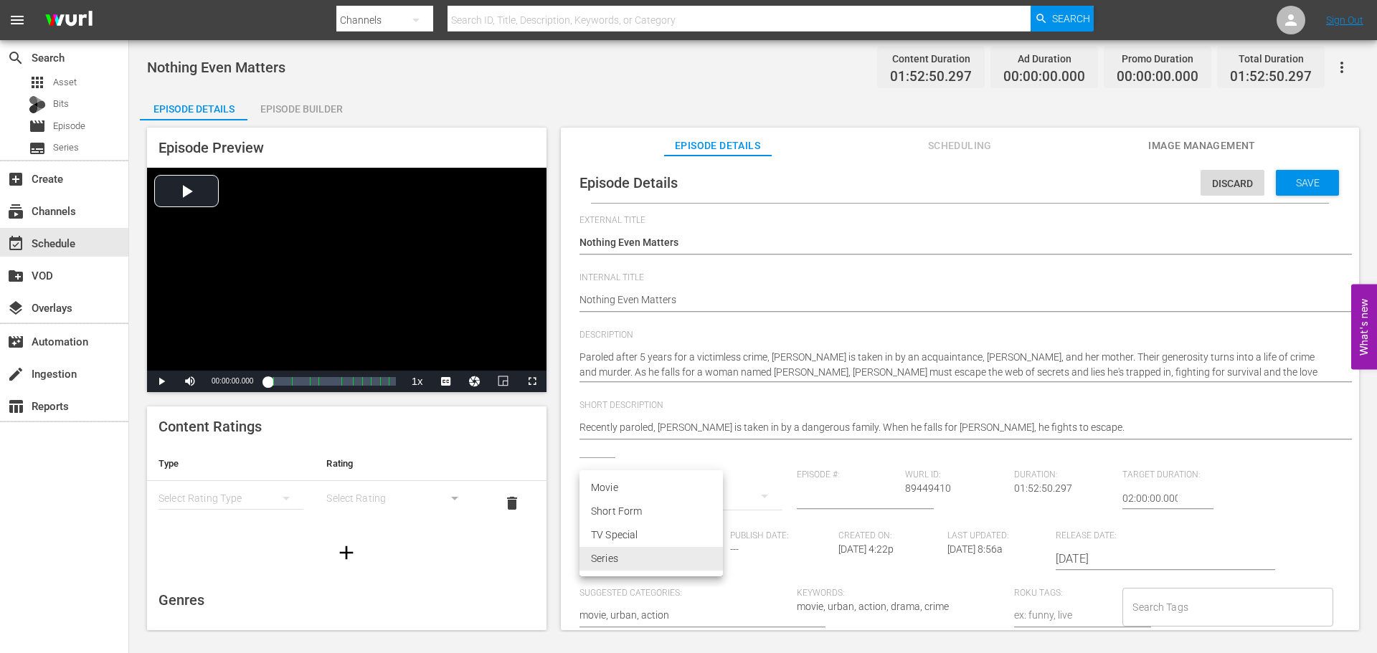
click at [683, 564] on body "menu Search By Channels Search ID, Title, Description, Keywords, or Category Se…" at bounding box center [688, 326] width 1377 height 653
click at [618, 485] on li "Movie" at bounding box center [650, 488] width 143 height 24
type input "MOVIE"
click at [1324, 186] on div "Save" at bounding box center [1307, 183] width 63 height 26
click at [1297, 186] on span "Save" at bounding box center [1307, 182] width 47 height 11
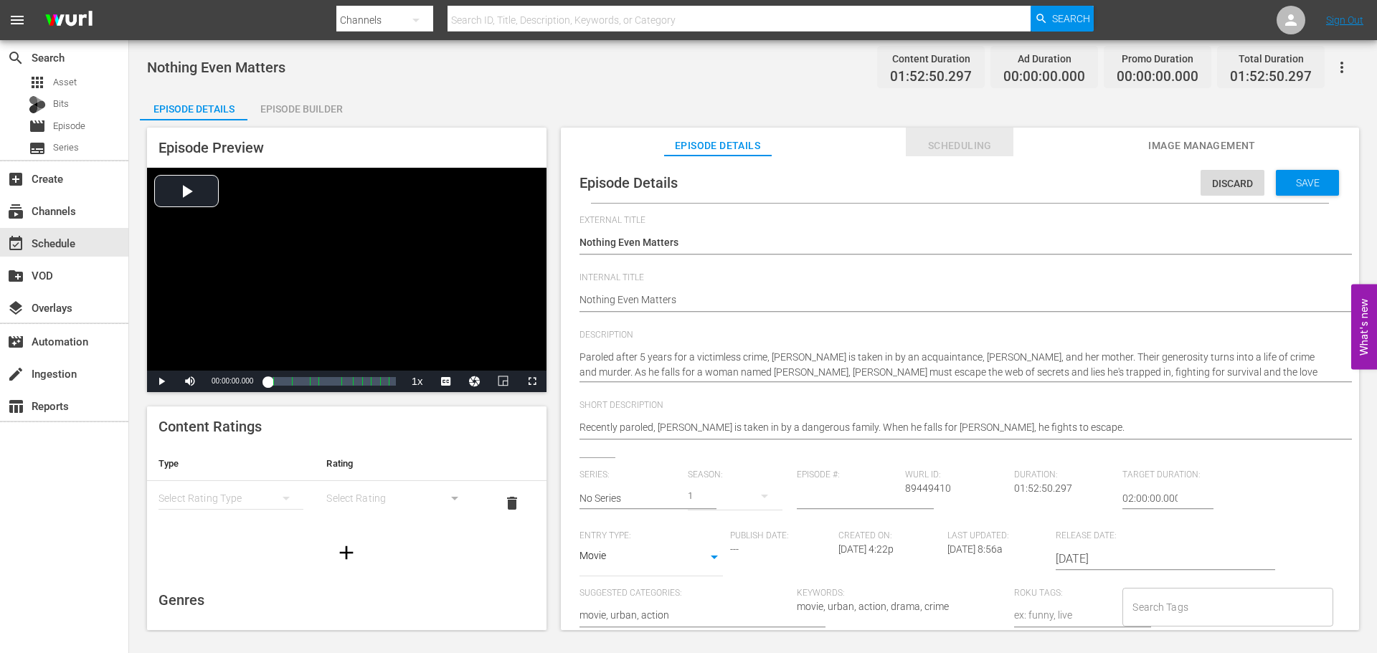
click at [979, 151] on span "Scheduling" at bounding box center [960, 146] width 108 height 18
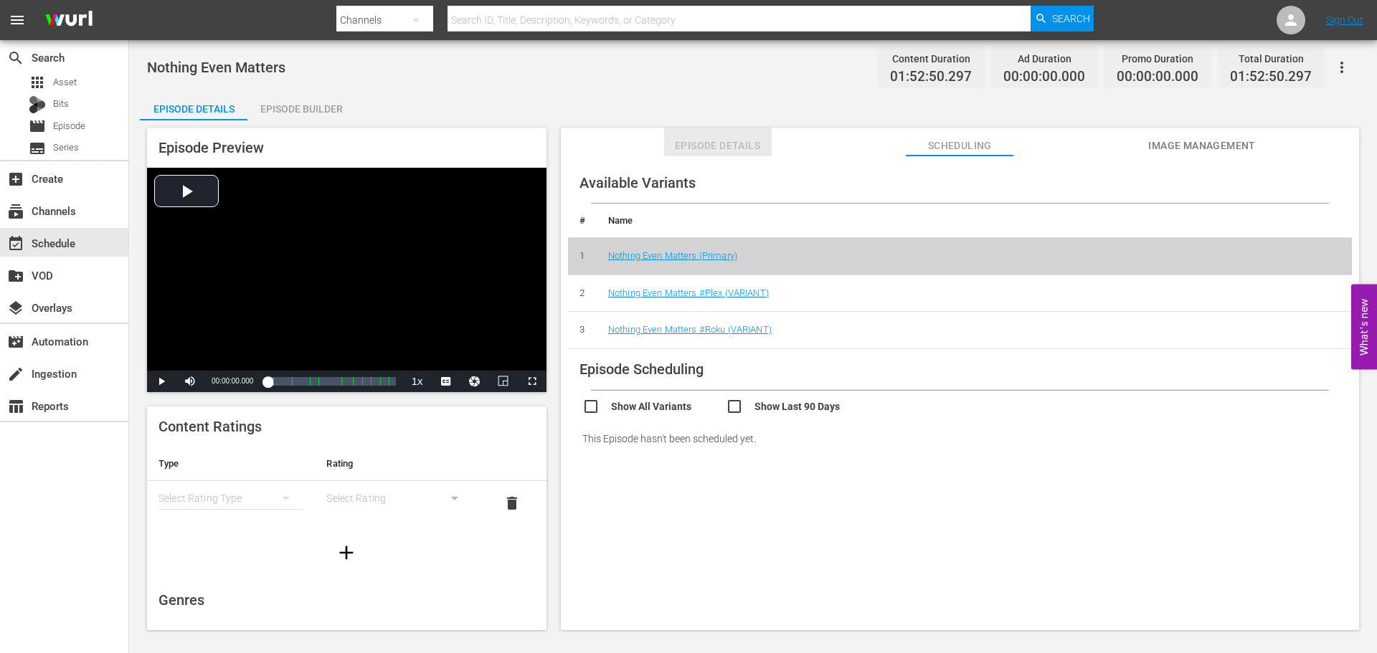
click at [694, 136] on button "Episode Details" at bounding box center [718, 142] width 108 height 29
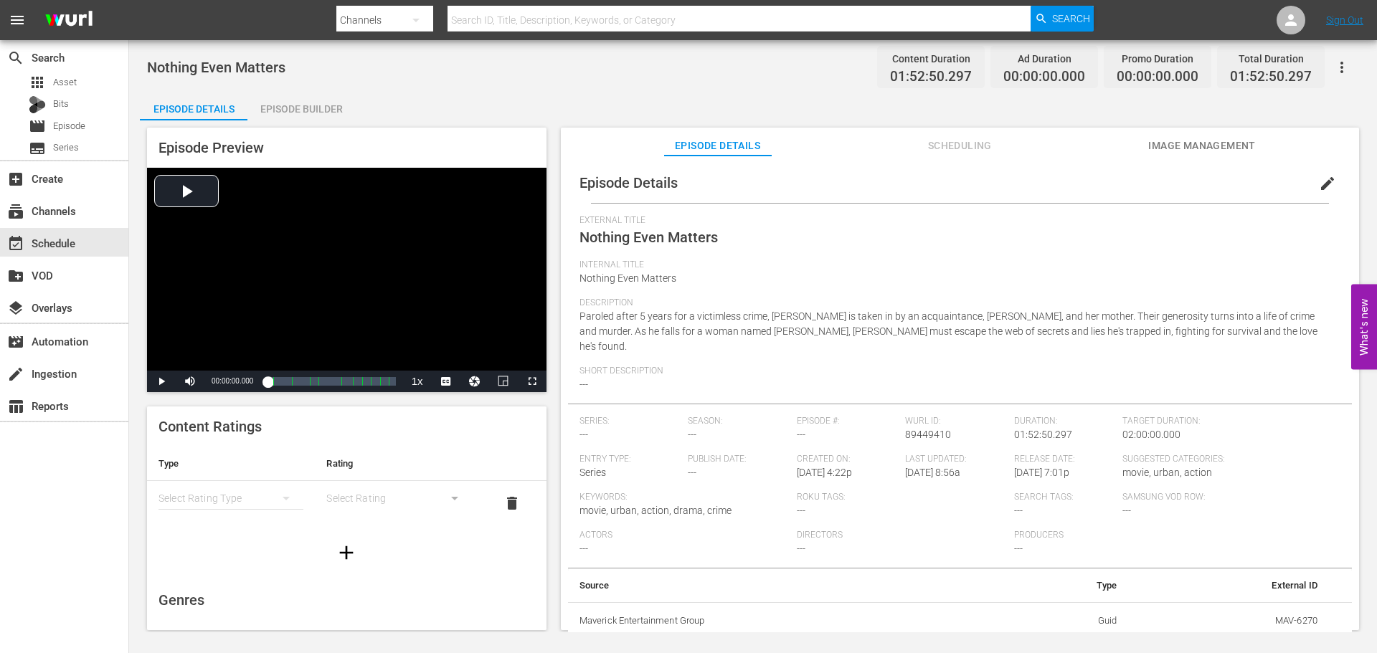
click at [1310, 182] on button "edit" at bounding box center [1327, 183] width 34 height 34
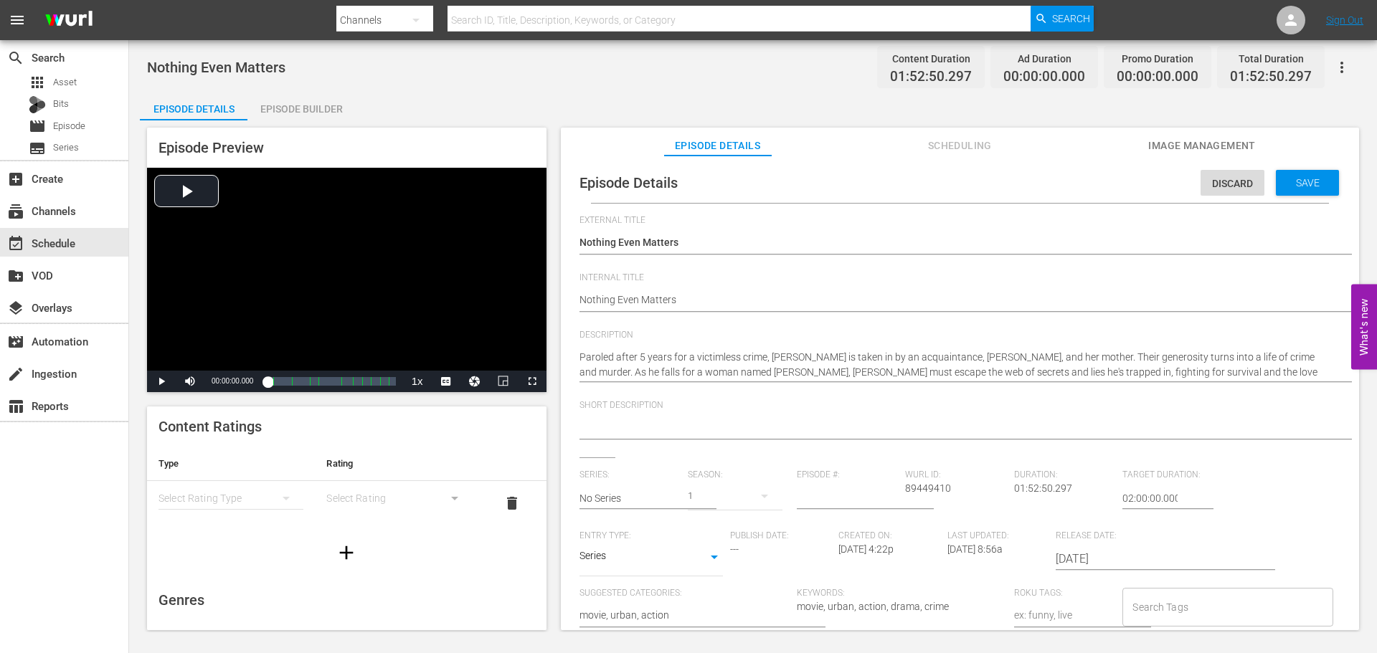
click at [648, 417] on div at bounding box center [956, 429] width 754 height 34
click at [648, 425] on textarea at bounding box center [956, 428] width 754 height 17
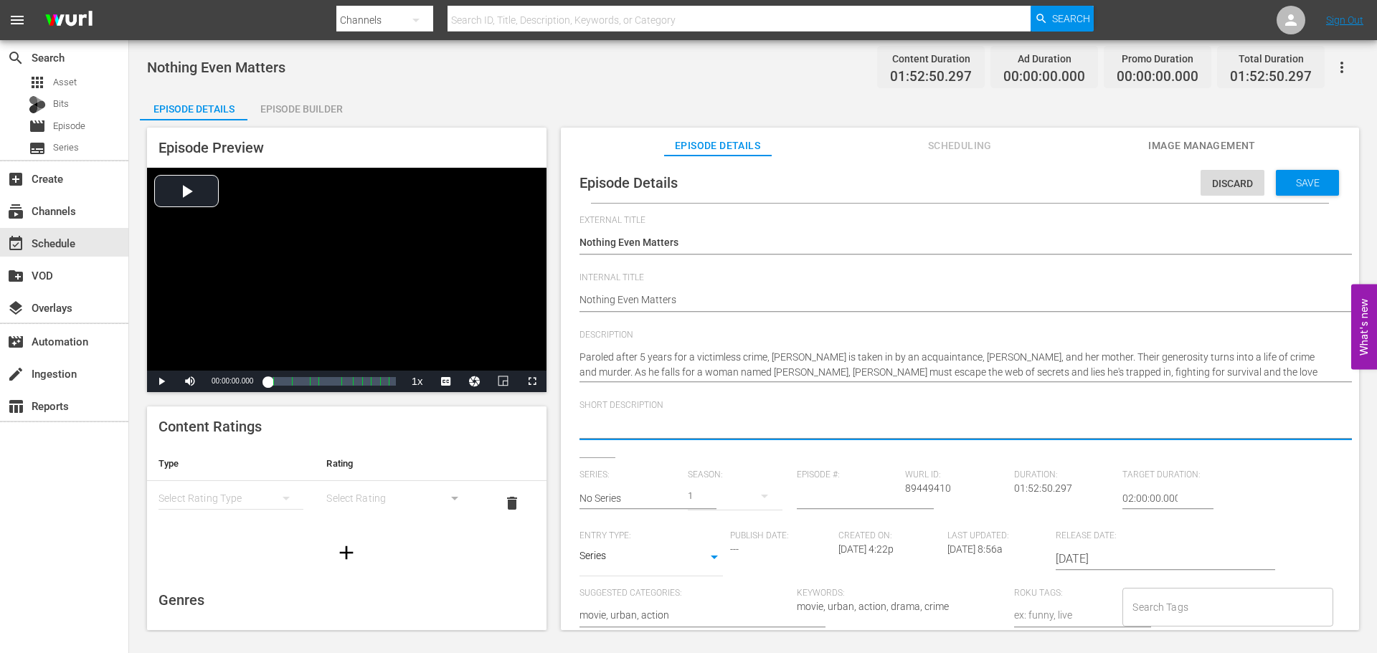
paste textarea "Recently paroled, [PERSON_NAME] is taken in by a dangerous family. When he fall…"
type textarea "Recently paroled, [PERSON_NAME] is taken in by a dangerous family. When he fall…"
click at [691, 562] on body "menu Search By Channels Search ID, Title, Description, Keywords, or Category Se…" at bounding box center [688, 326] width 1377 height 653
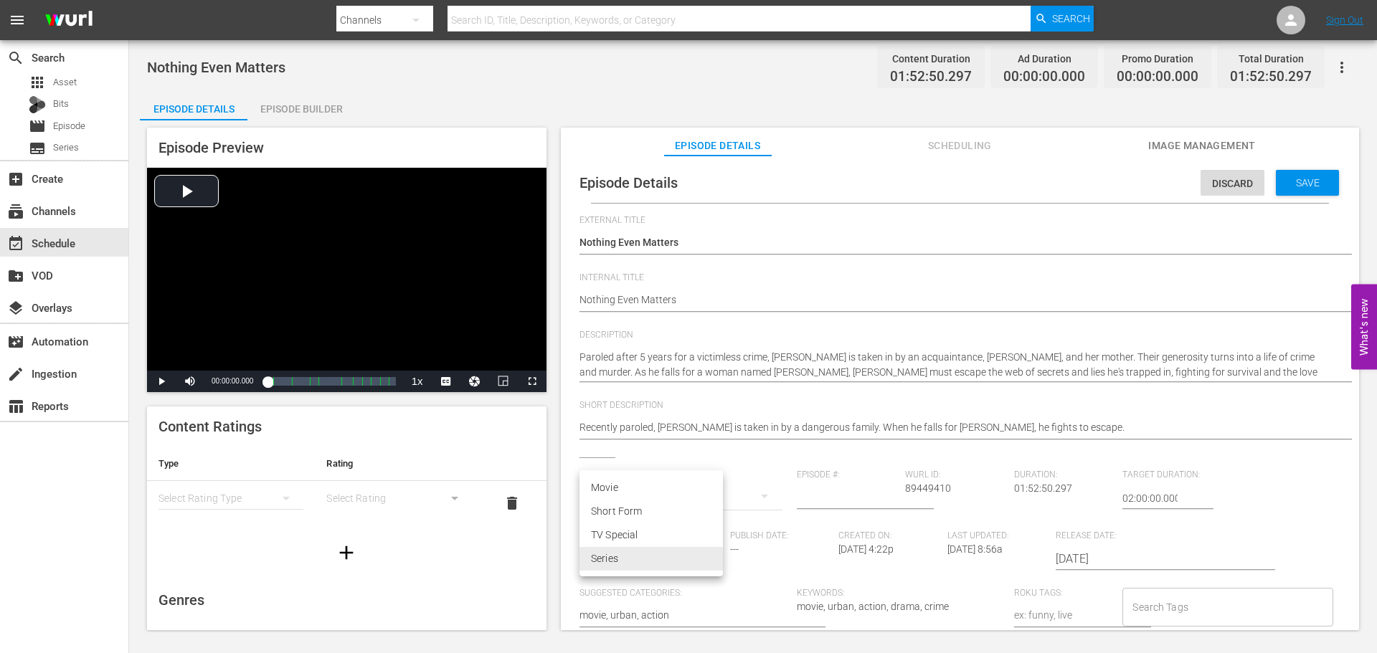
click at [631, 492] on li "Movie" at bounding box center [650, 488] width 143 height 24
type input "MOVIE"
click at [1309, 179] on span "Save" at bounding box center [1307, 182] width 47 height 11
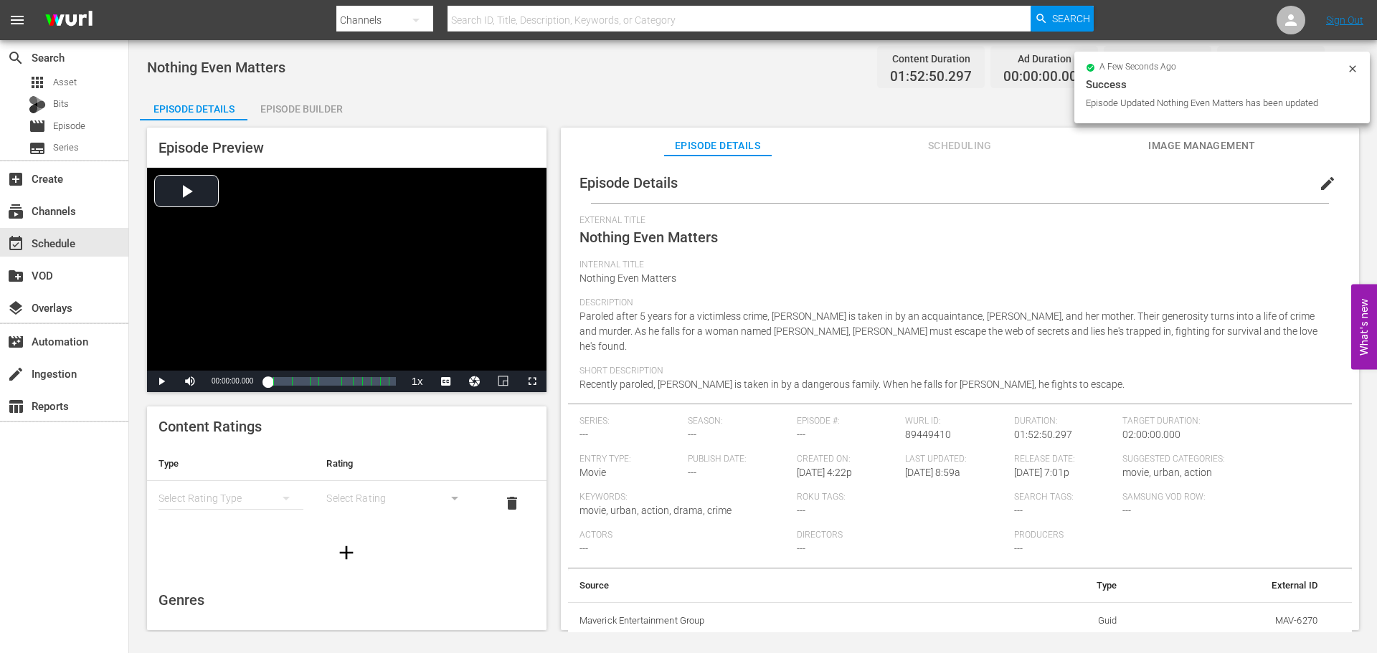
click at [252, 501] on div "simple table" at bounding box center [230, 498] width 145 height 40
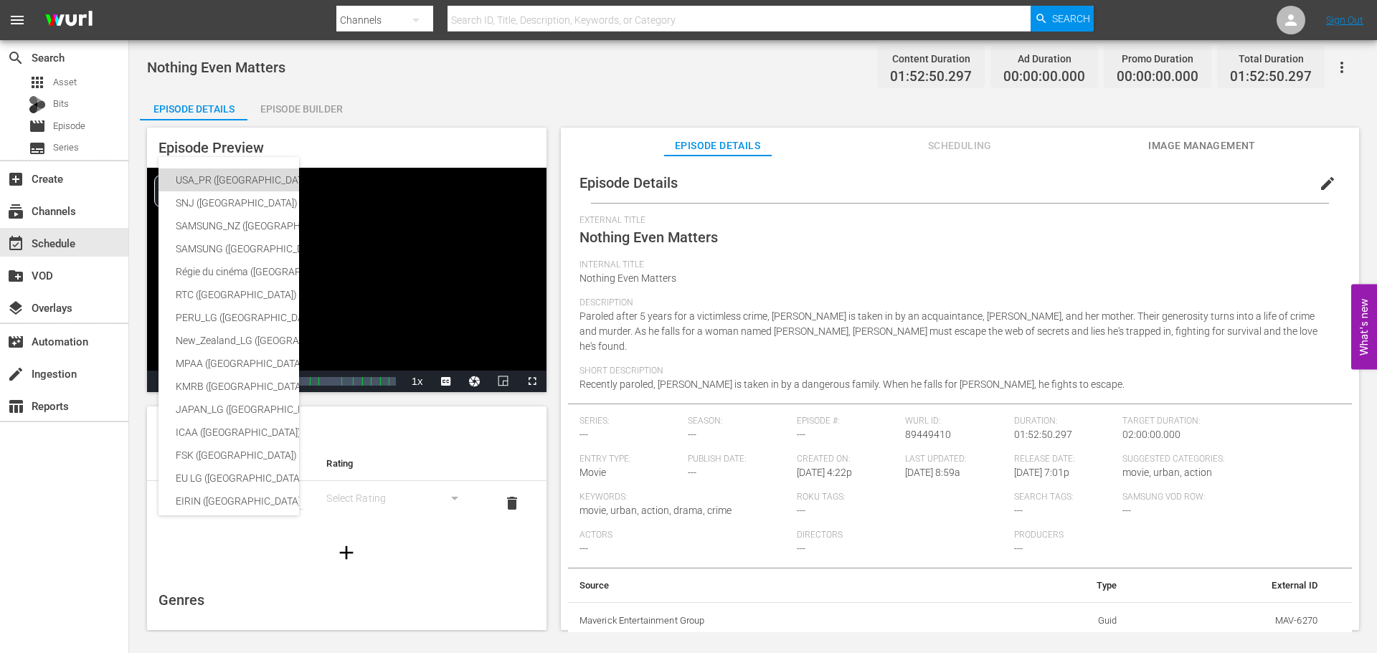
click at [228, 181] on div "USA_PR ([GEOGRAPHIC_DATA])" at bounding box center [340, 180] width 329 height 23
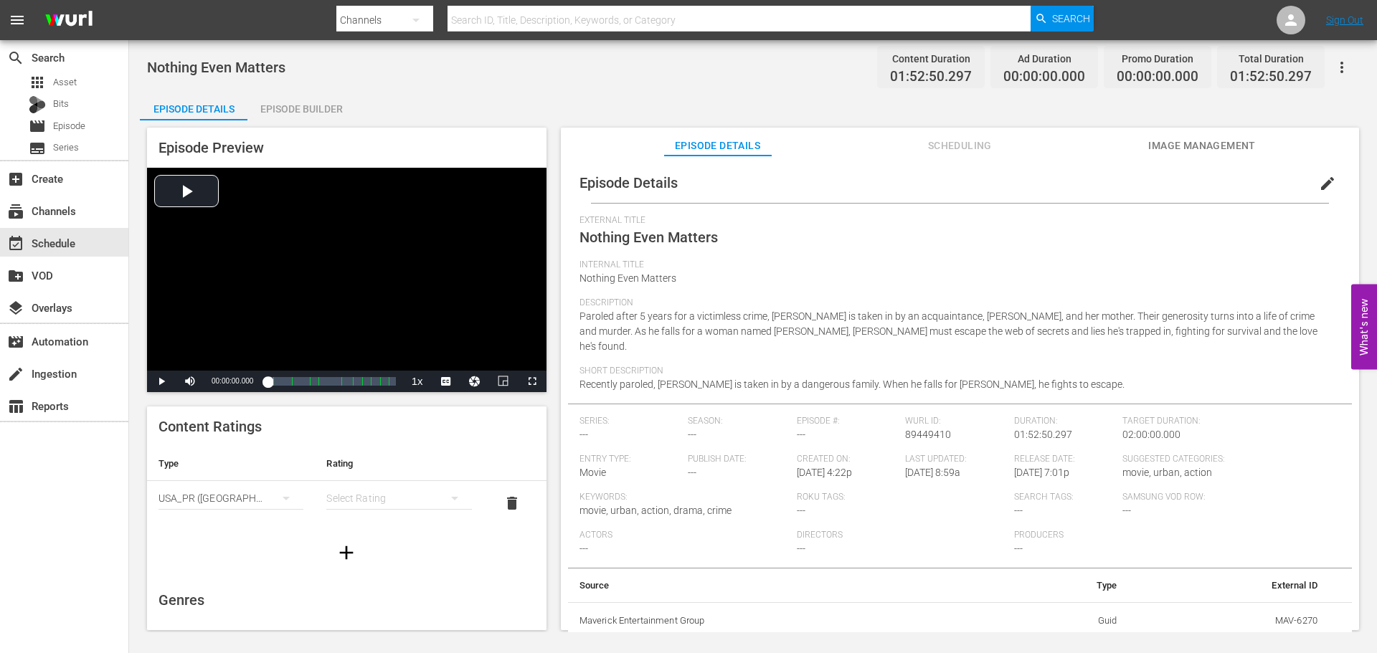
click at [367, 499] on div "simple table" at bounding box center [398, 498] width 145 height 40
click at [351, 615] on div "TVMA" at bounding box center [392, 618] width 106 height 23
click at [341, 546] on icon "button" at bounding box center [346, 552] width 23 height 23
click at [259, 542] on div "simple table" at bounding box center [230, 543] width 145 height 40
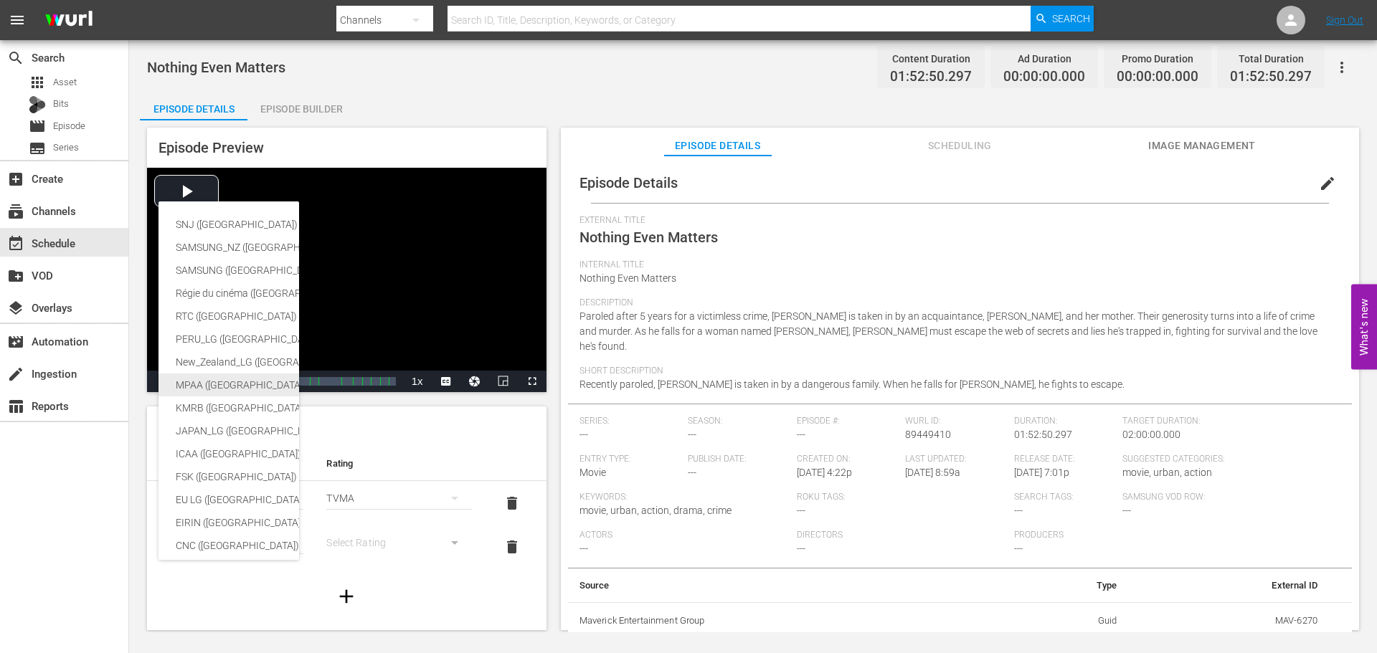
click at [233, 381] on div "MPAA ([GEOGRAPHIC_DATA])" at bounding box center [340, 385] width 329 height 23
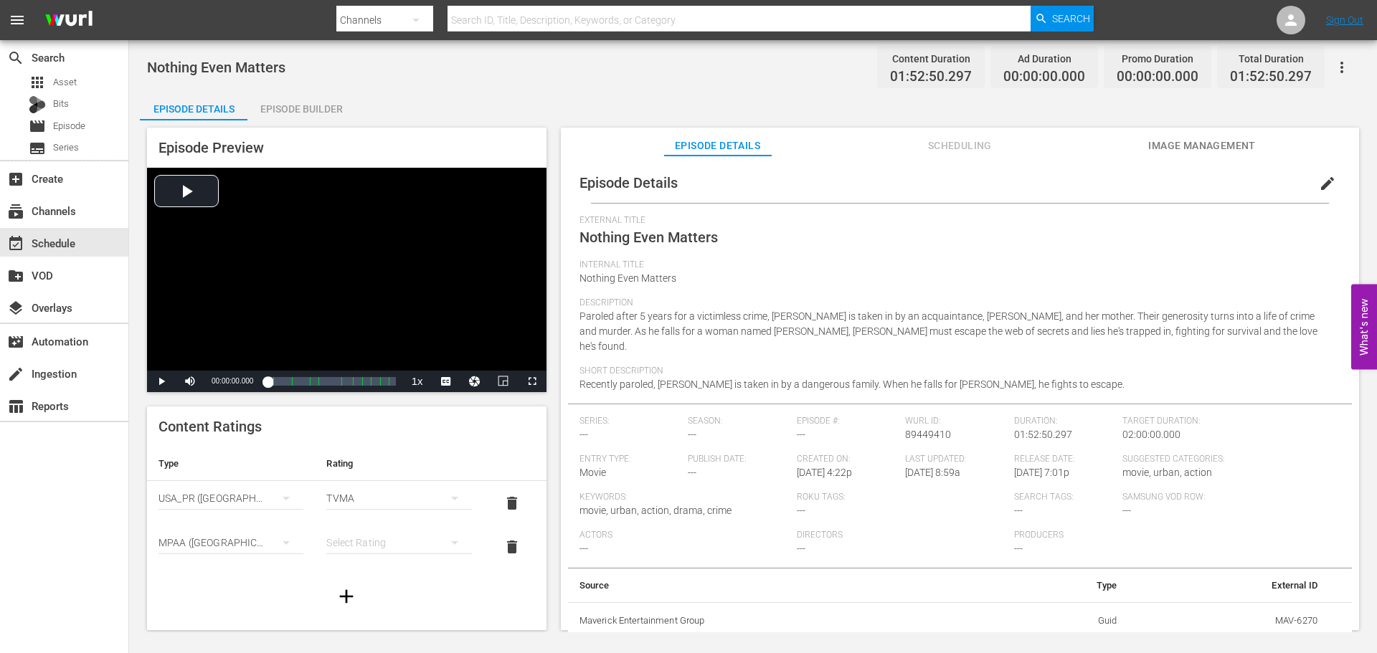
click at [385, 546] on div "simple table" at bounding box center [398, 543] width 145 height 40
click at [366, 511] on div "R" at bounding box center [392, 514] width 106 height 23
click at [1185, 138] on span "Image Management" at bounding box center [1202, 146] width 108 height 18
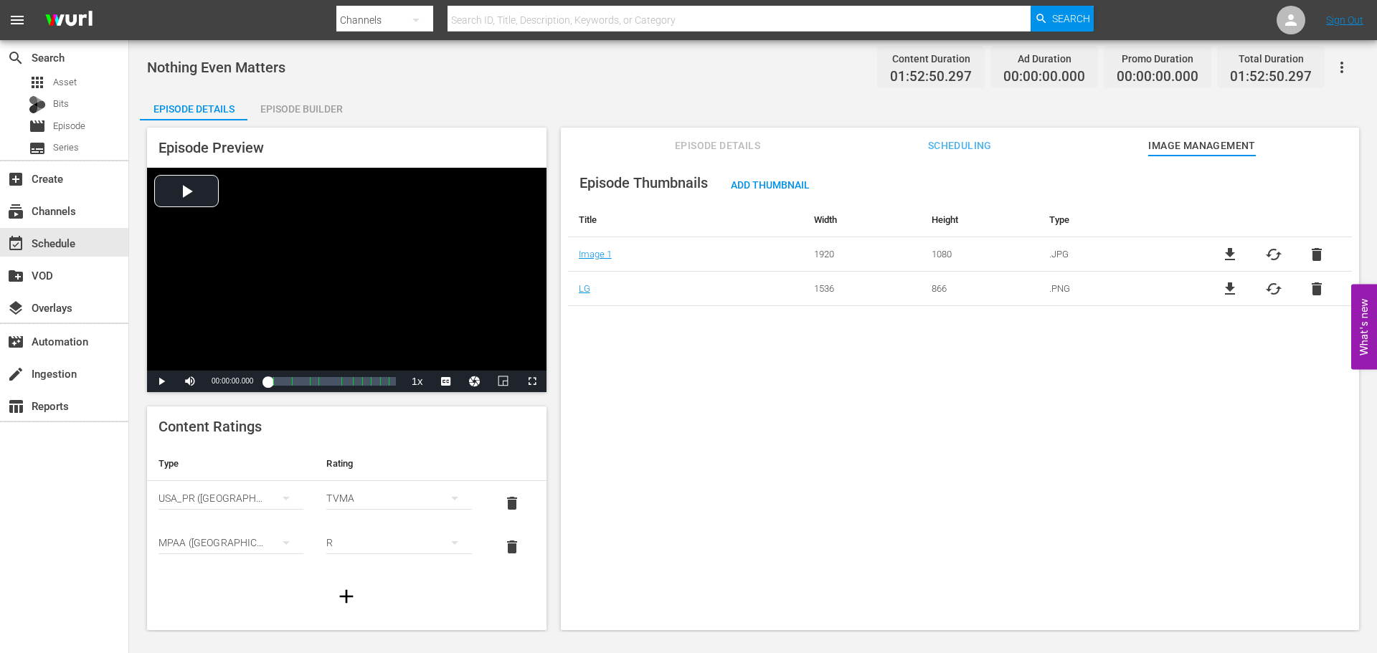
click at [947, 143] on span "Scheduling" at bounding box center [960, 146] width 108 height 18
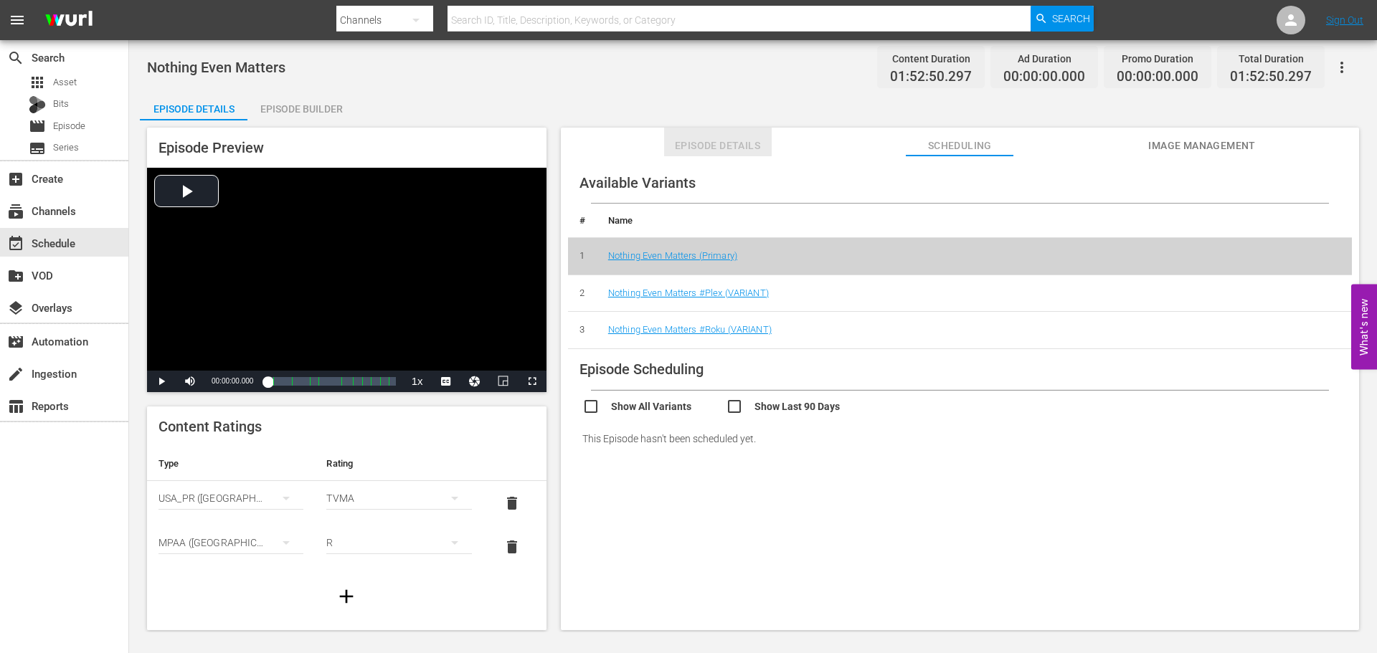
click at [709, 139] on span "Episode Details" at bounding box center [718, 146] width 108 height 18
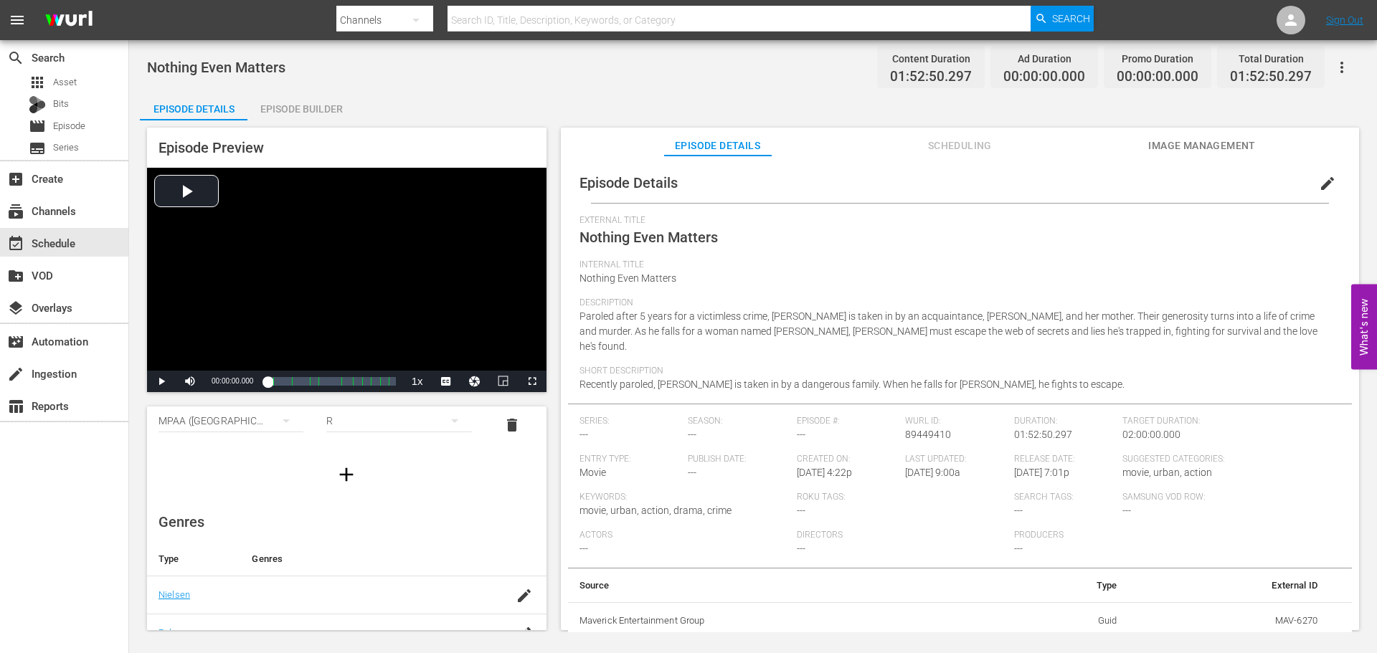
scroll to position [143, 0]
click at [58, 237] on div "event_available Schedule" at bounding box center [40, 240] width 80 height 13
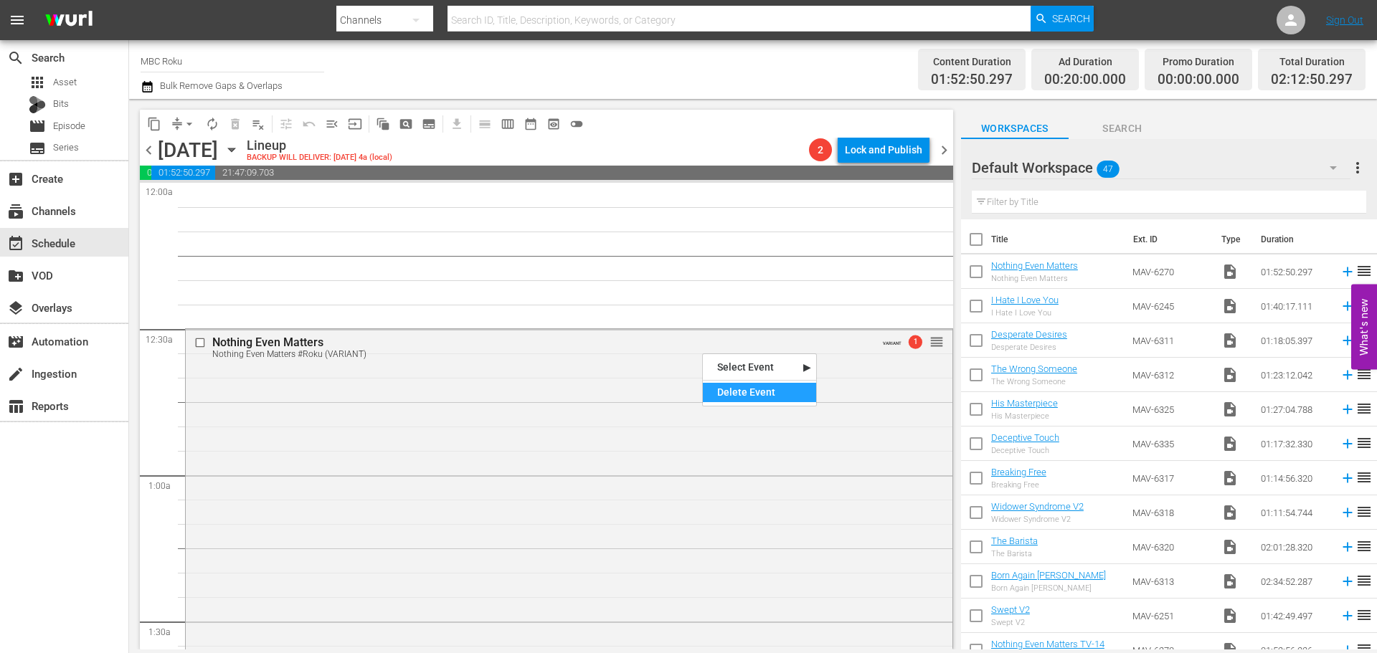
click at [723, 390] on div "Delete Event" at bounding box center [759, 392] width 113 height 19
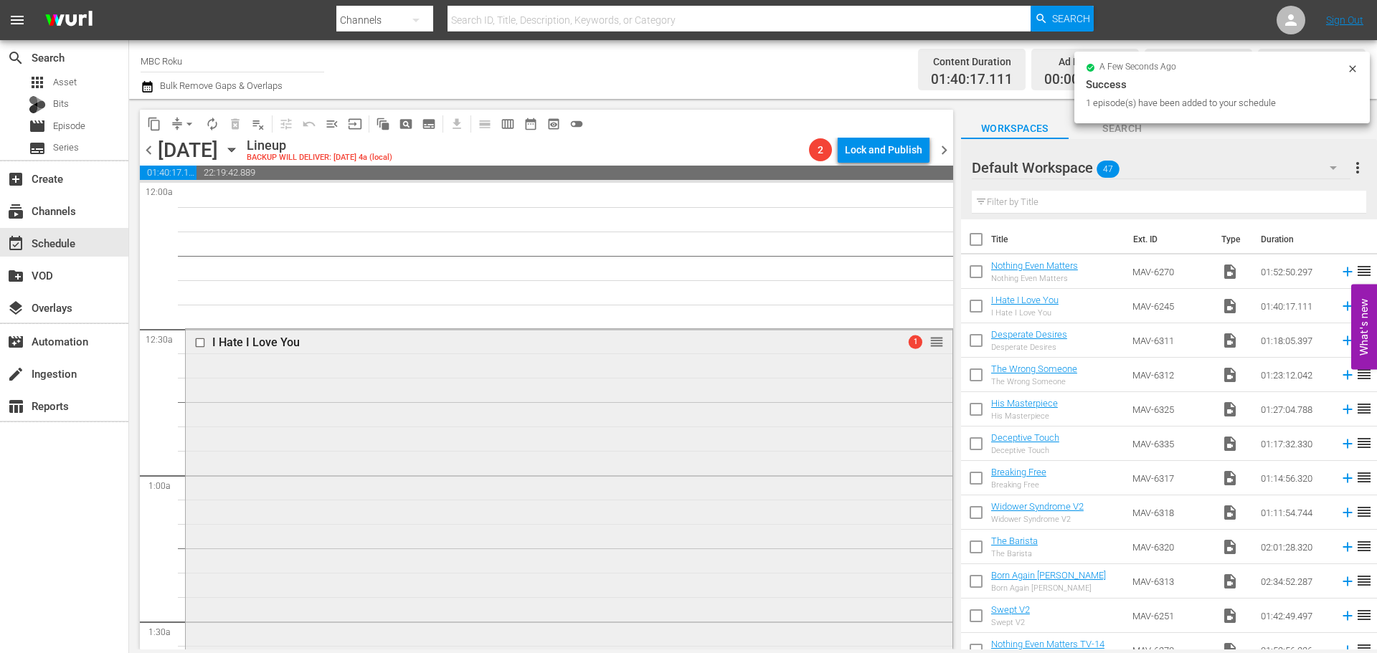
click at [425, 430] on div "I Hate I Love You 1 reorder" at bounding box center [569, 571] width 767 height 485
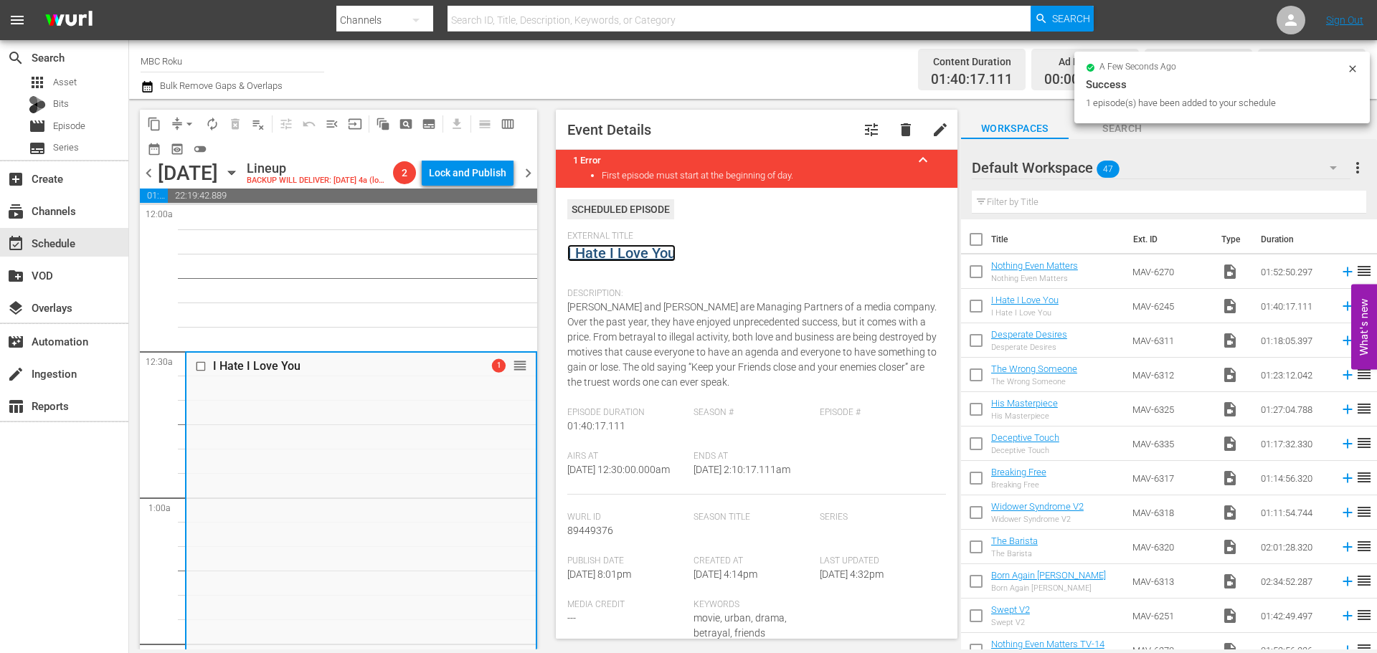
click at [643, 261] on link "I Hate I Love You" at bounding box center [621, 253] width 108 height 17
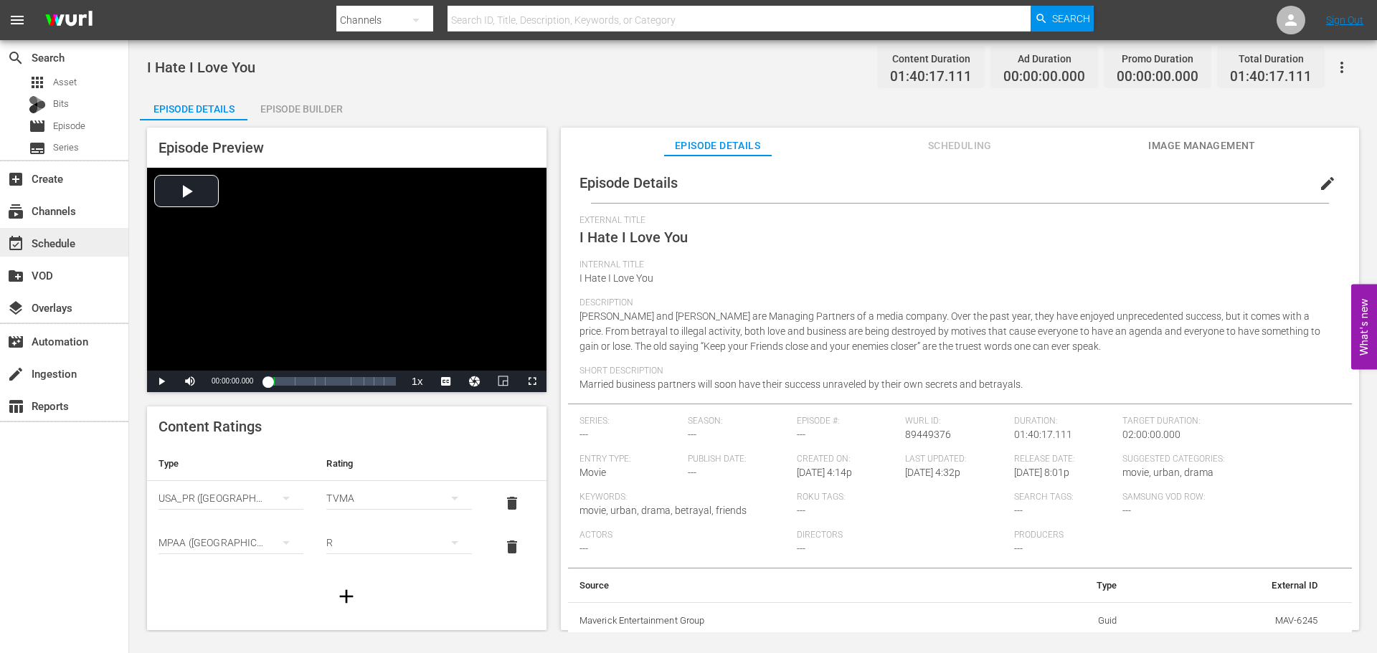
click at [77, 252] on div "event_available Schedule" at bounding box center [64, 242] width 128 height 29
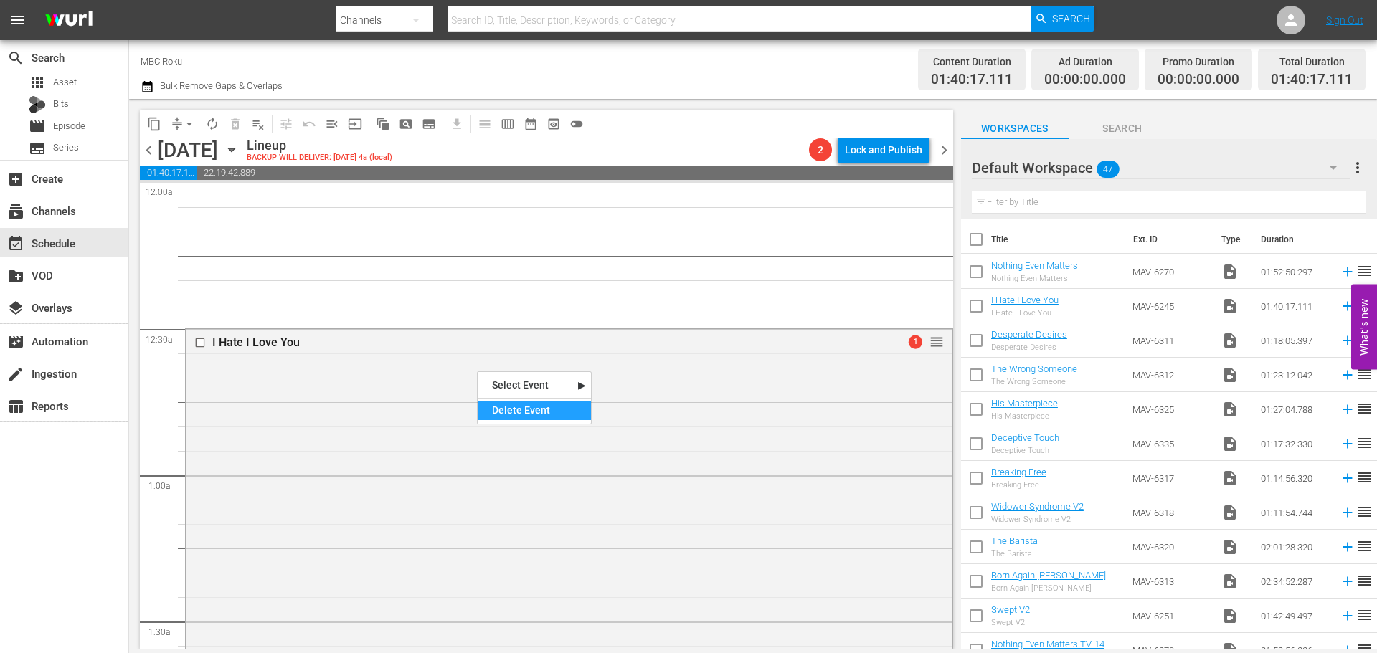
click at [501, 404] on div "Delete Event" at bounding box center [534, 410] width 113 height 19
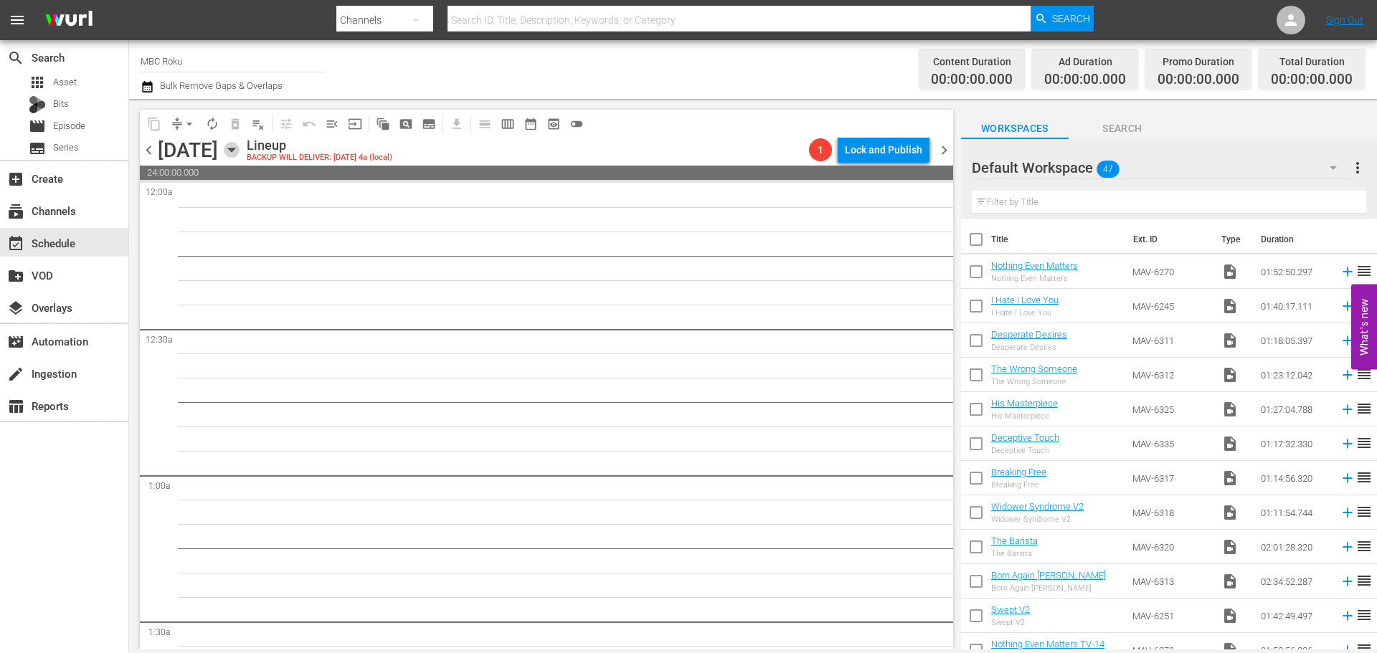
click at [234, 151] on icon "button" at bounding box center [231, 150] width 6 height 4
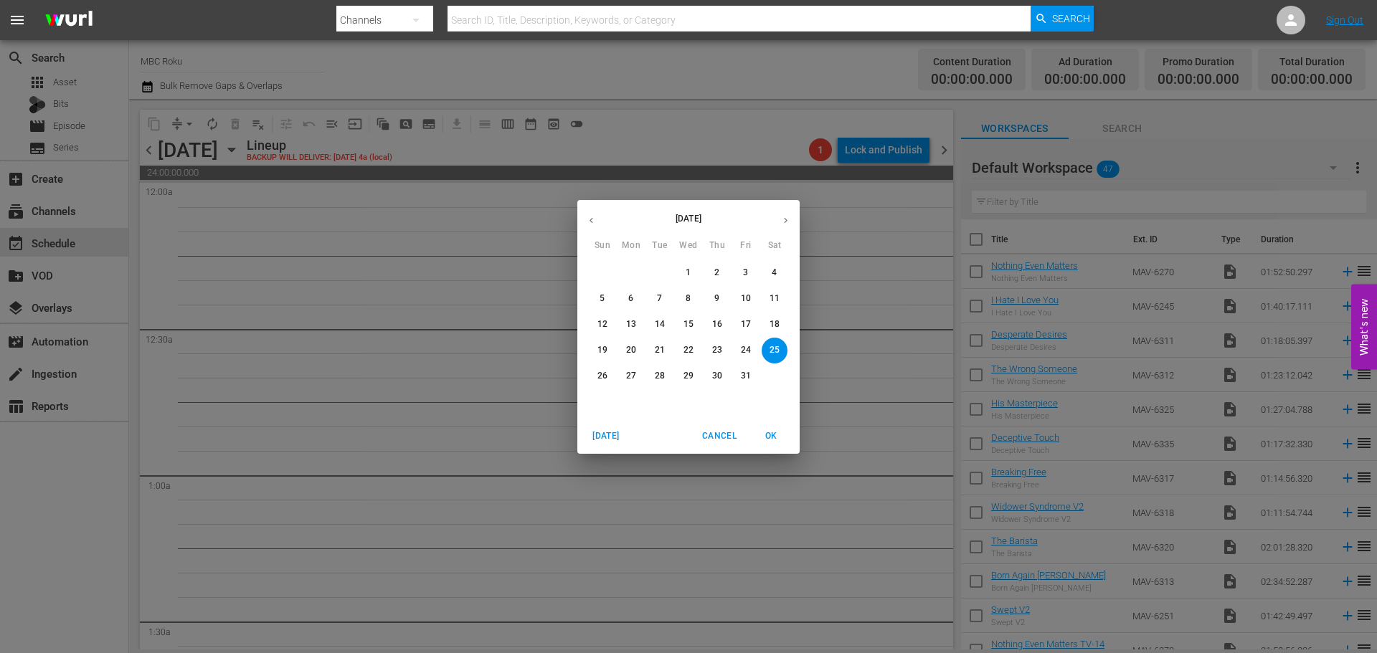
click at [661, 344] on p "21" at bounding box center [660, 350] width 10 height 12
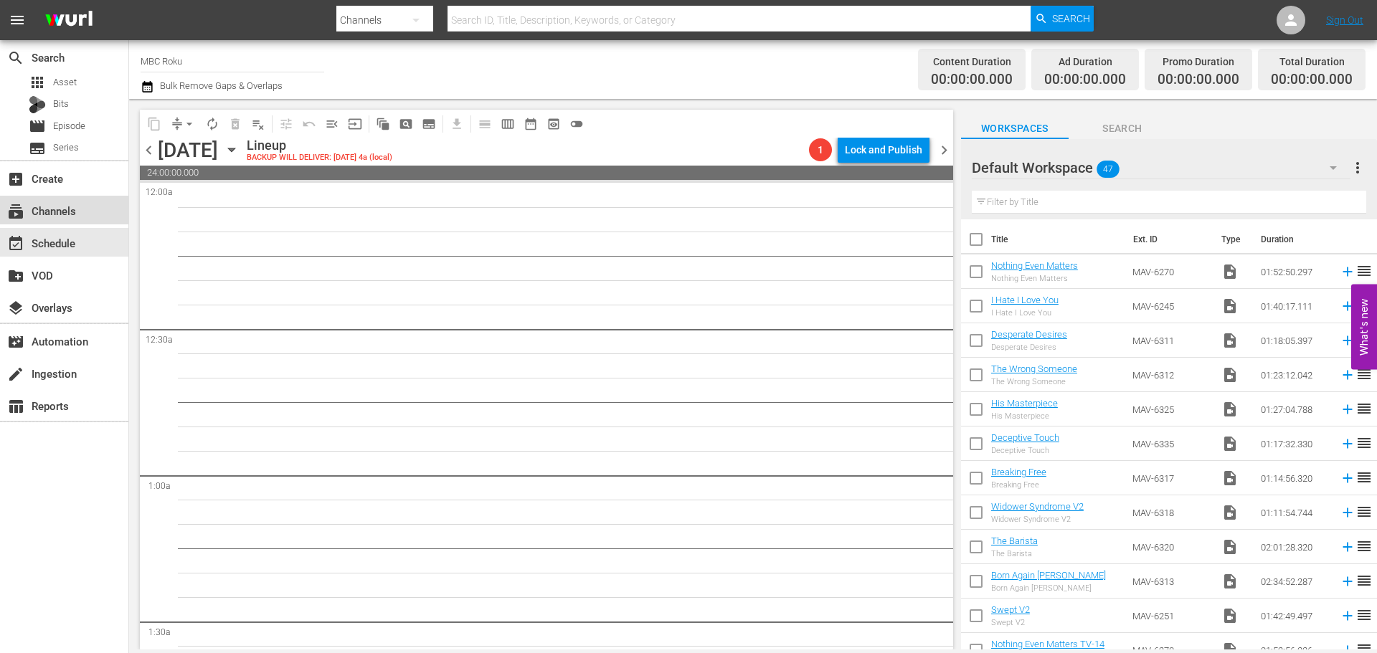
click at [104, 219] on div "subscriptions Channels" at bounding box center [64, 210] width 128 height 29
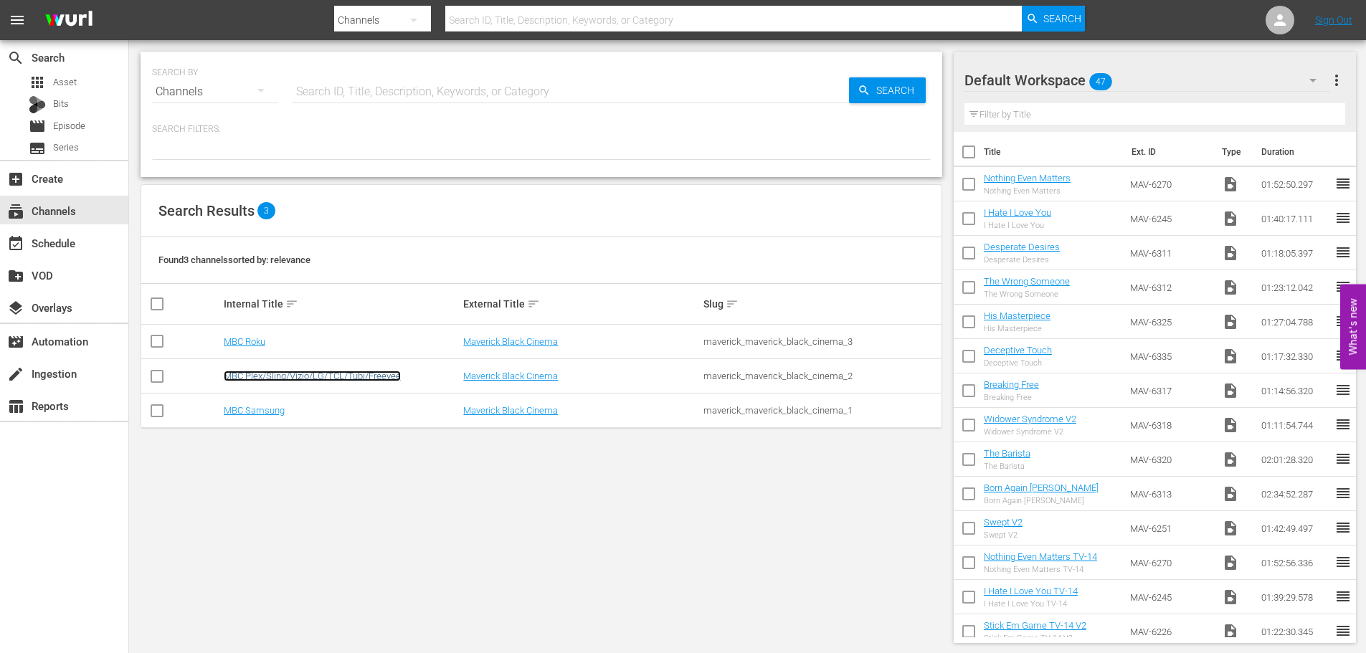
click at [303, 377] on link "MBC Plex/Sling/Vizio/LG/TCL/Tubi/Freevee" at bounding box center [312, 376] width 177 height 11
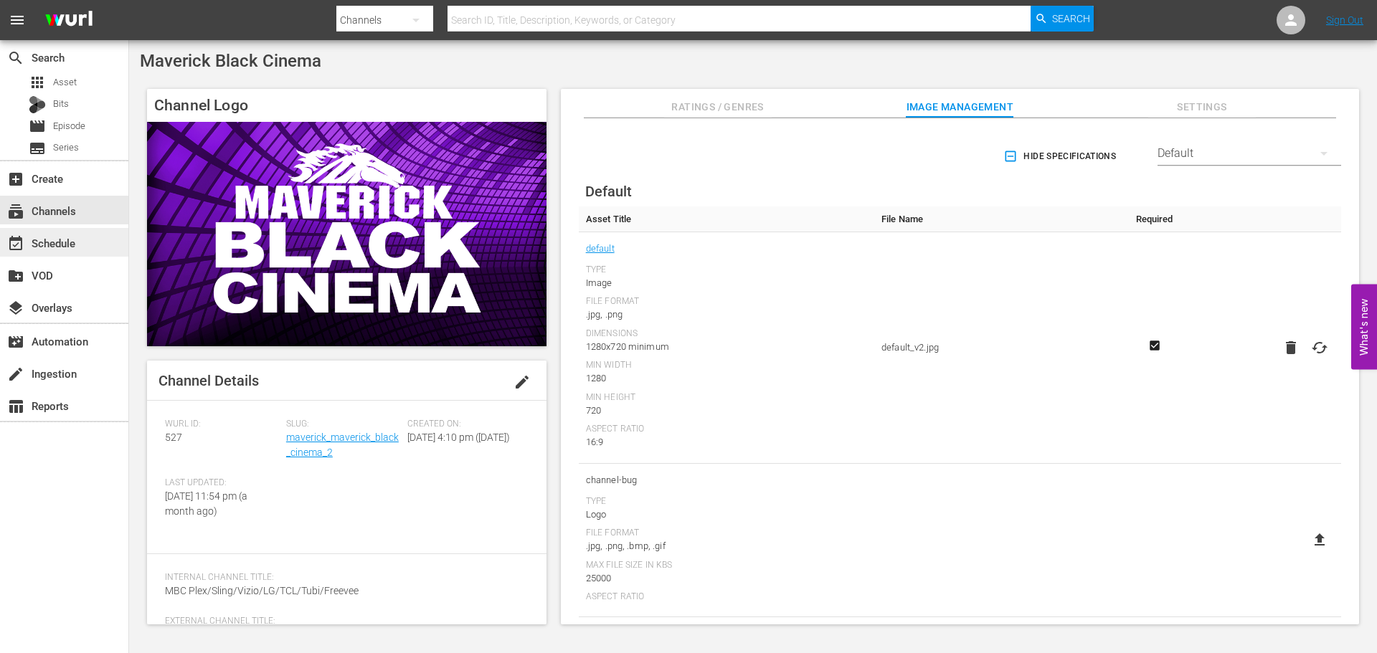
click at [64, 247] on div "event_available Schedule" at bounding box center [40, 240] width 80 height 13
